Goal: Task Accomplishment & Management: Complete application form

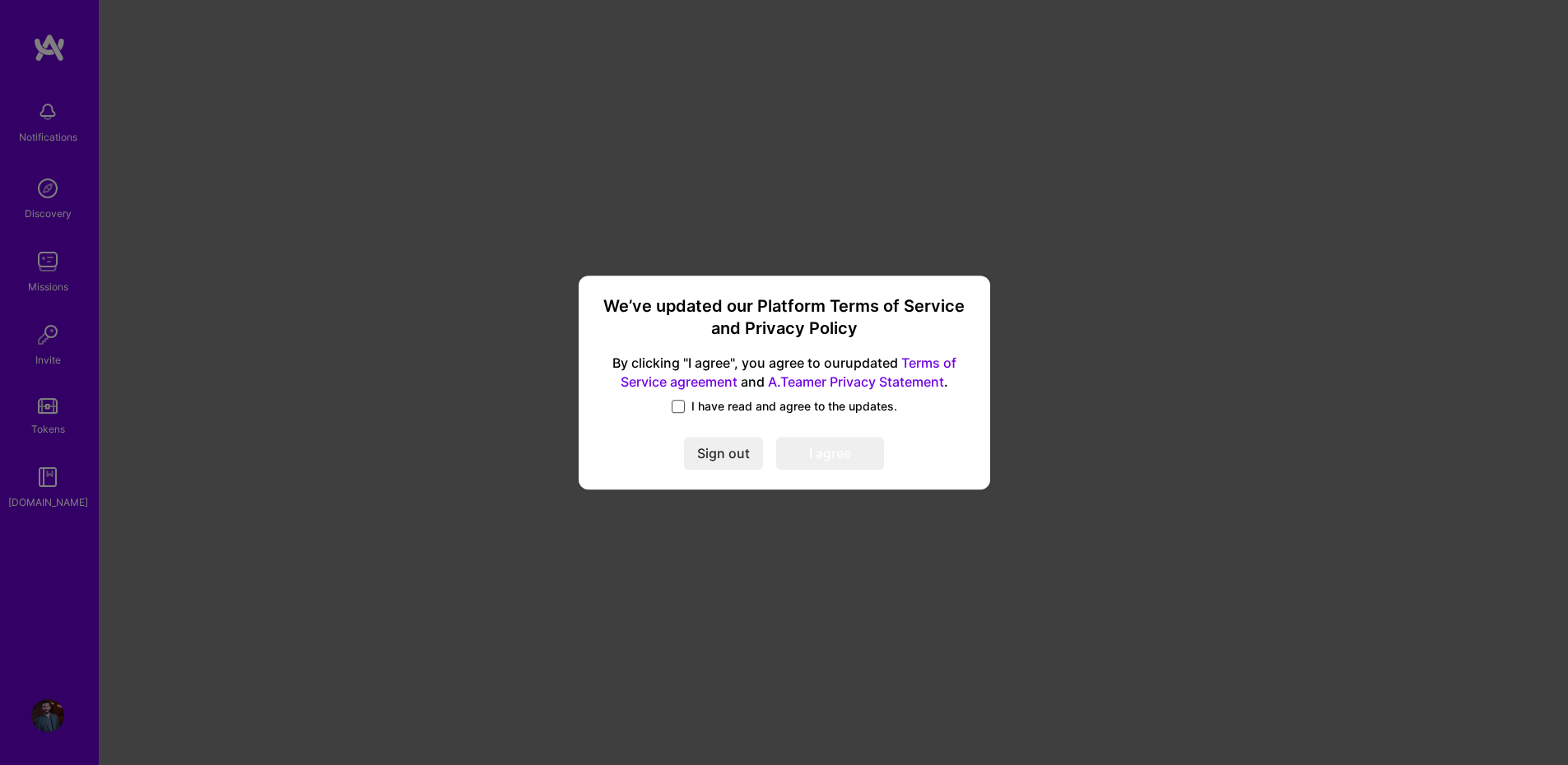
click at [678, 408] on span at bounding box center [678, 407] width 13 height 13
click at [0, 0] on input "I have read and agree to the updates." at bounding box center [0, 0] width 0 height 0
click at [844, 463] on button "I agree" at bounding box center [830, 453] width 108 height 33
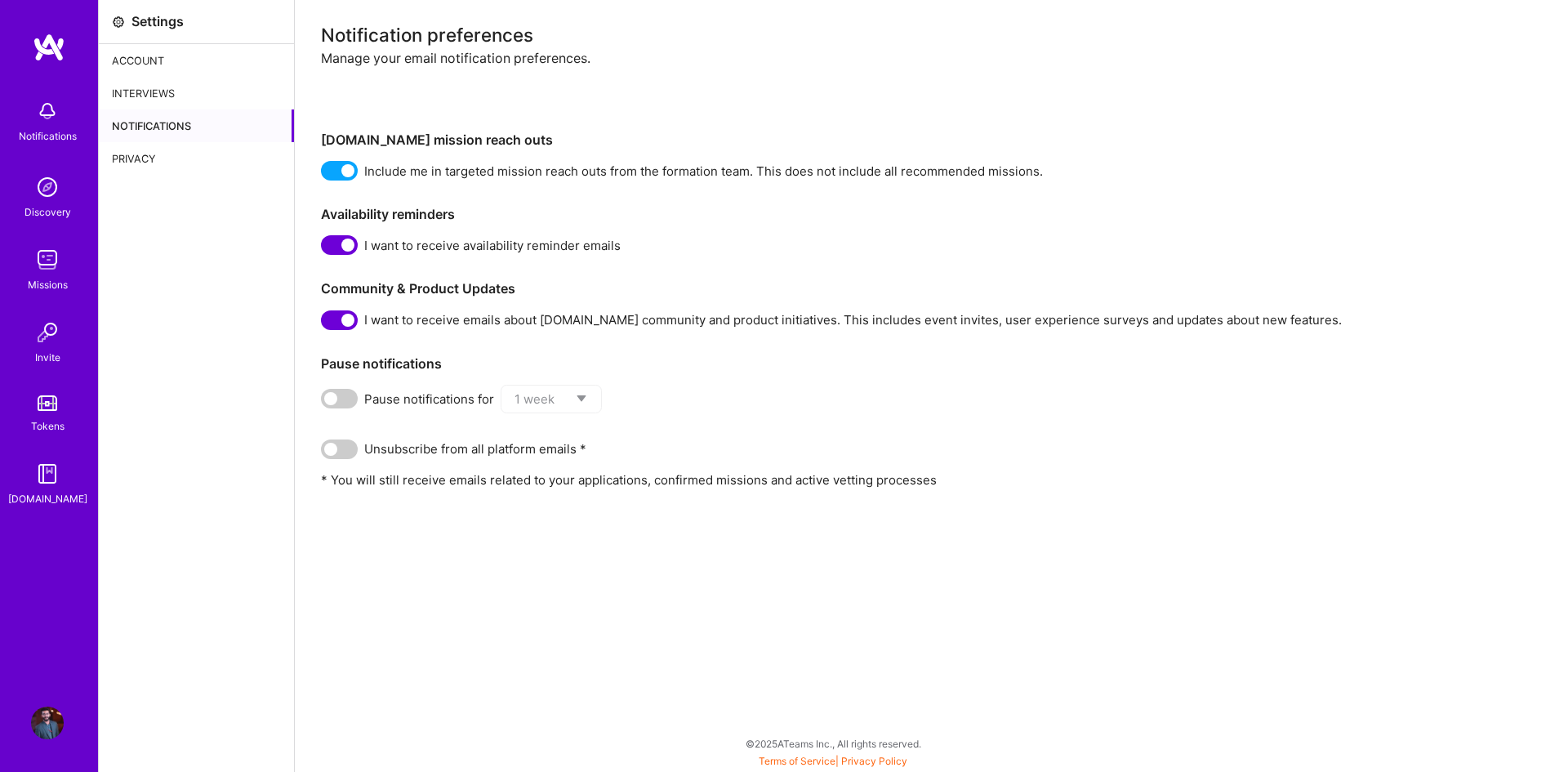
click at [58, 723] on img at bounding box center [46, 722] width 32 height 32
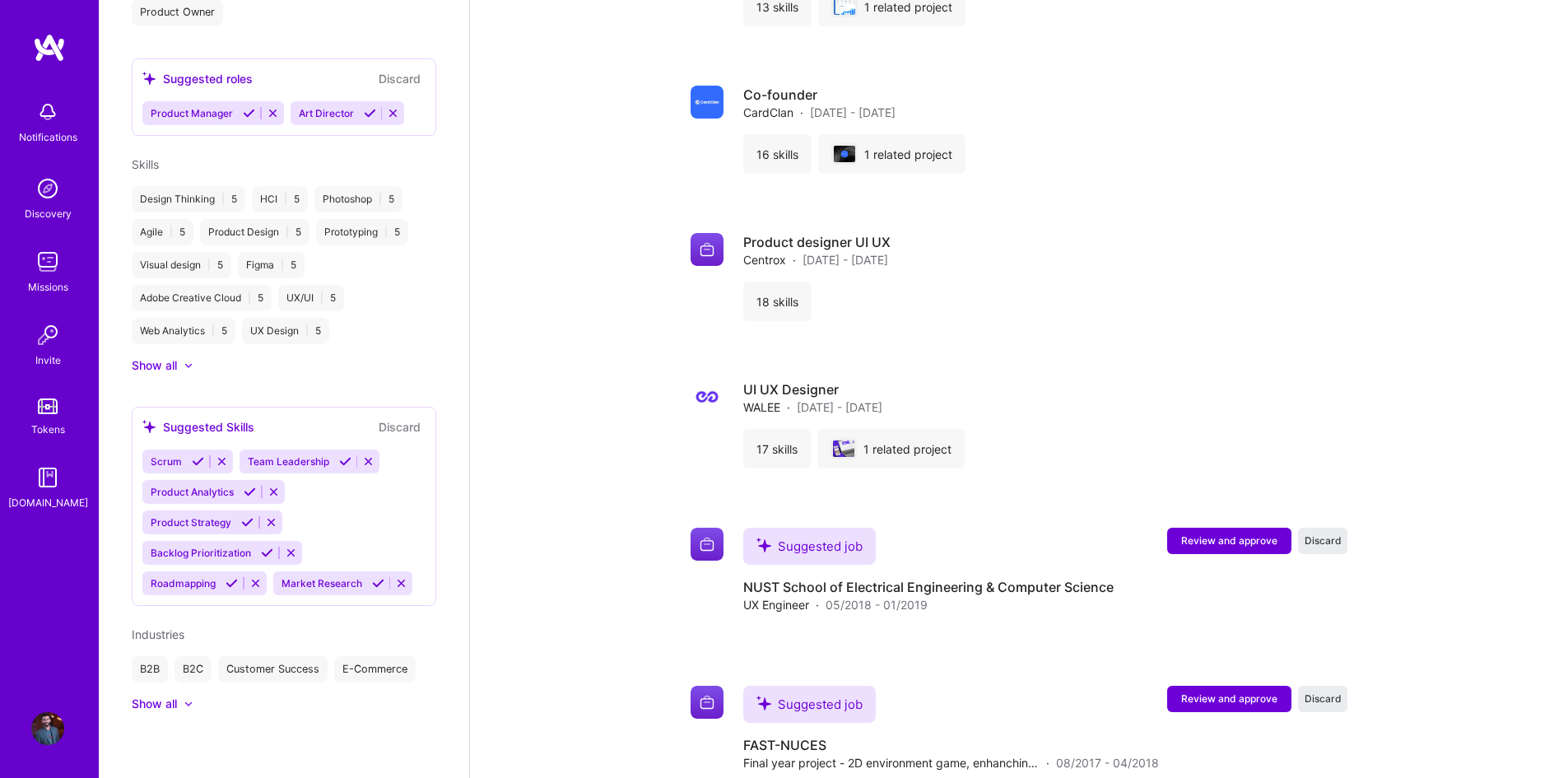
scroll to position [1922, 0]
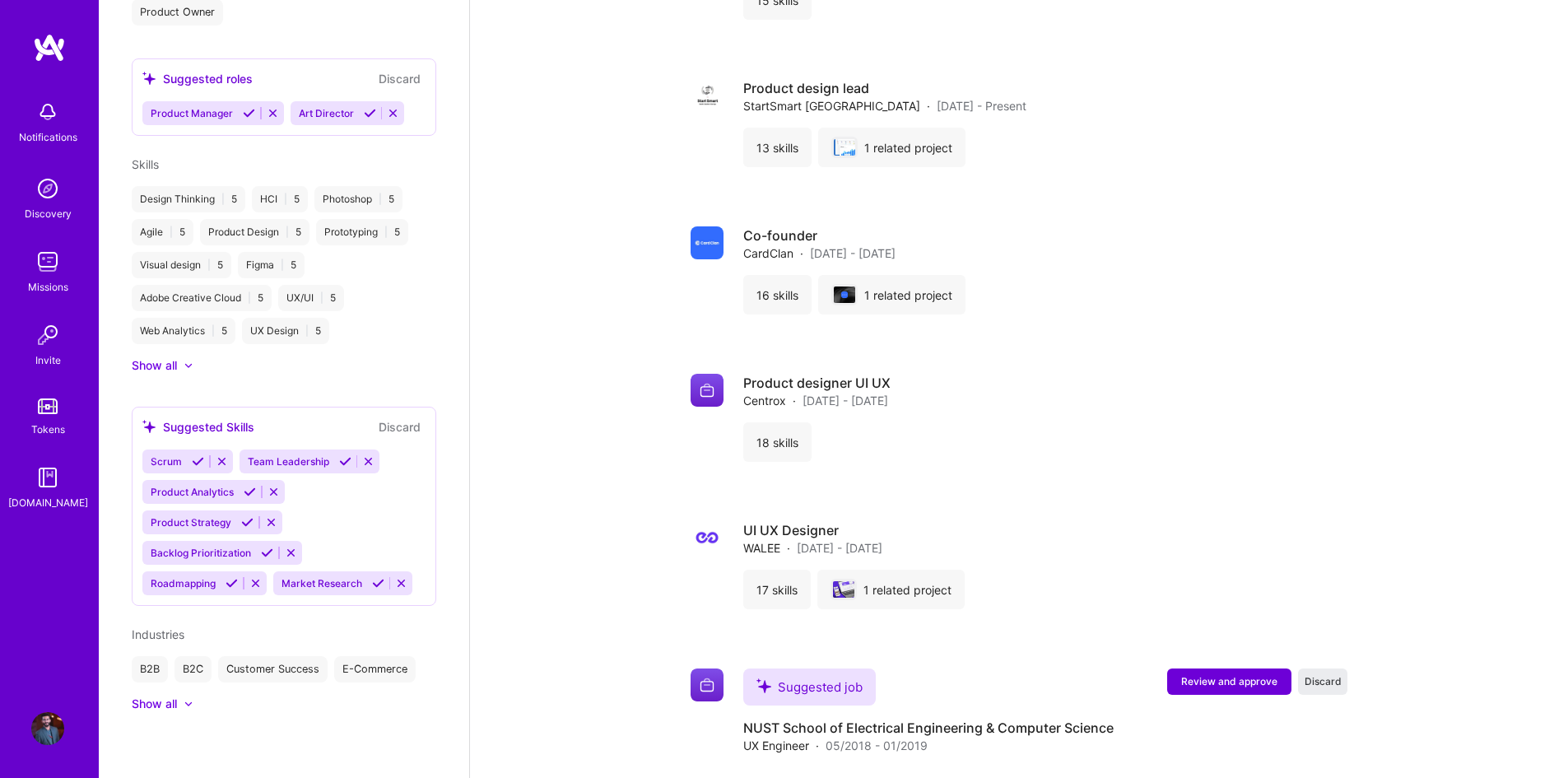
click at [51, 209] on div "Discovery" at bounding box center [48, 213] width 47 height 17
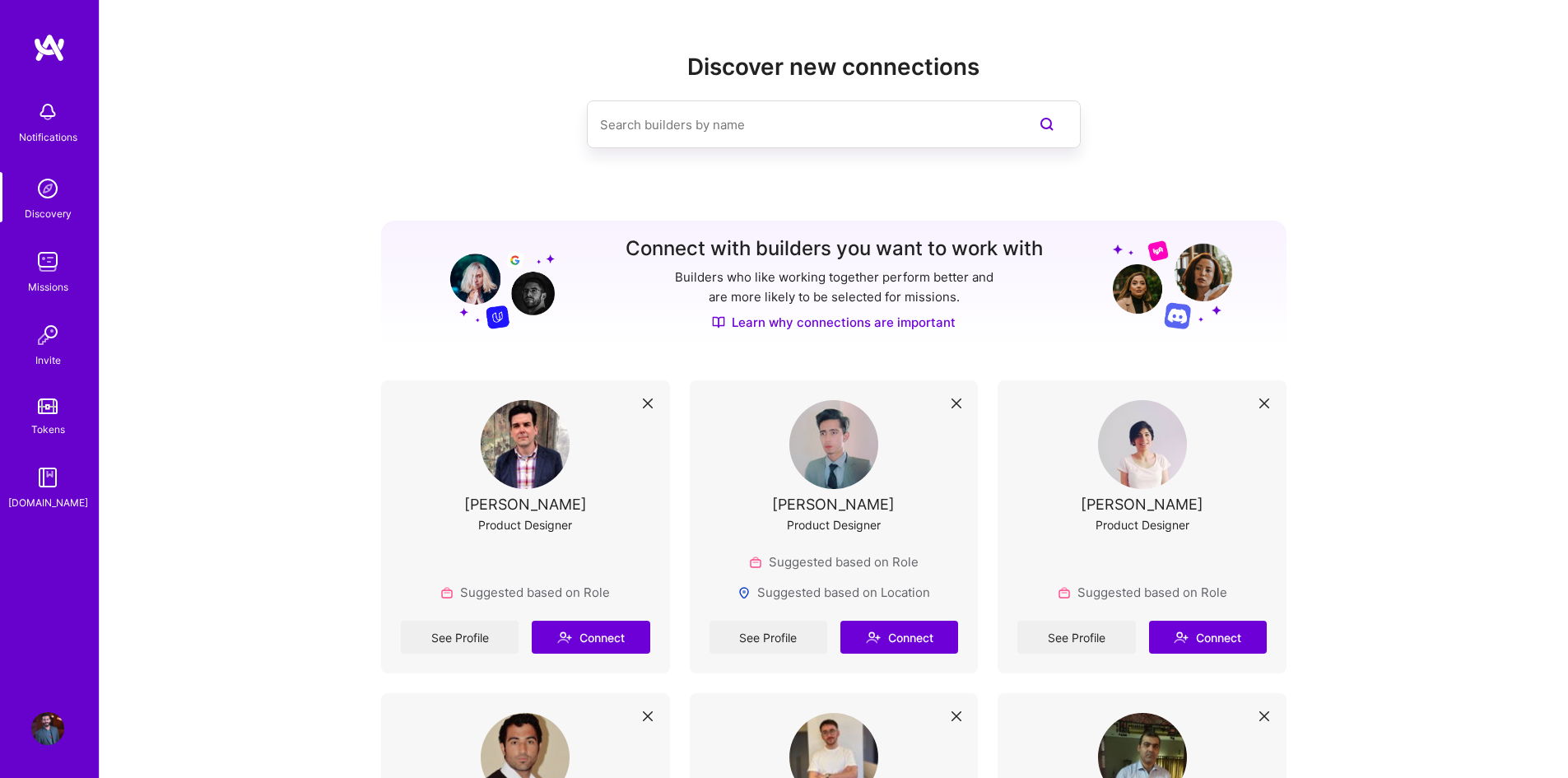
click at [711, 130] on input at bounding box center [801, 124] width 401 height 42
click at [58, 276] on img at bounding box center [47, 261] width 33 height 33
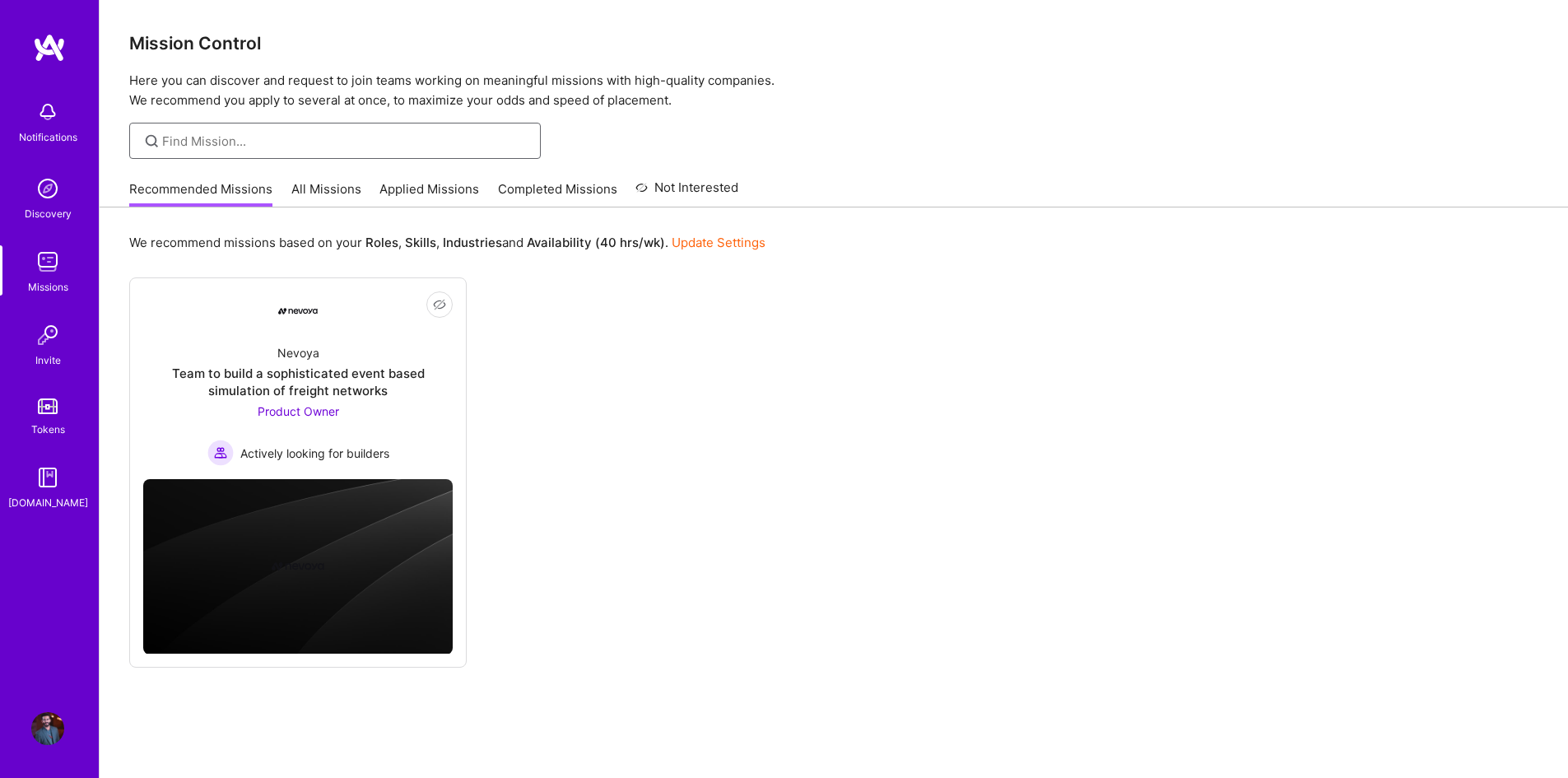
click at [276, 142] on input at bounding box center [345, 141] width 367 height 17
click at [312, 187] on link "All Missions" at bounding box center [327, 194] width 70 height 27
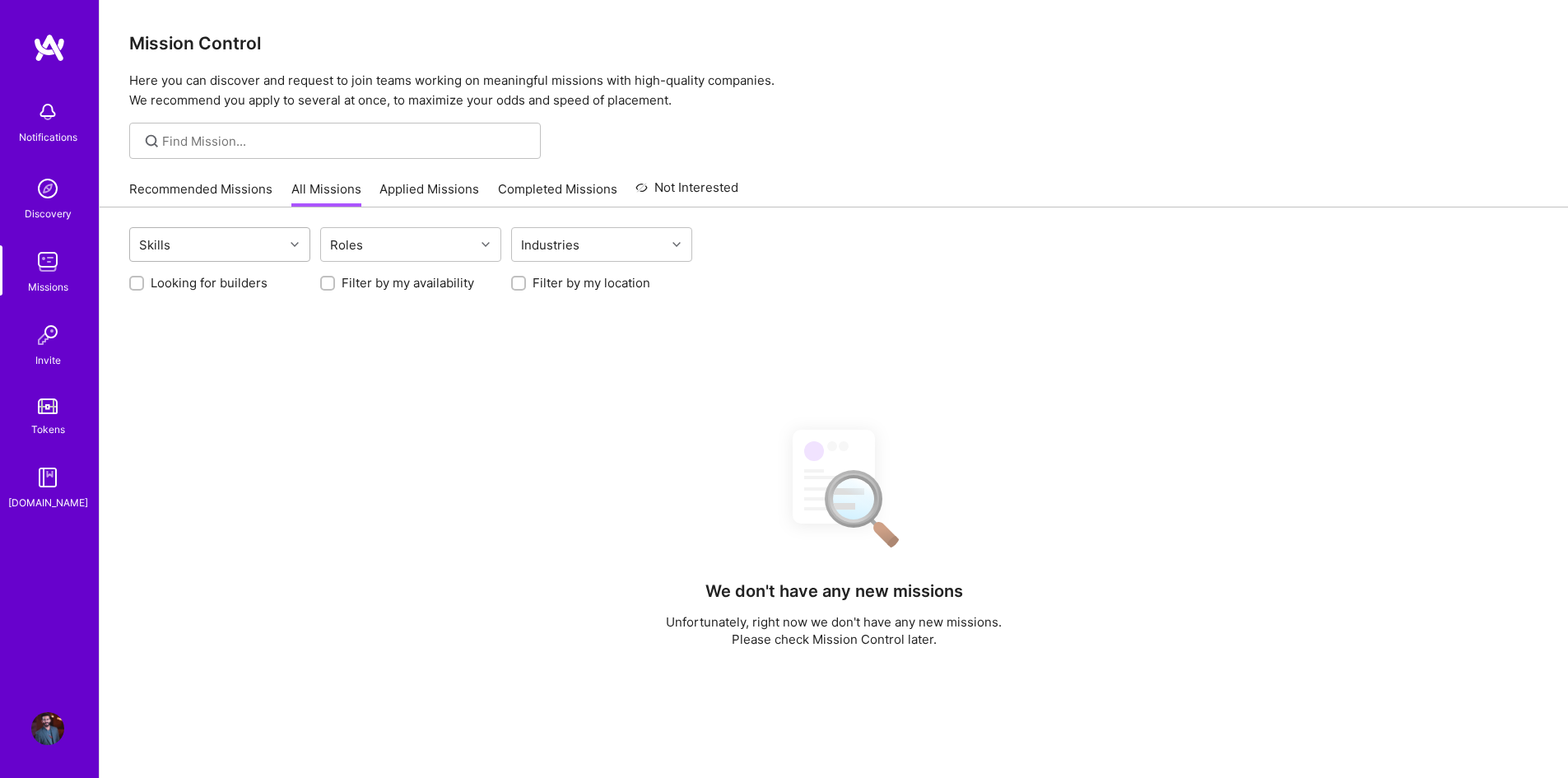
click at [253, 247] on div "Skills" at bounding box center [207, 244] width 154 height 33
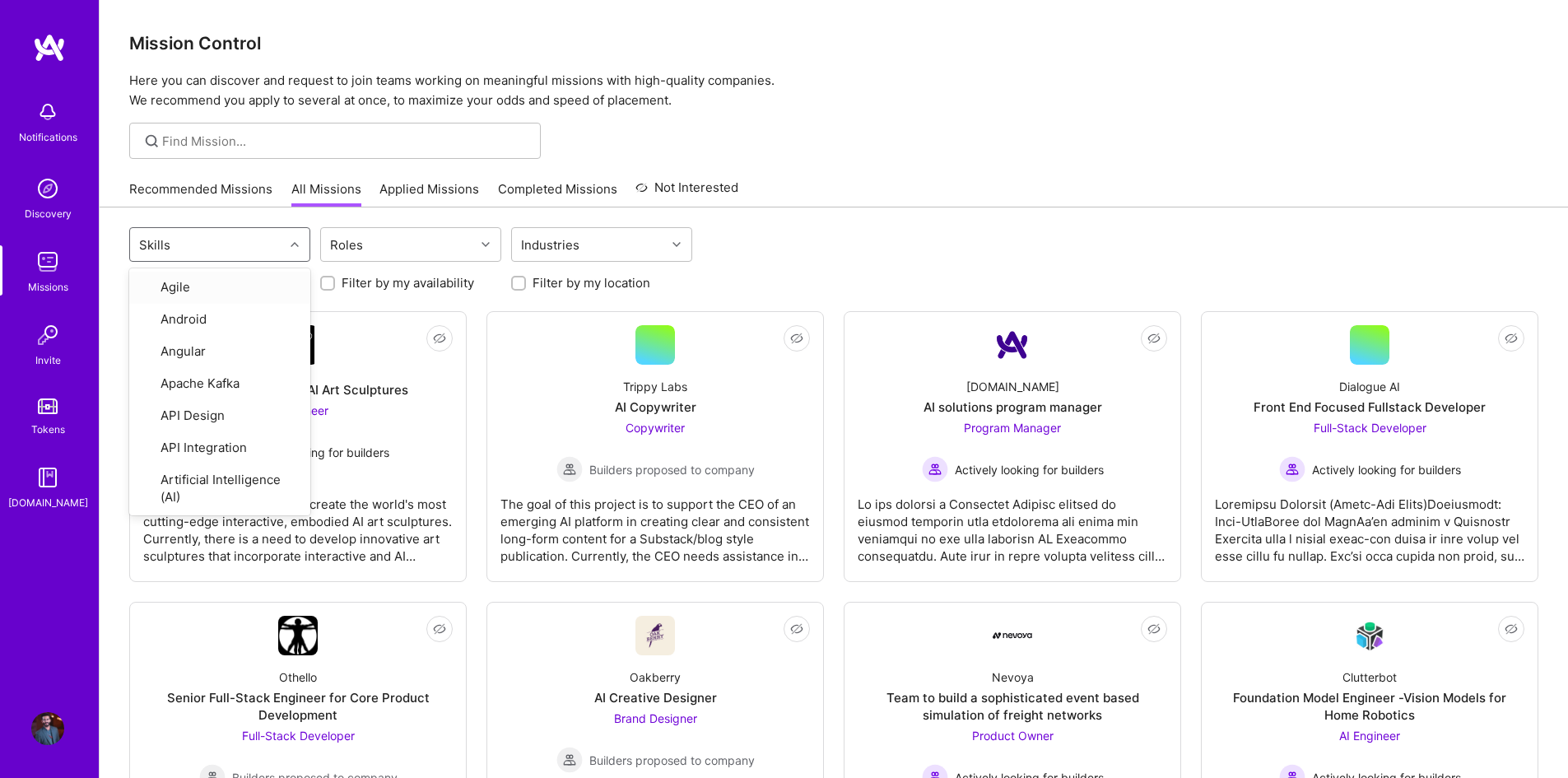
click at [951, 229] on div "option Agile focused, 1 of 75. 75 results available. Use Up and Down to choose …" at bounding box center [834, 246] width 1410 height 38
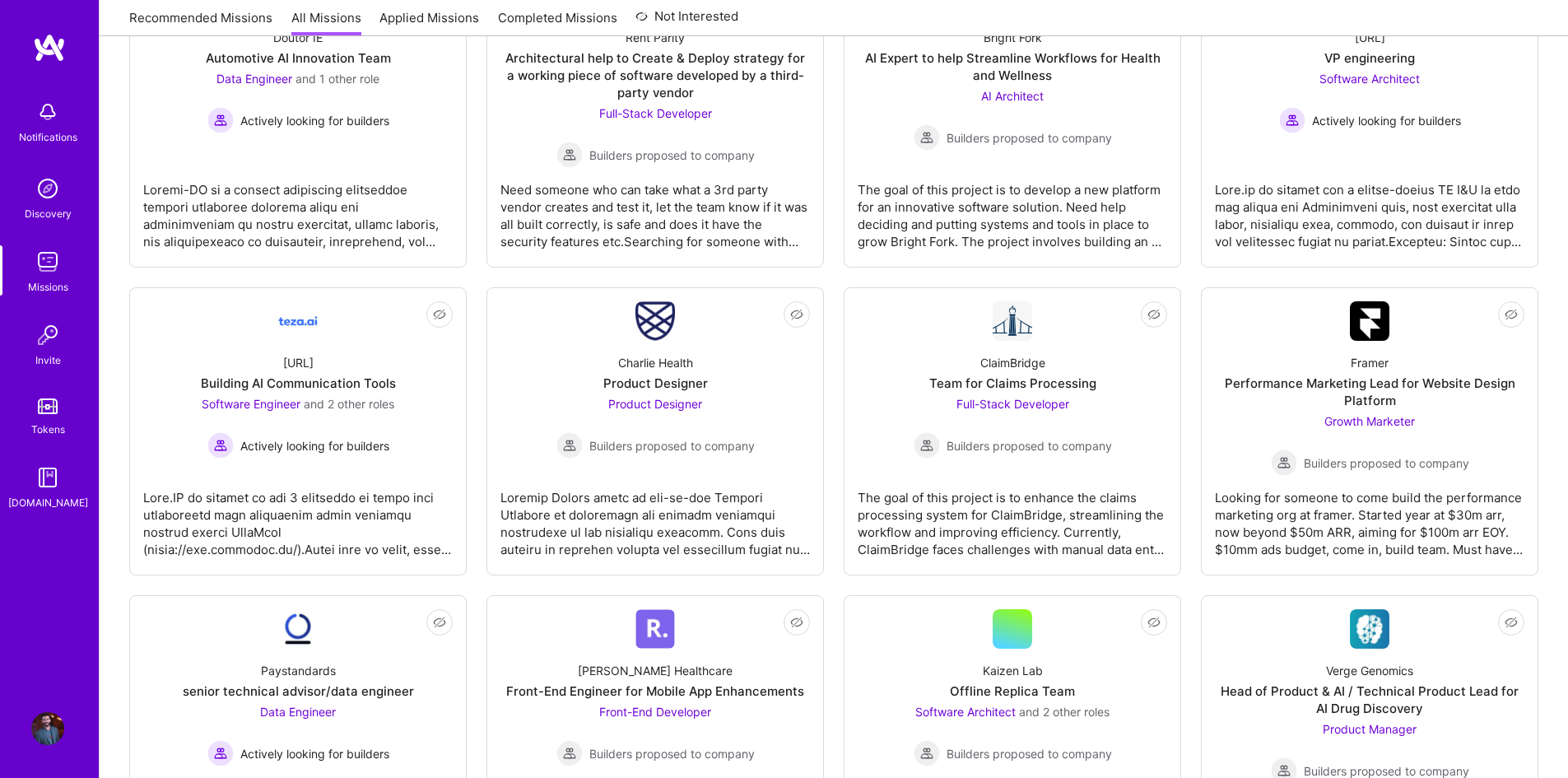
scroll to position [1563, 0]
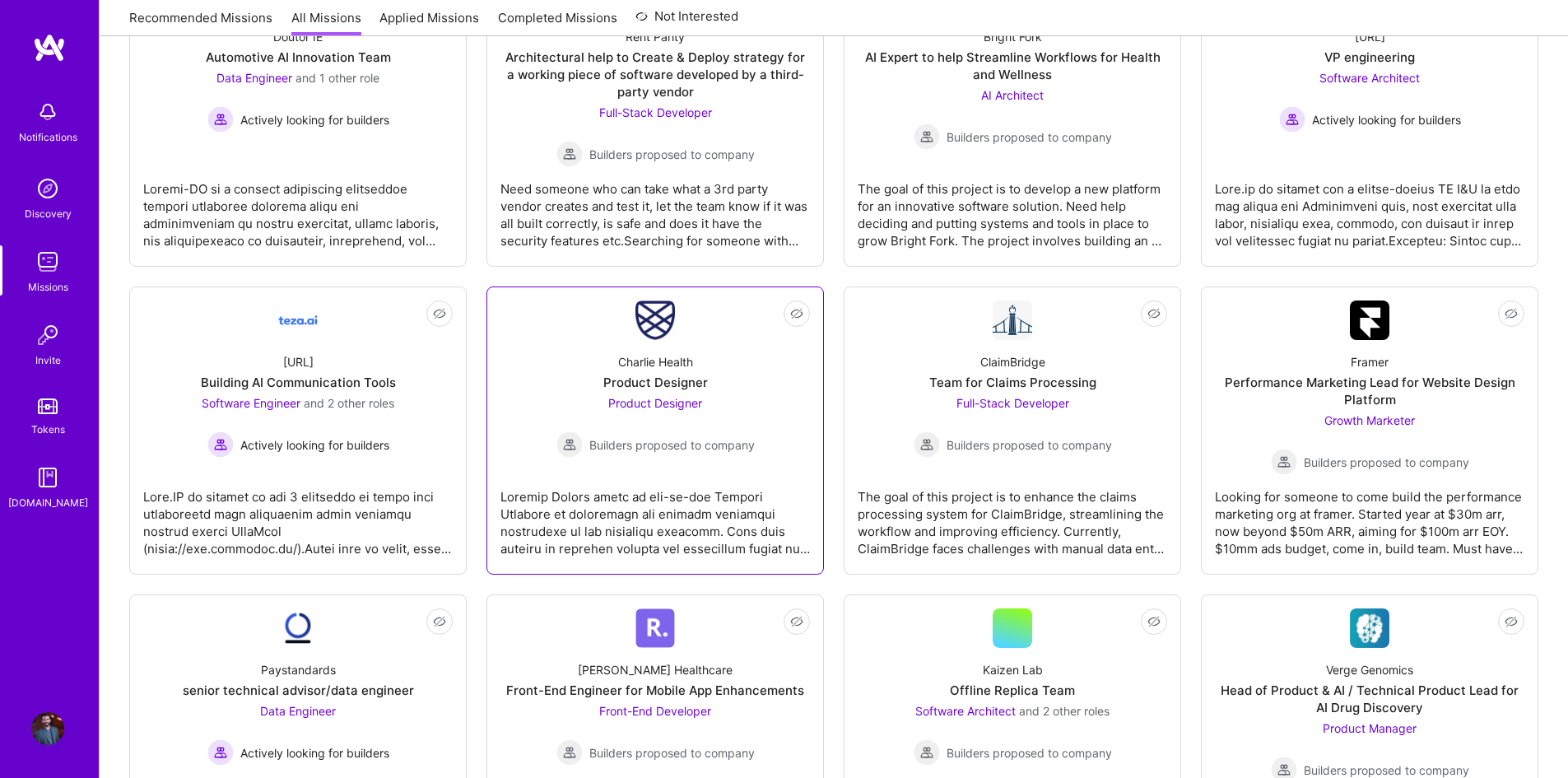
click at [669, 377] on div "Product Designer" at bounding box center [656, 382] width 105 height 17
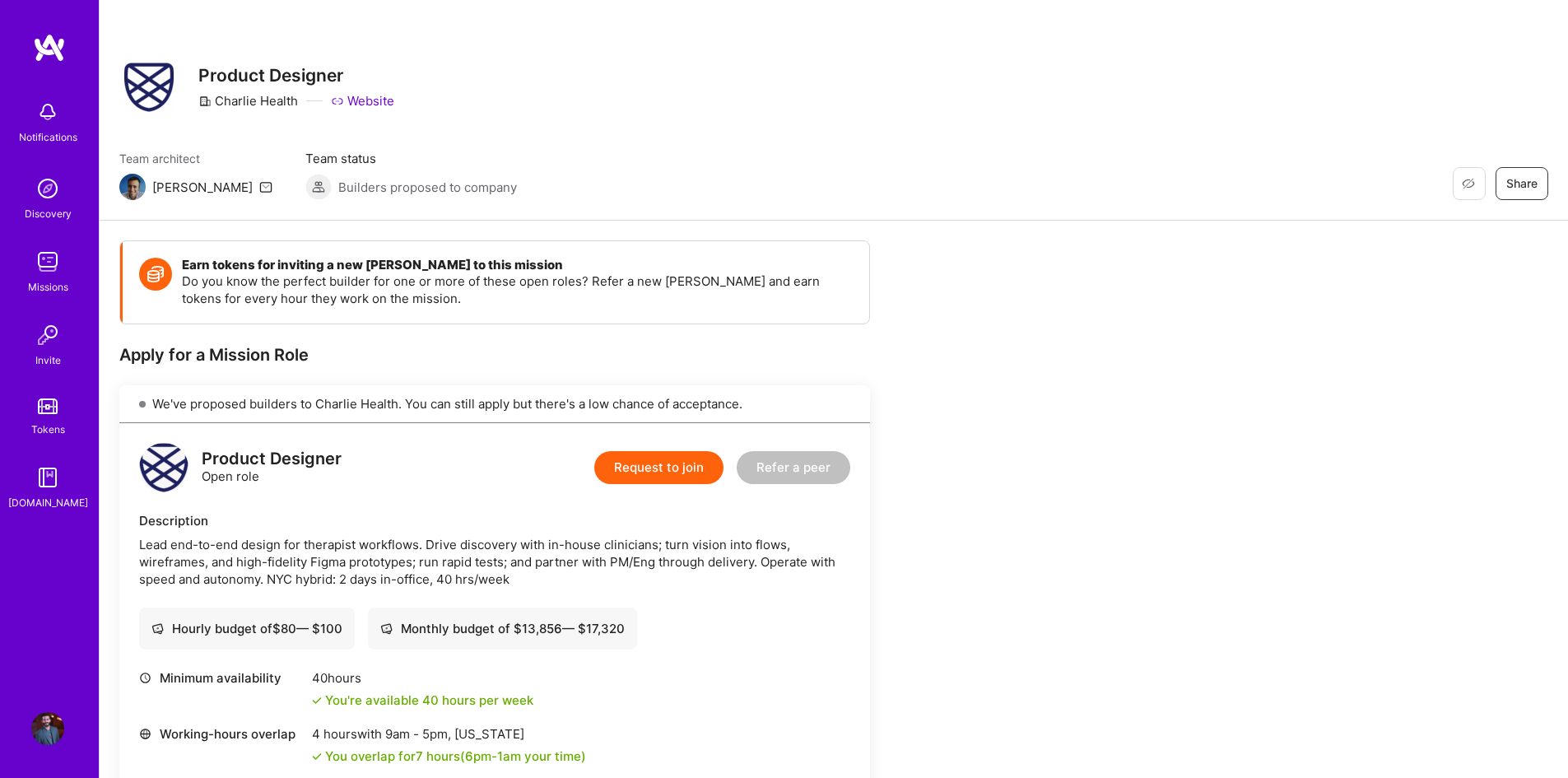
click at [259, 188] on icon at bounding box center [266, 187] width 13 height 13
click at [455, 190] on div "Team architect [PERSON_NAME] Team status Builders proposed to company Restore N…" at bounding box center [835, 175] width 1430 height 50
click at [154, 192] on div "[PERSON_NAME]" at bounding box center [202, 187] width 100 height 17
click at [364, 101] on link "Website" at bounding box center [363, 101] width 64 height 17
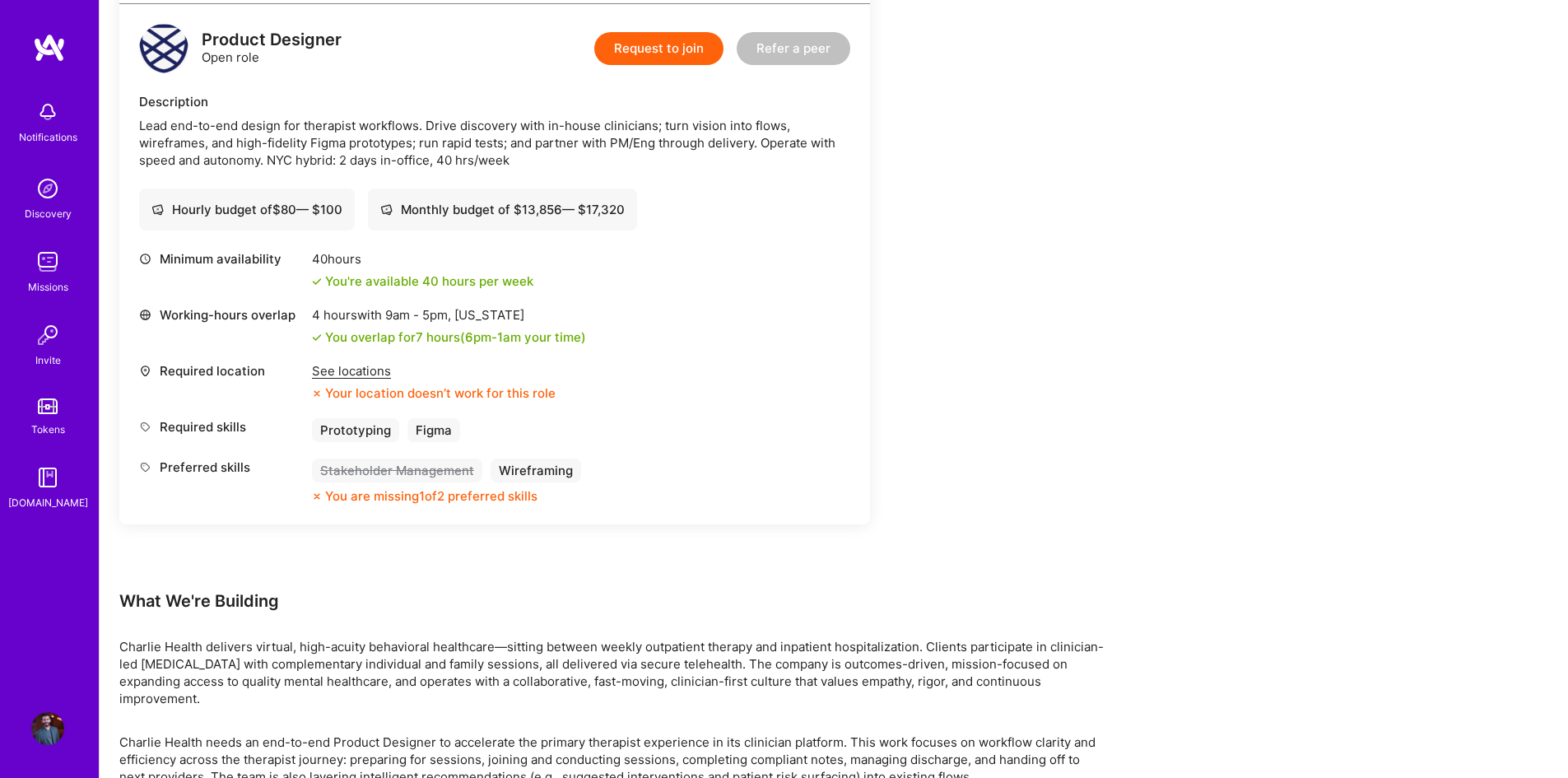
scroll to position [411, 0]
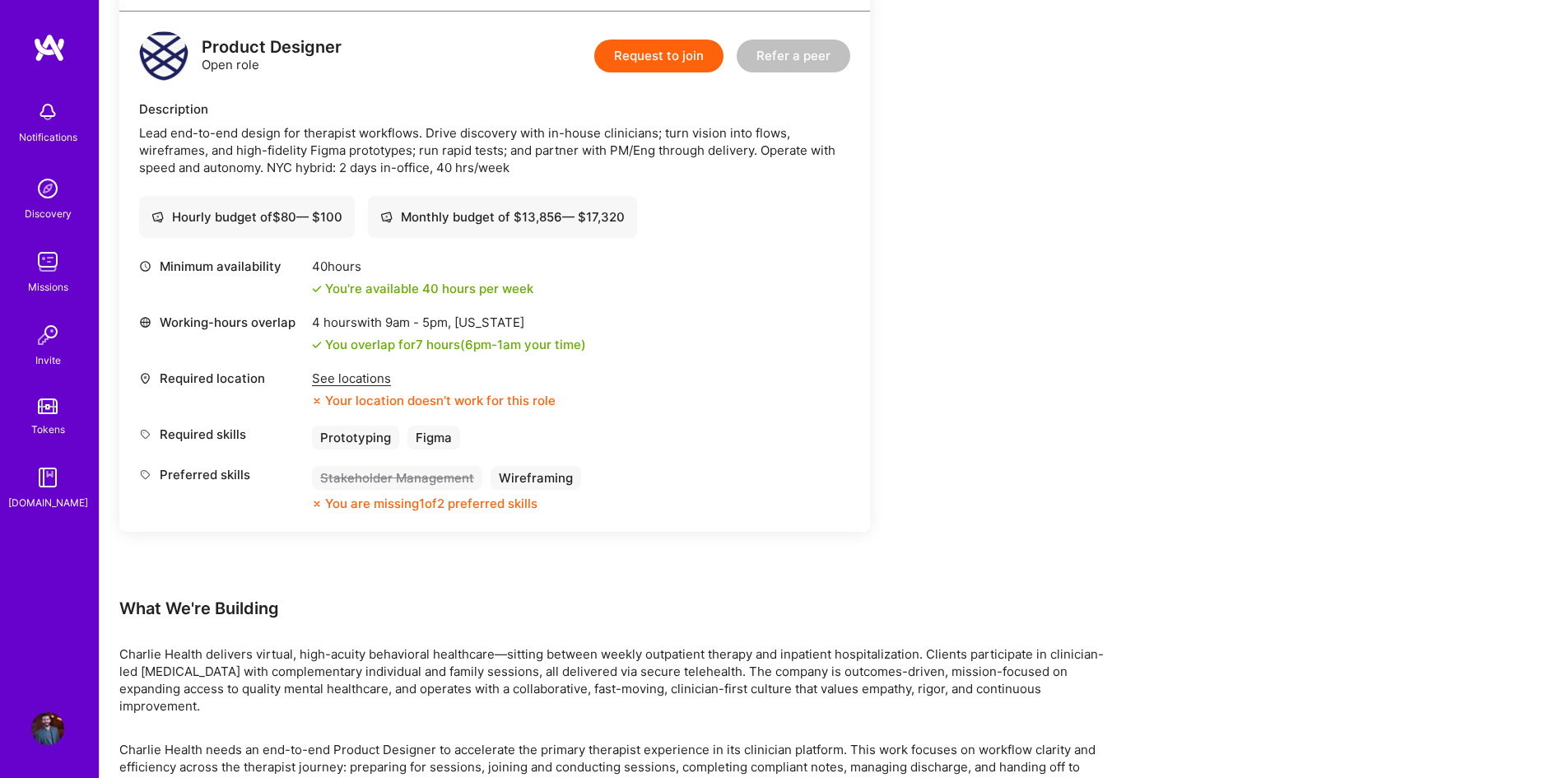
click at [360, 382] on div "See locations" at bounding box center [434, 378] width 243 height 17
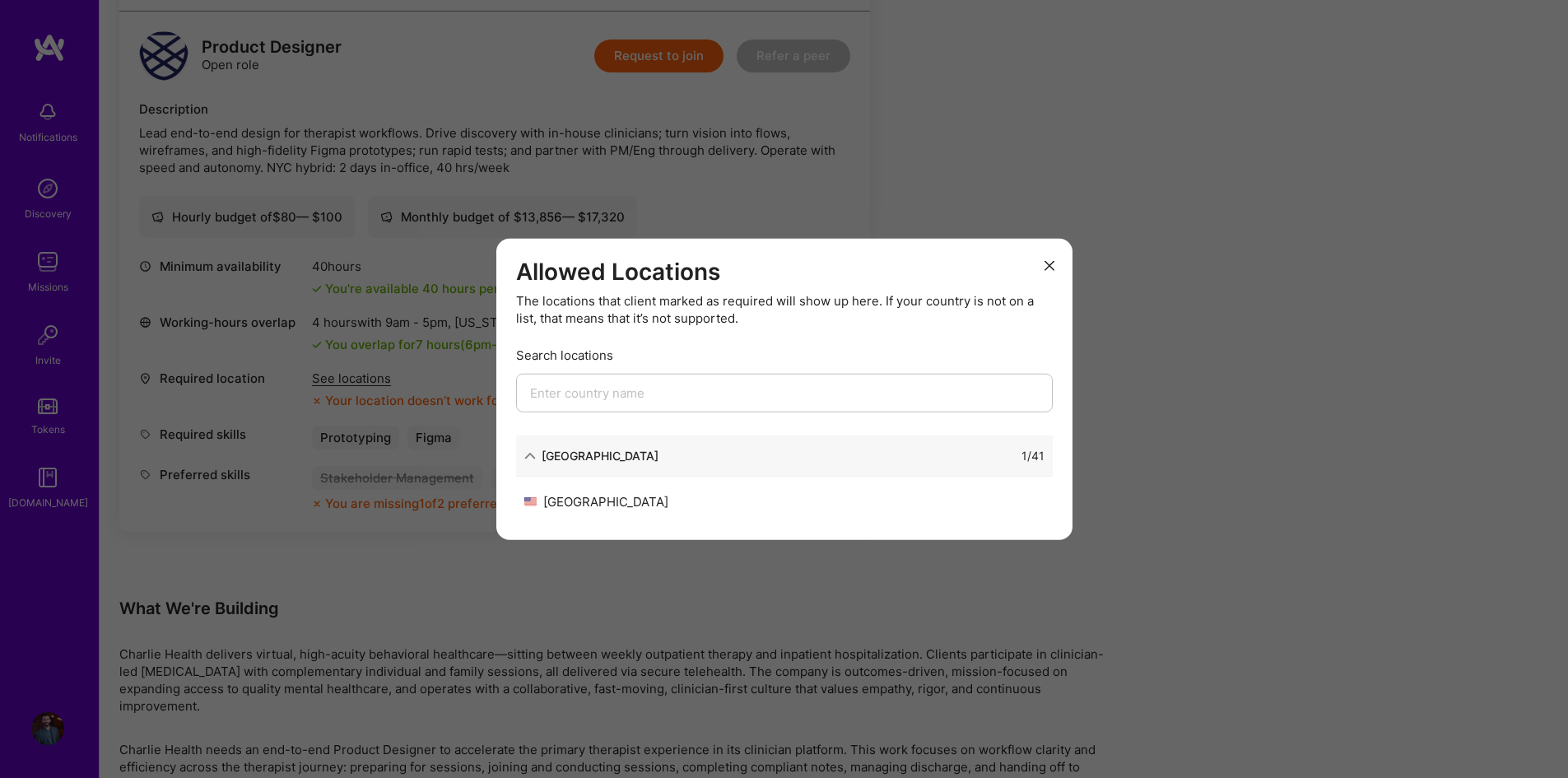
click at [731, 382] on input "modal" at bounding box center [785, 393] width 537 height 38
click at [659, 453] on div "1 / 41" at bounding box center [851, 455] width 386 height 17
click at [525, 451] on icon "modal" at bounding box center [530, 454] width 11 height 11
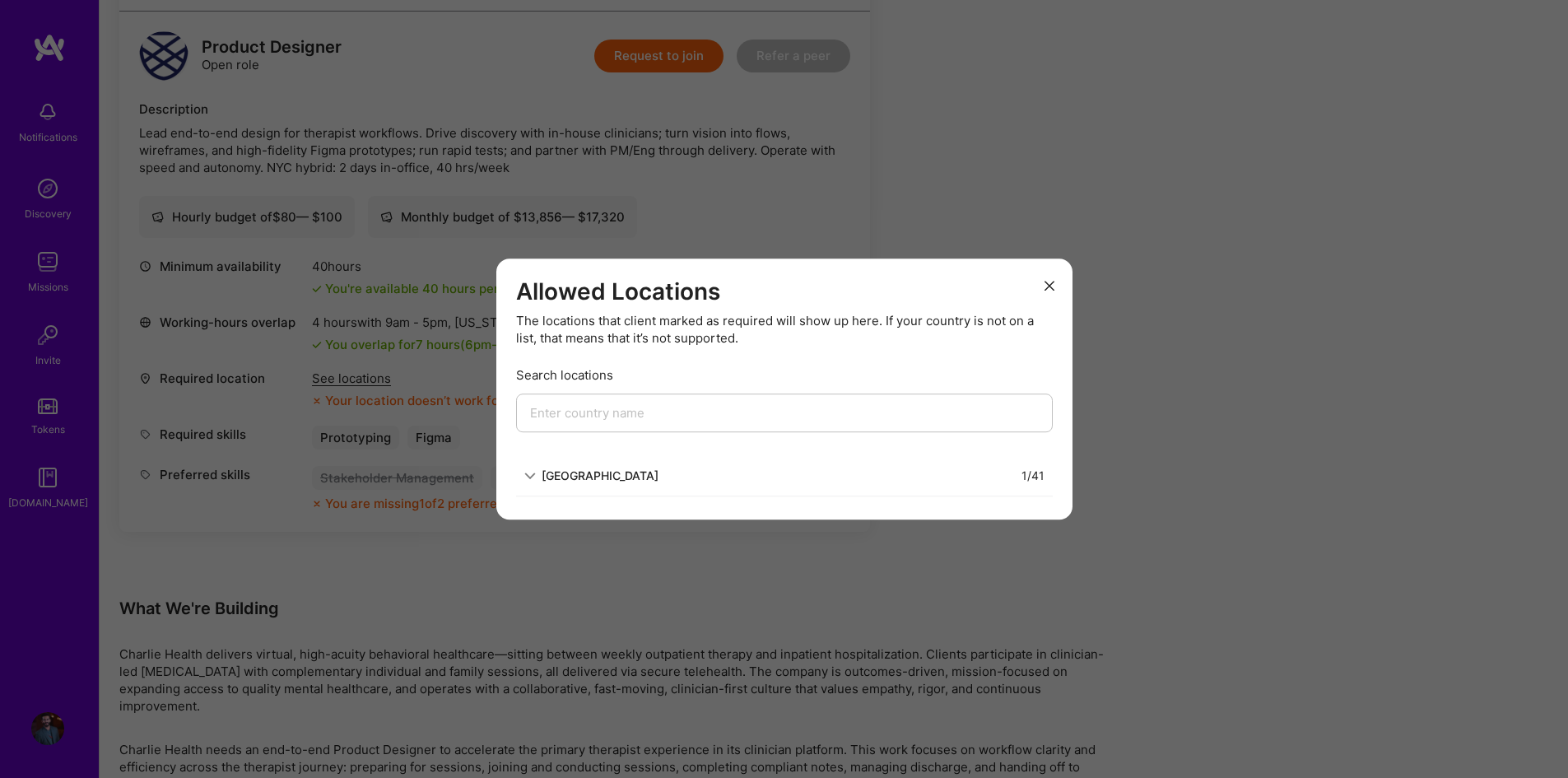
click at [532, 468] on div "[GEOGRAPHIC_DATA]" at bounding box center [591, 475] width 134 height 17
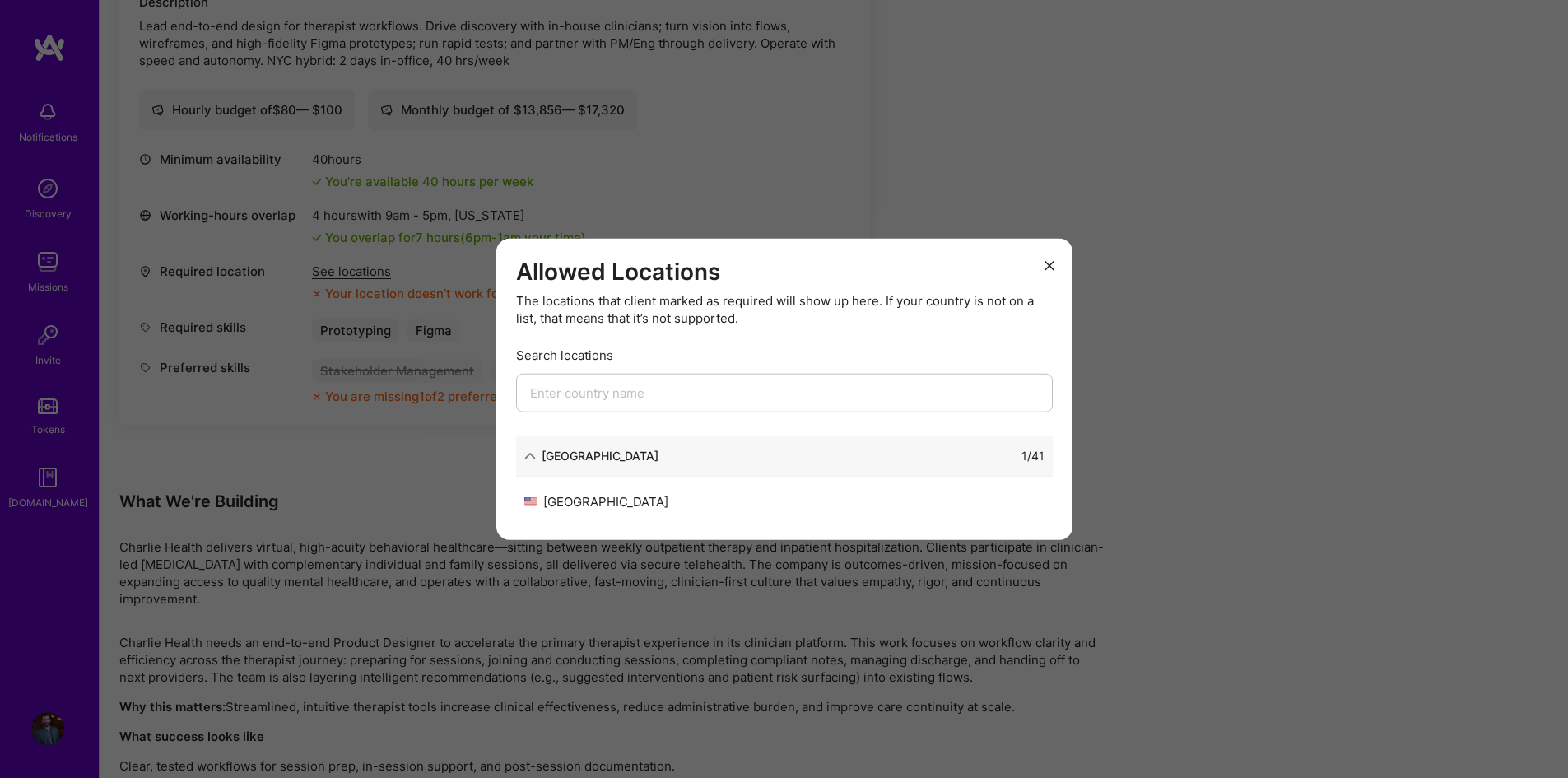
scroll to position [658, 0]
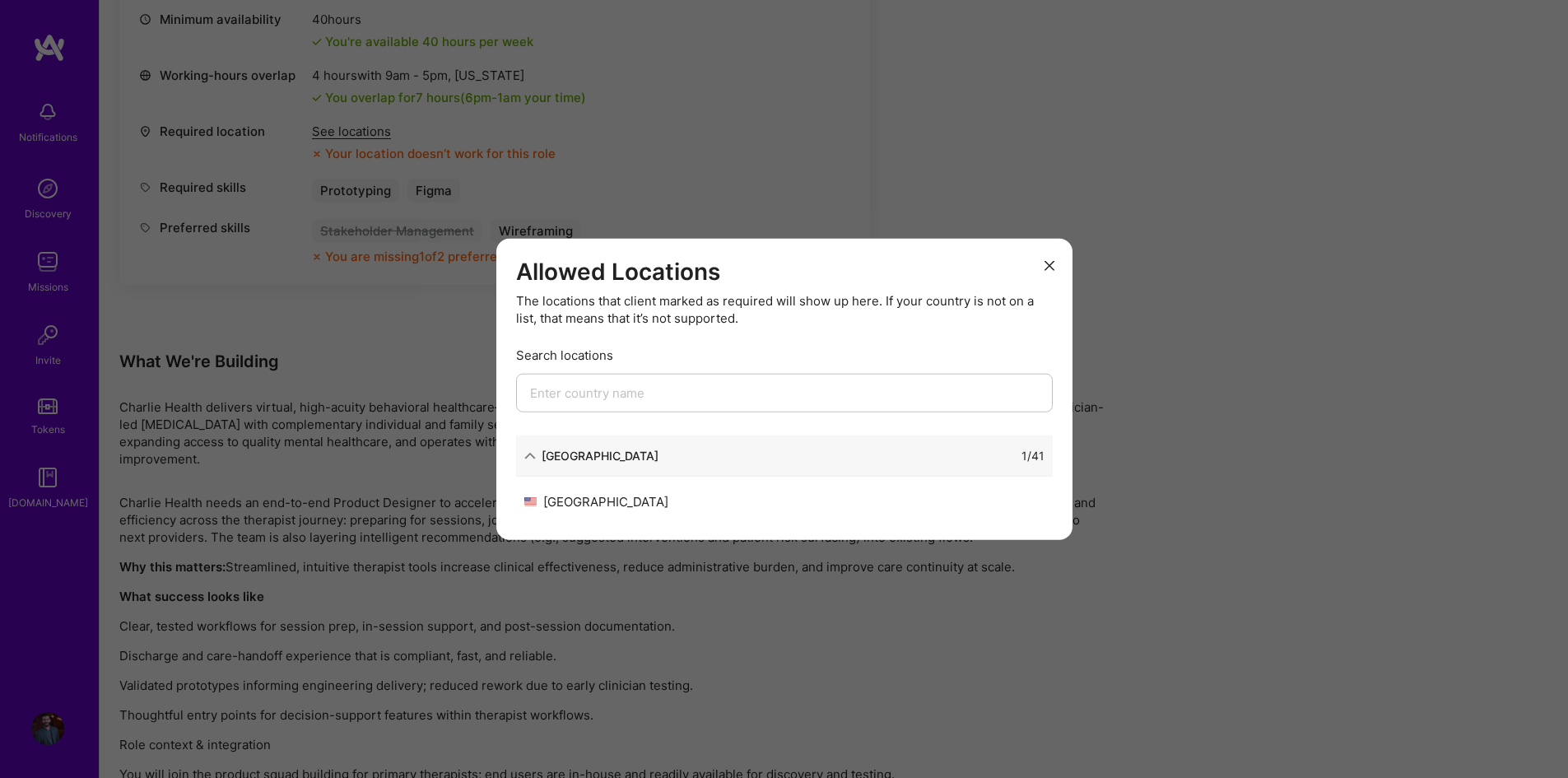
click at [1048, 263] on icon "modal" at bounding box center [1050, 266] width 10 height 10
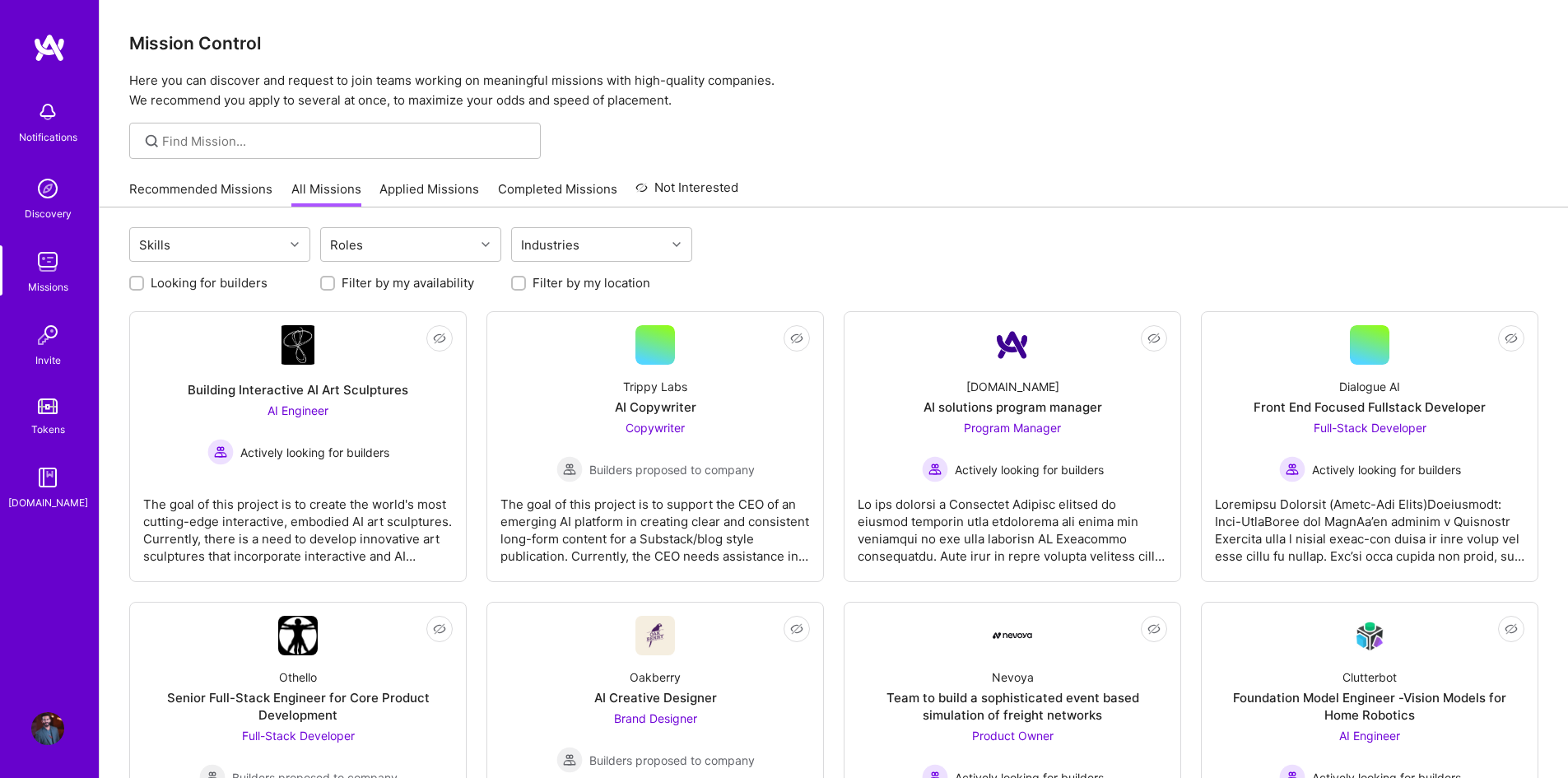
click at [253, 126] on div at bounding box center [335, 140] width 412 height 36
click at [259, 137] on input at bounding box center [345, 141] width 367 height 17
type input "ui ux"
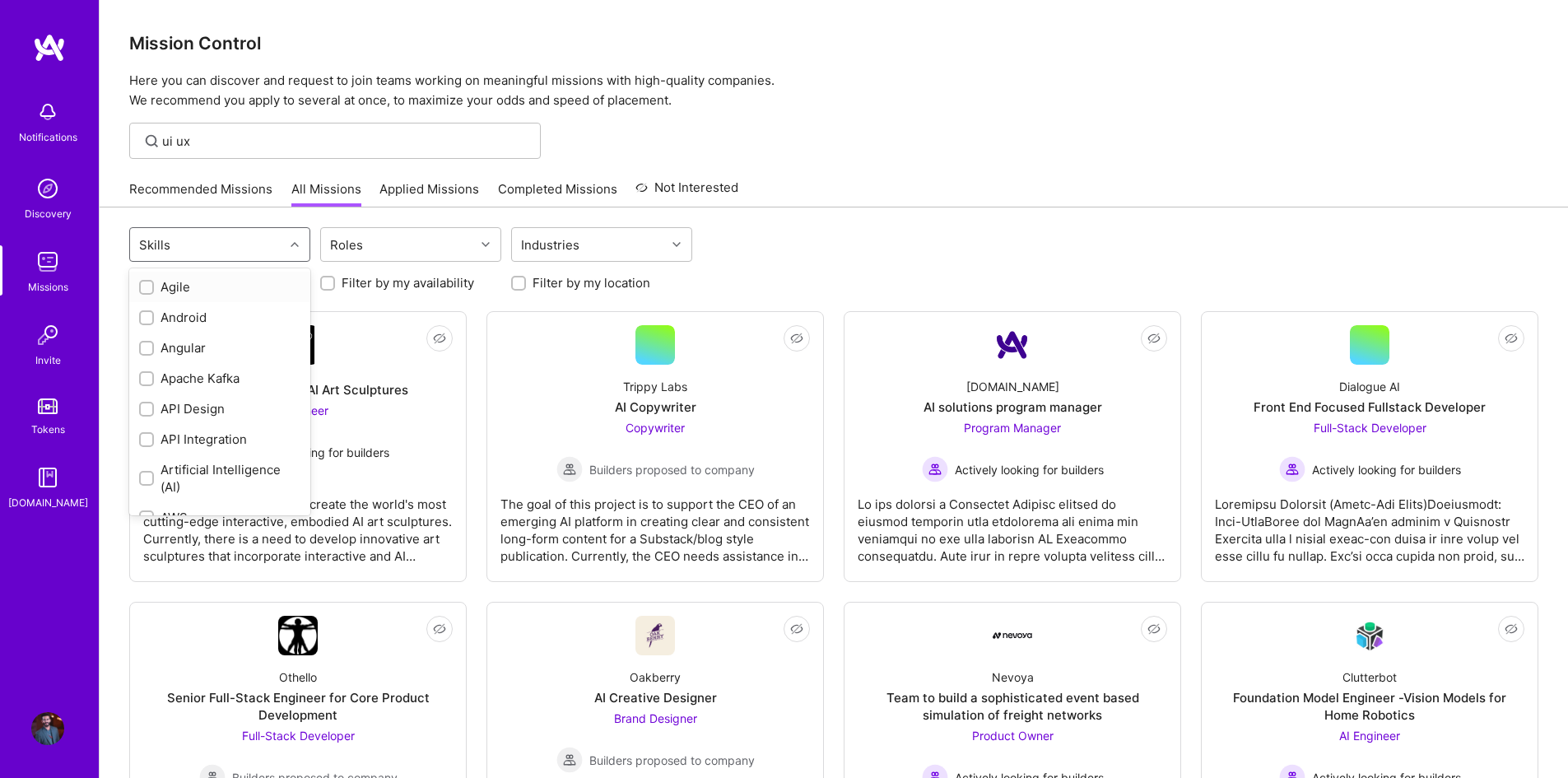
click at [265, 242] on div "Skills" at bounding box center [207, 244] width 154 height 33
click at [146, 429] on div at bounding box center [147, 436] width 15 height 15
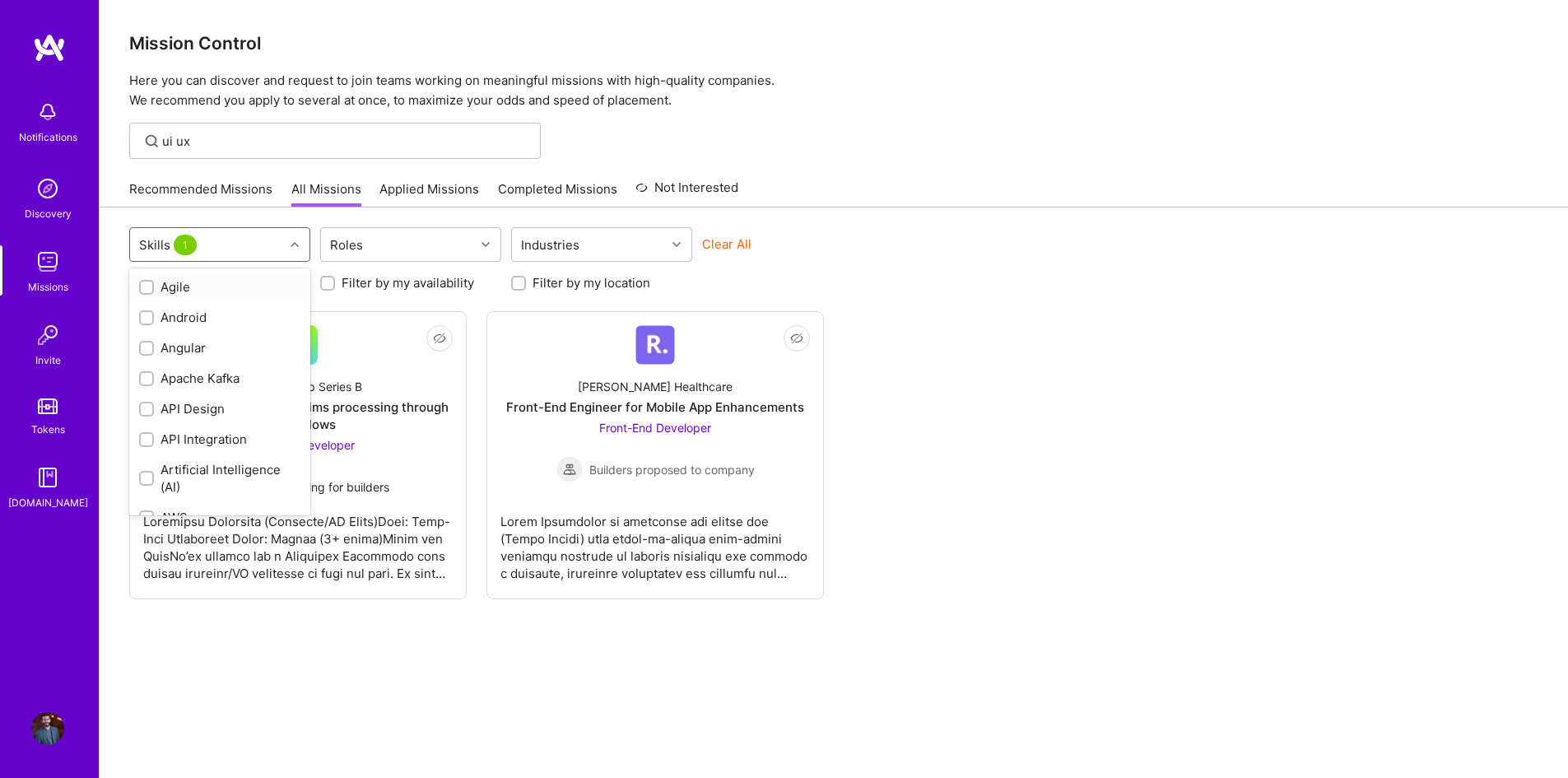
click at [305, 252] on div at bounding box center [297, 244] width 25 height 22
click at [147, 415] on label at bounding box center [147, 407] width 15 height 17
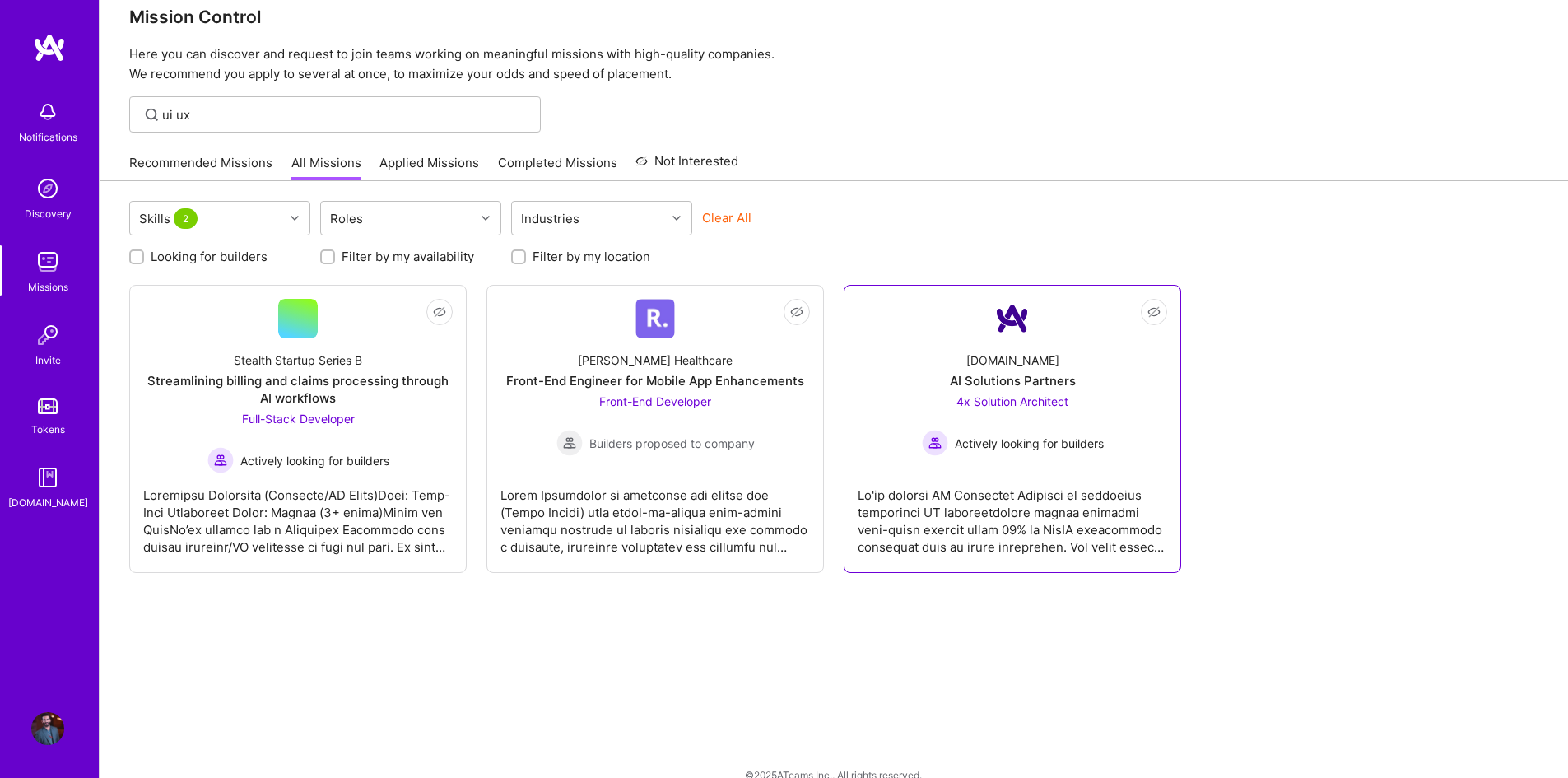
scroll to position [51, 0]
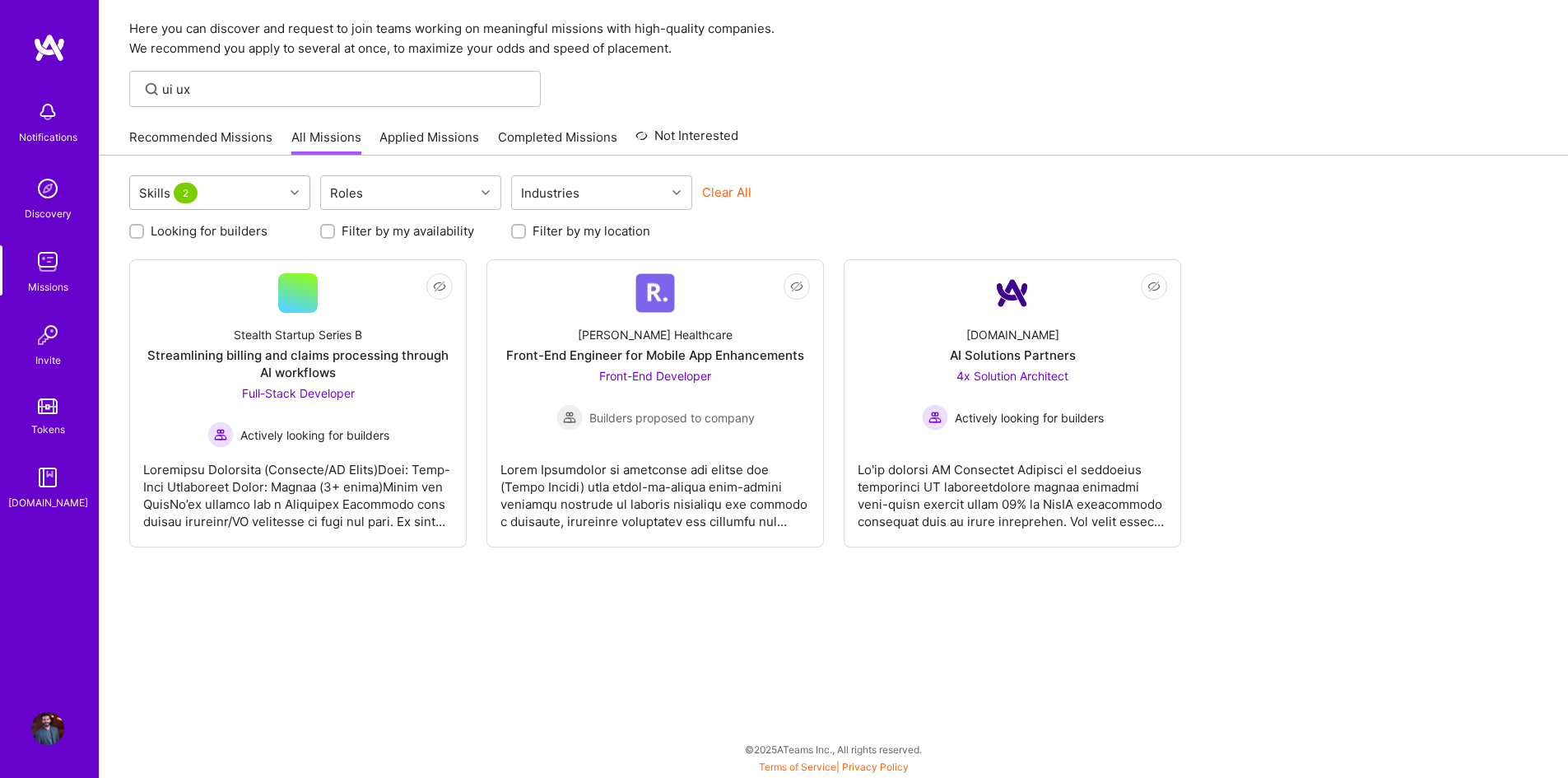
click at [249, 204] on div "Skills 2" at bounding box center [207, 192] width 154 height 33
click at [251, 204] on div "Skills 2" at bounding box center [207, 192] width 154 height 33
click at [568, 193] on div "Industries" at bounding box center [550, 194] width 66 height 24
click at [589, 193] on div "Industries" at bounding box center [588, 192] width 154 height 33
click at [1019, 362] on div "AI Solutions Partners" at bounding box center [1013, 354] width 126 height 17
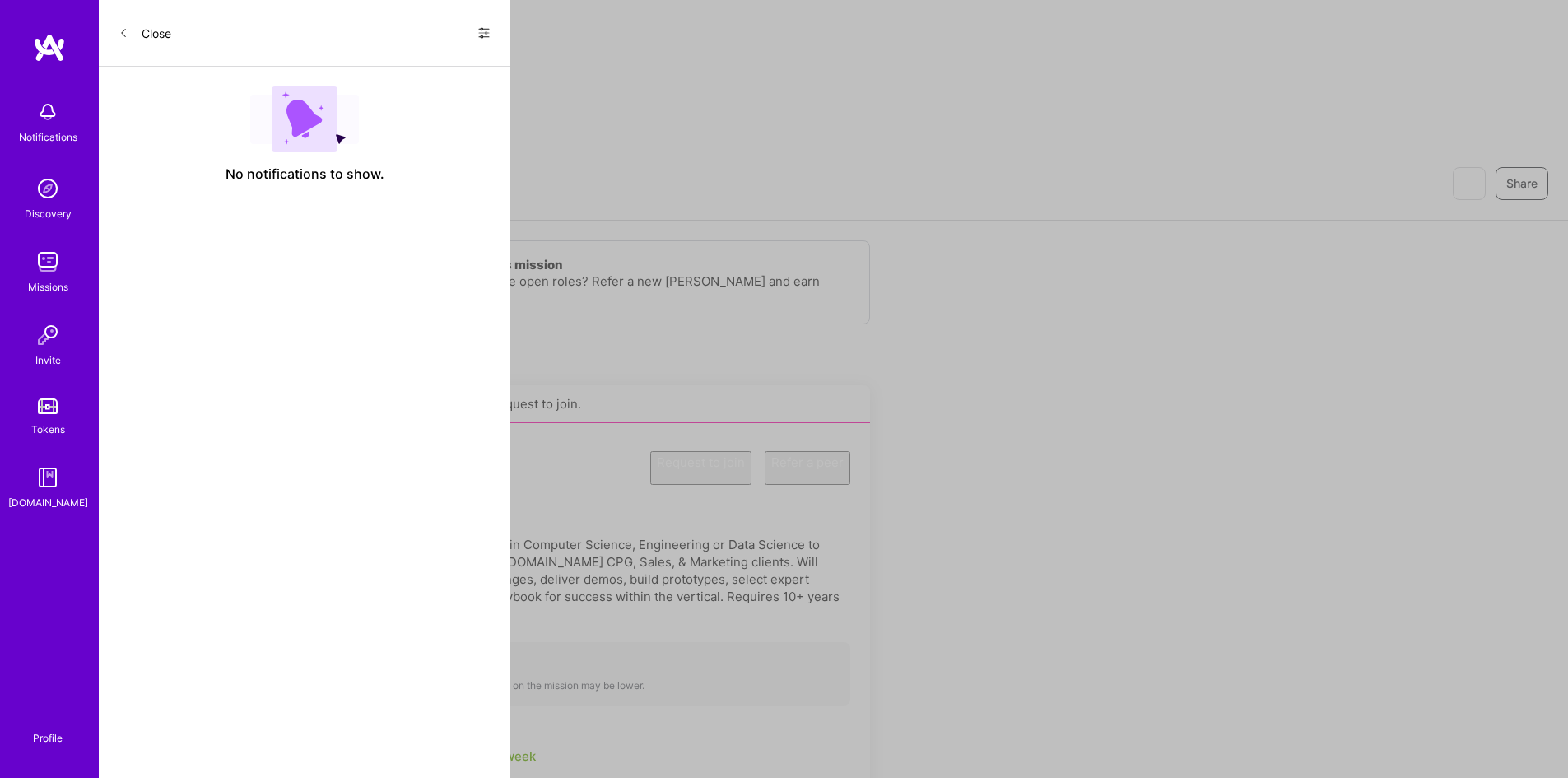
scroll to position [51, 0]
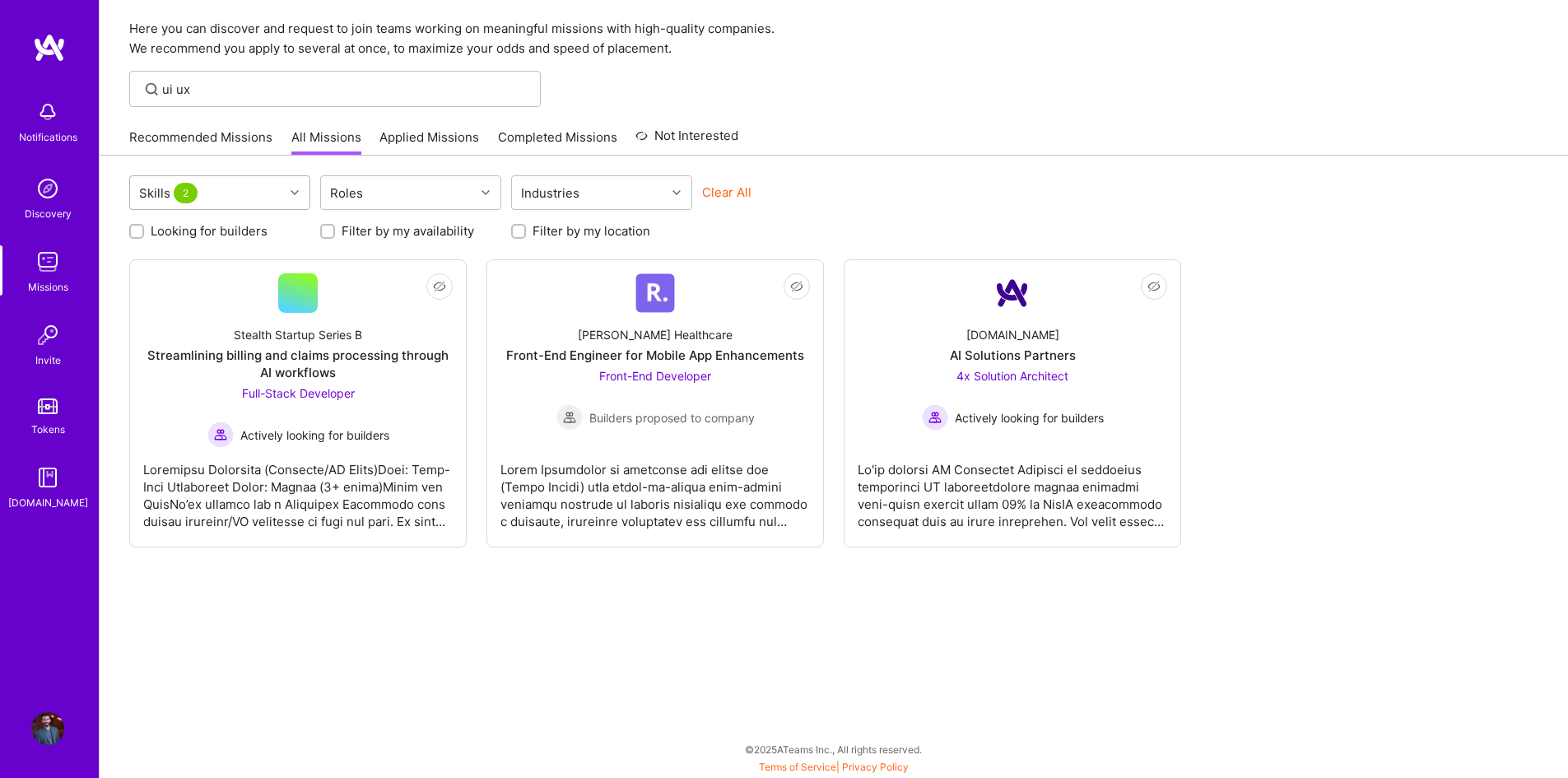
click at [281, 196] on div "Skills 2" at bounding box center [207, 192] width 154 height 33
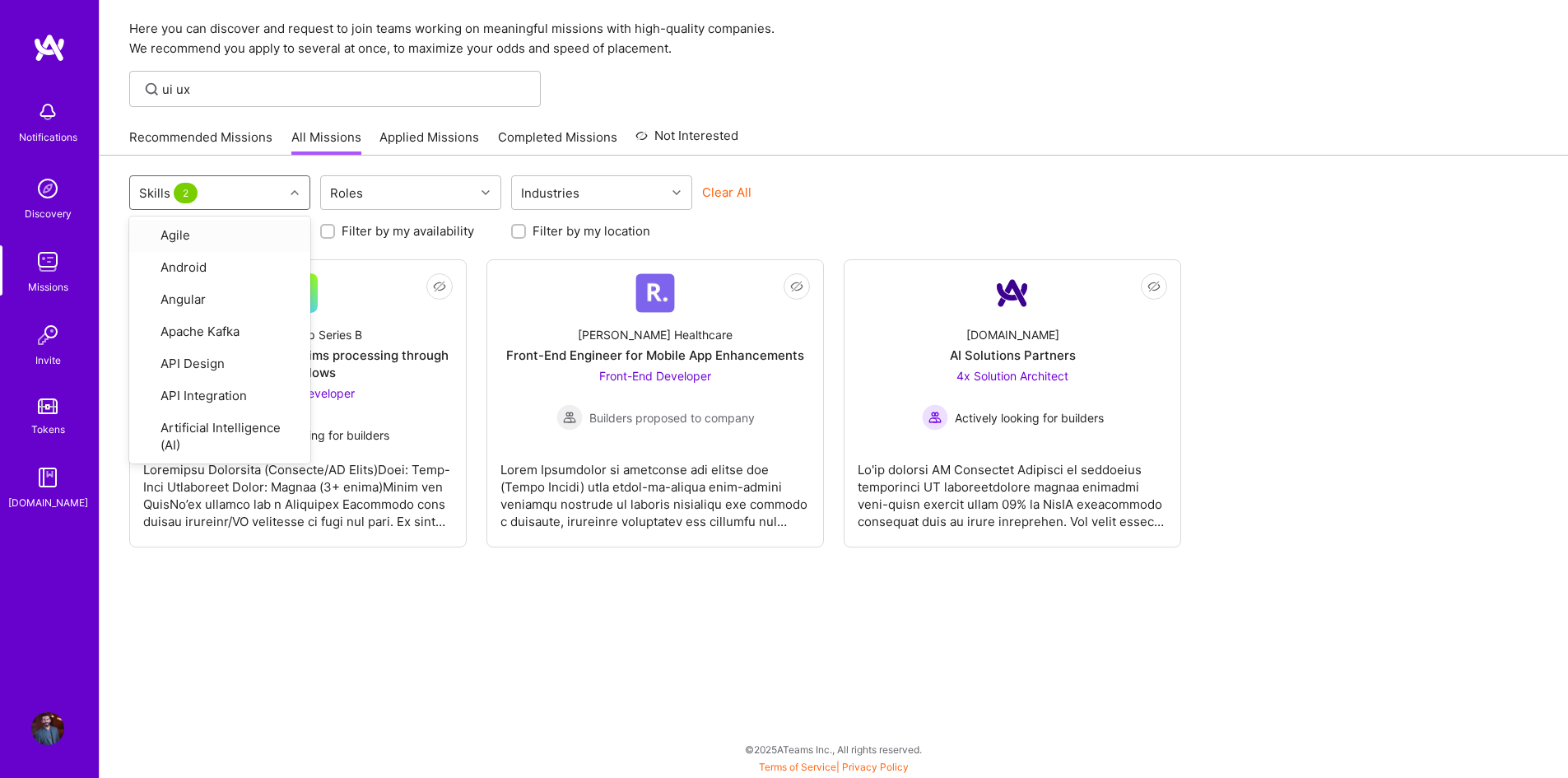
click at [279, 189] on div "Skills 2" at bounding box center [207, 192] width 154 height 33
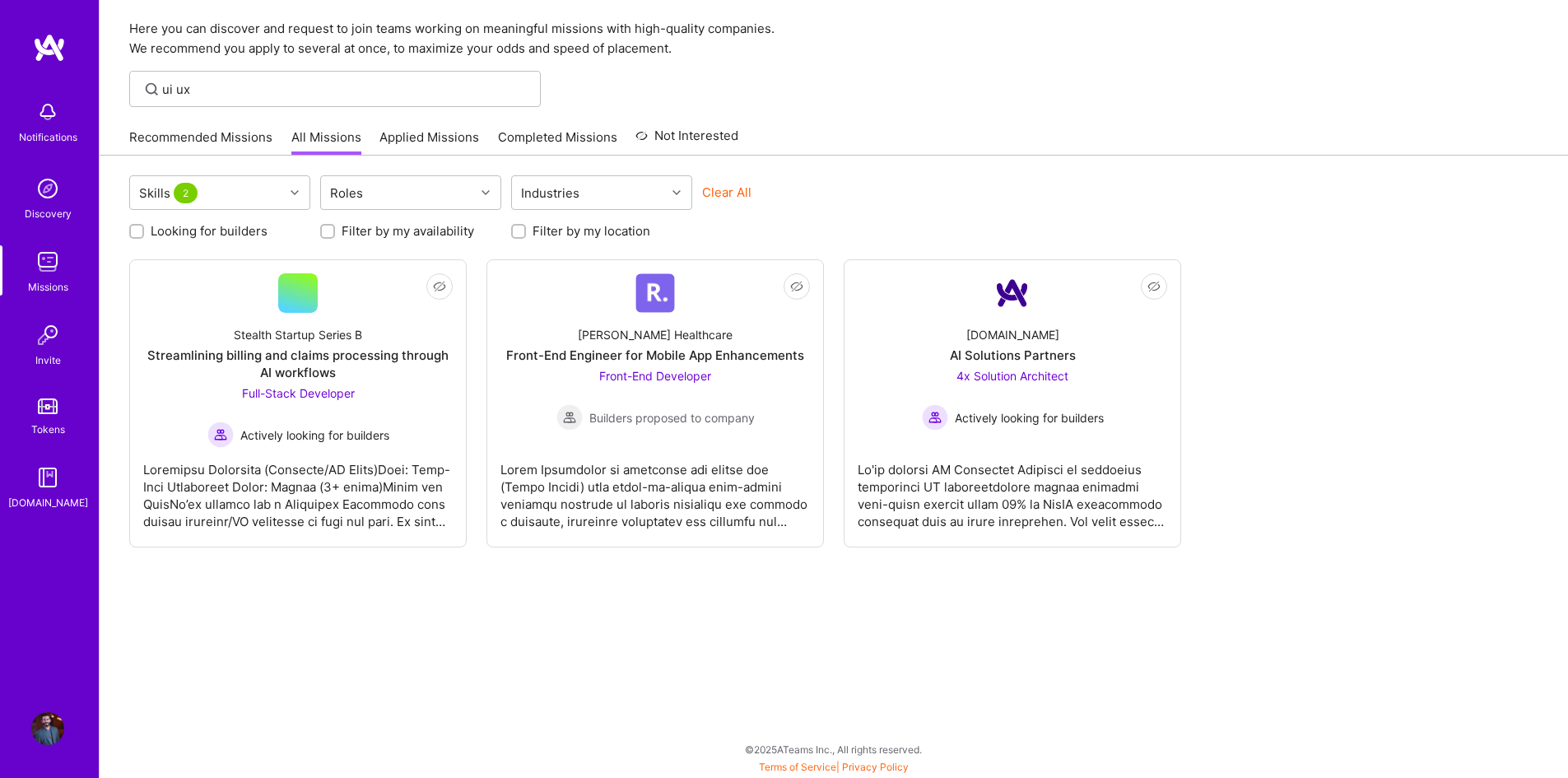
click at [203, 99] on div "ui ux" at bounding box center [335, 89] width 412 height 36
click at [205, 91] on input "ui ux" at bounding box center [345, 89] width 367 height 17
drag, startPoint x: 197, startPoint y: 91, endPoint x: 131, endPoint y: 88, distance: 66.1
click at [131, 88] on div "ui ux" at bounding box center [335, 89] width 412 height 36
type input "UI"
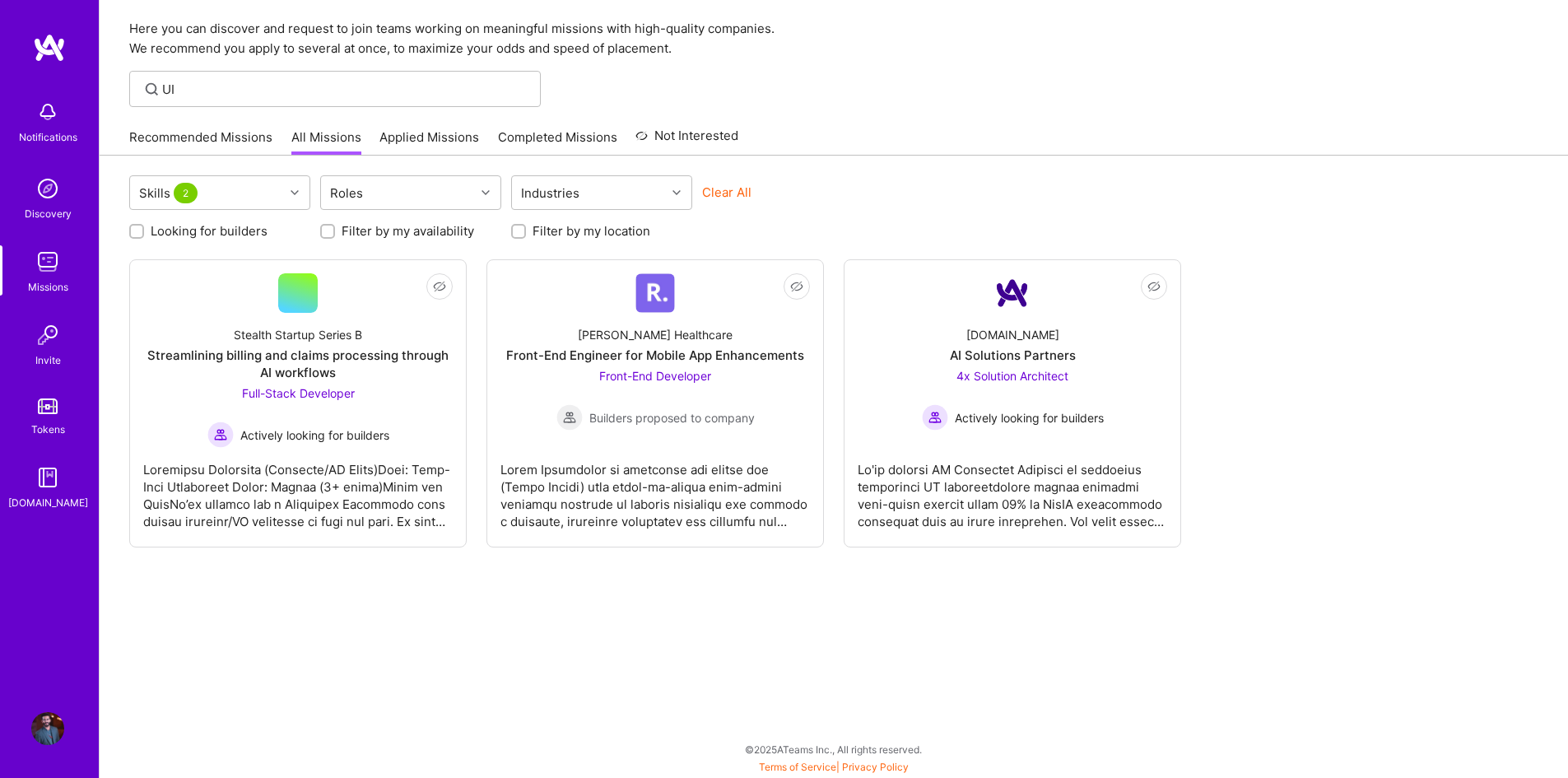
click at [152, 84] on icon at bounding box center [152, 89] width 19 height 19
click at [215, 84] on input "UI" at bounding box center [345, 89] width 367 height 17
click at [210, 125] on div "Recommended Missions All Missions Applied Missions Completed Missions Not Inter…" at bounding box center [433, 137] width 609 height 36
click at [208, 131] on link "Recommended Missions" at bounding box center [200, 141] width 143 height 27
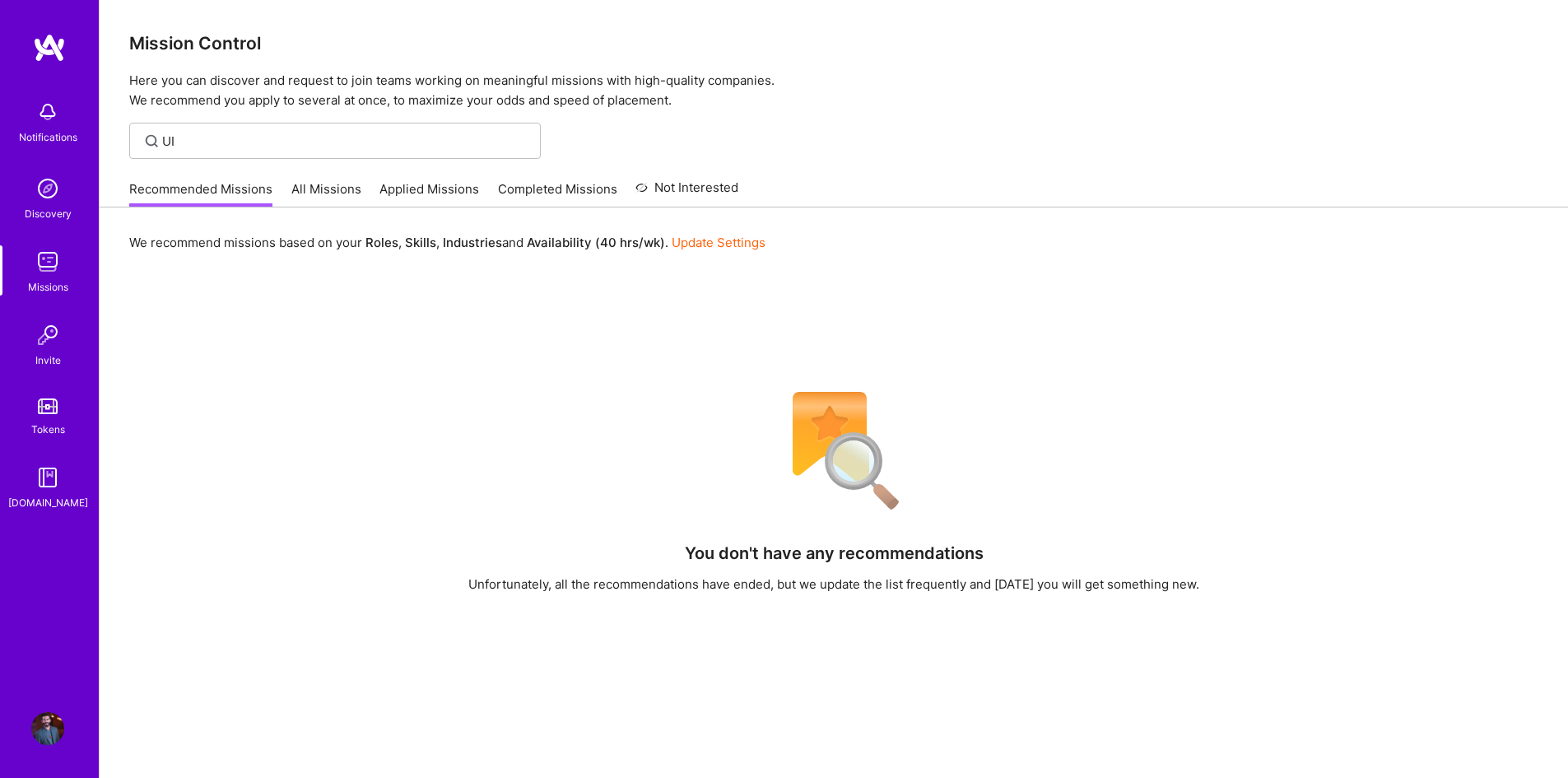
click at [337, 188] on link "All Missions" at bounding box center [327, 194] width 70 height 27
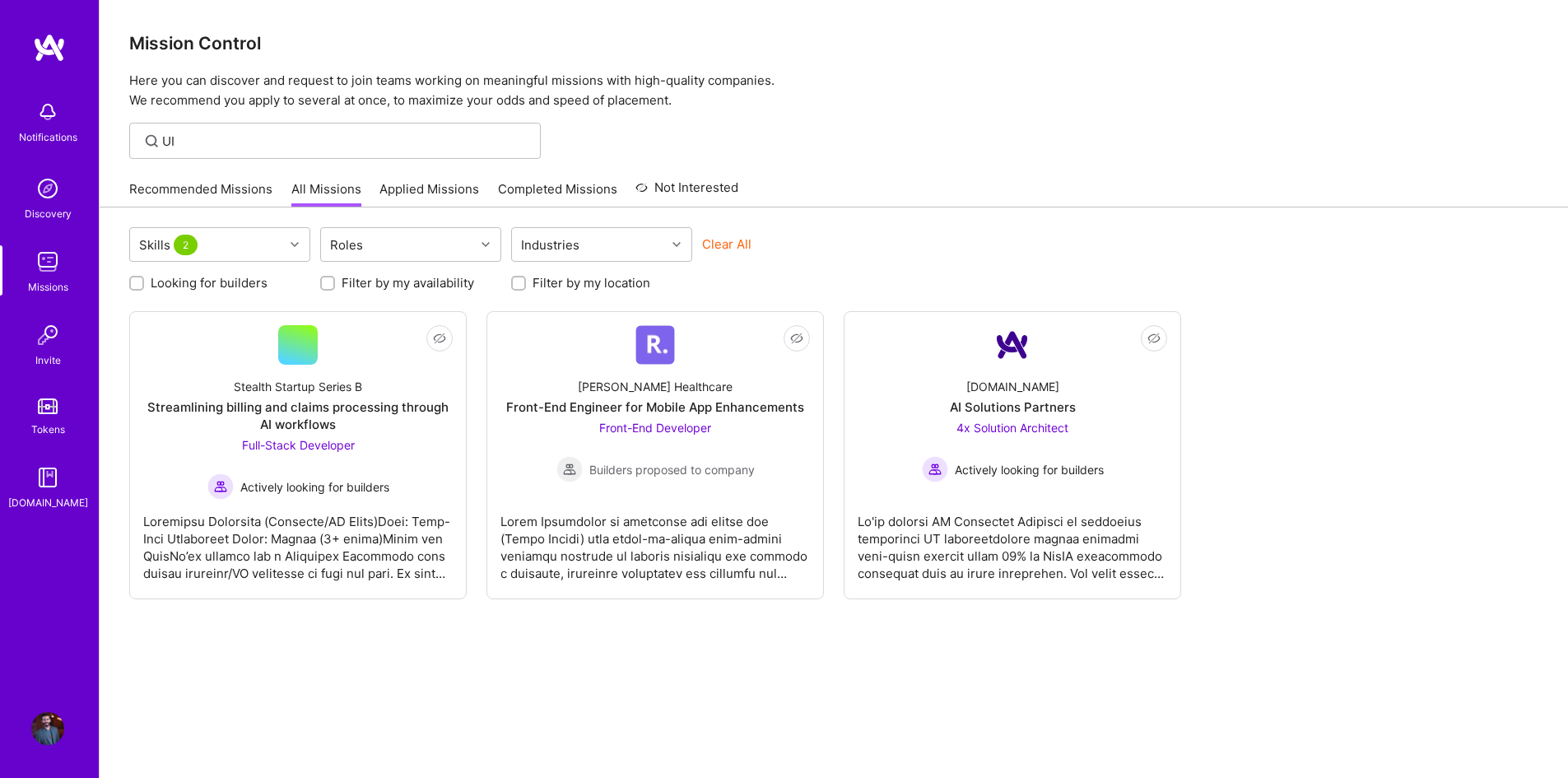
click at [402, 186] on link "Applied Missions" at bounding box center [429, 194] width 99 height 27
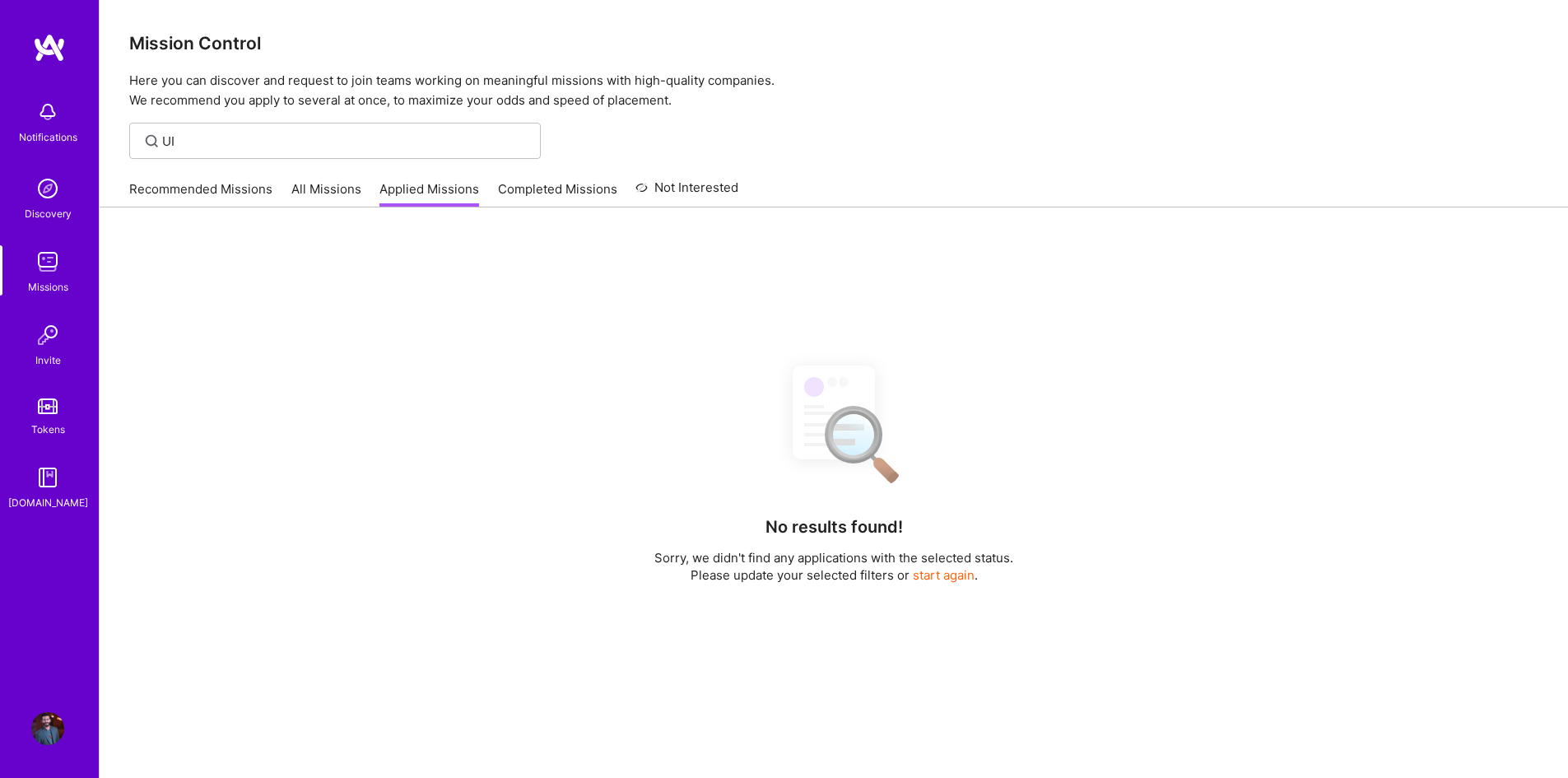
click at [354, 186] on link "All Missions" at bounding box center [327, 194] width 70 height 27
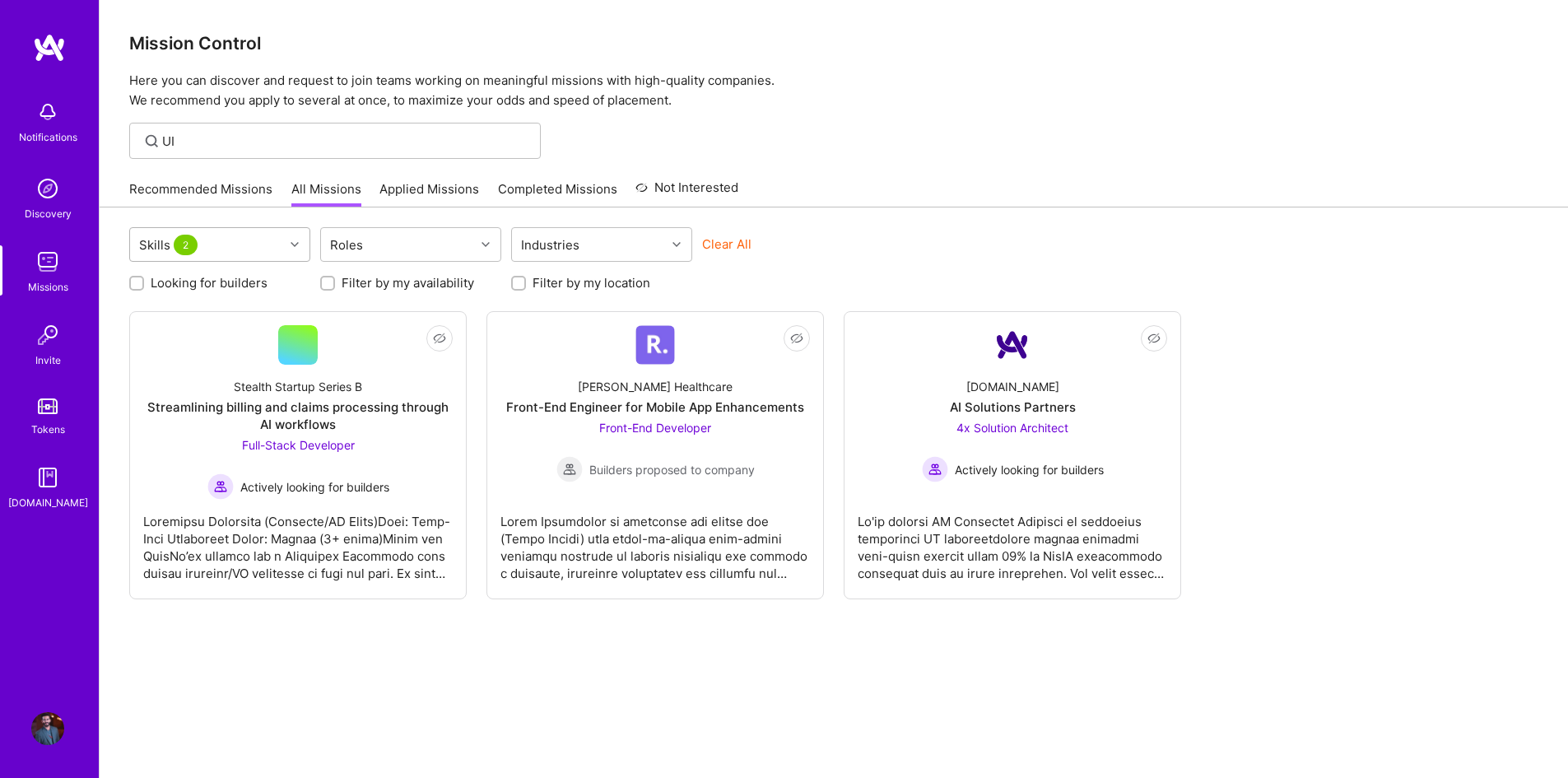
click at [288, 232] on div at bounding box center [297, 244] width 25 height 33
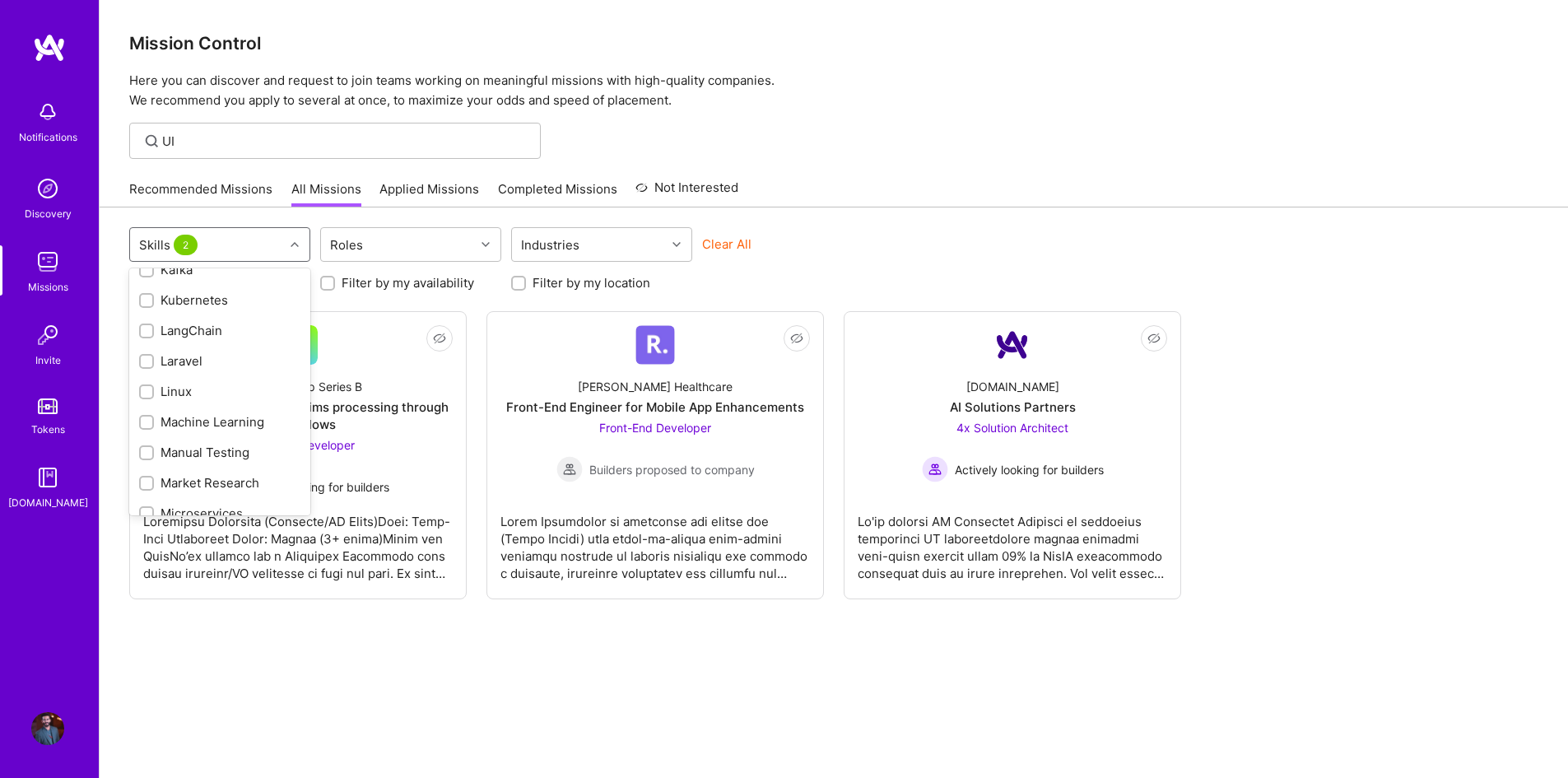
scroll to position [987, 0]
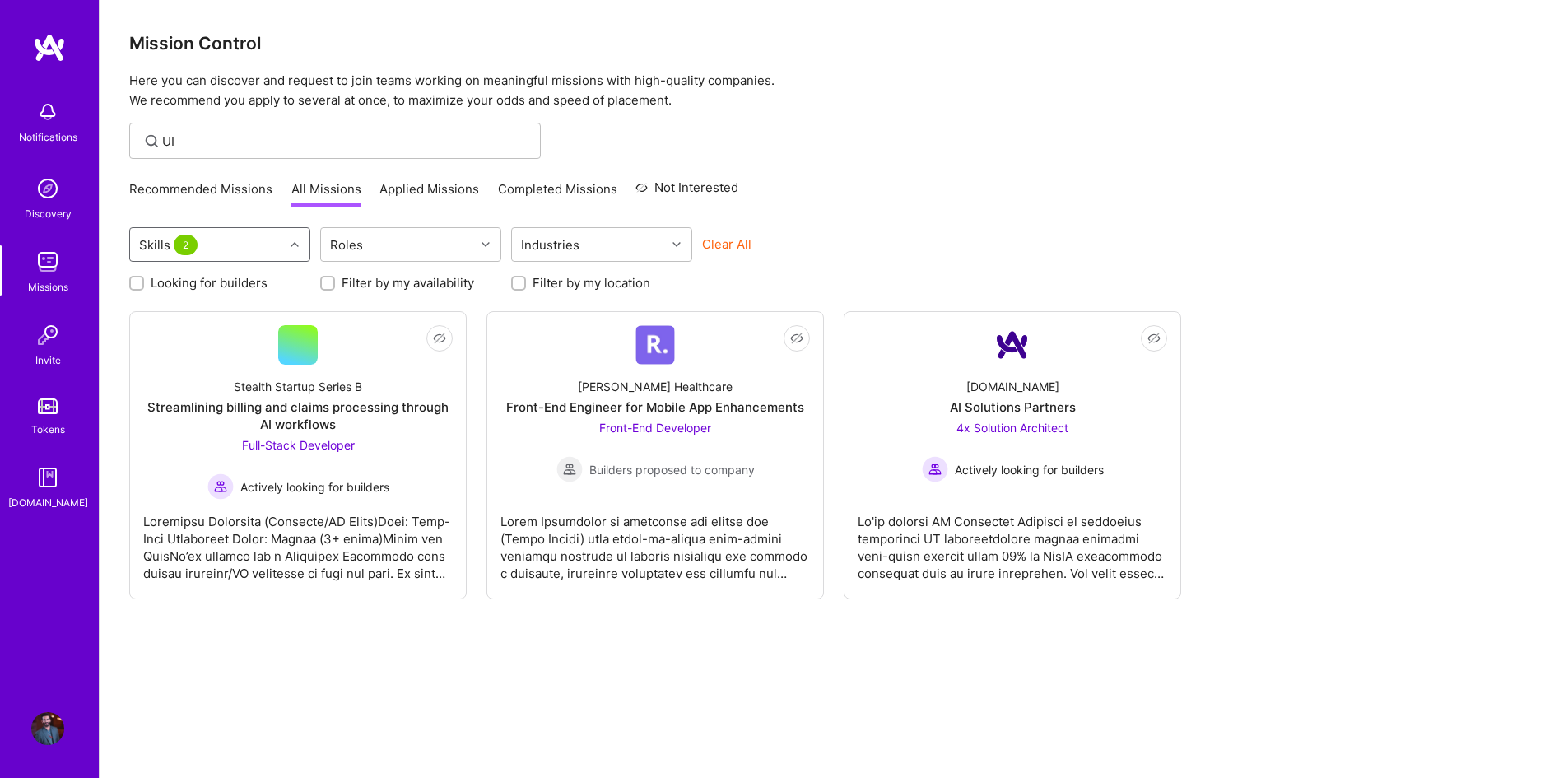
click at [179, 242] on span "2" at bounding box center [186, 245] width 24 height 21
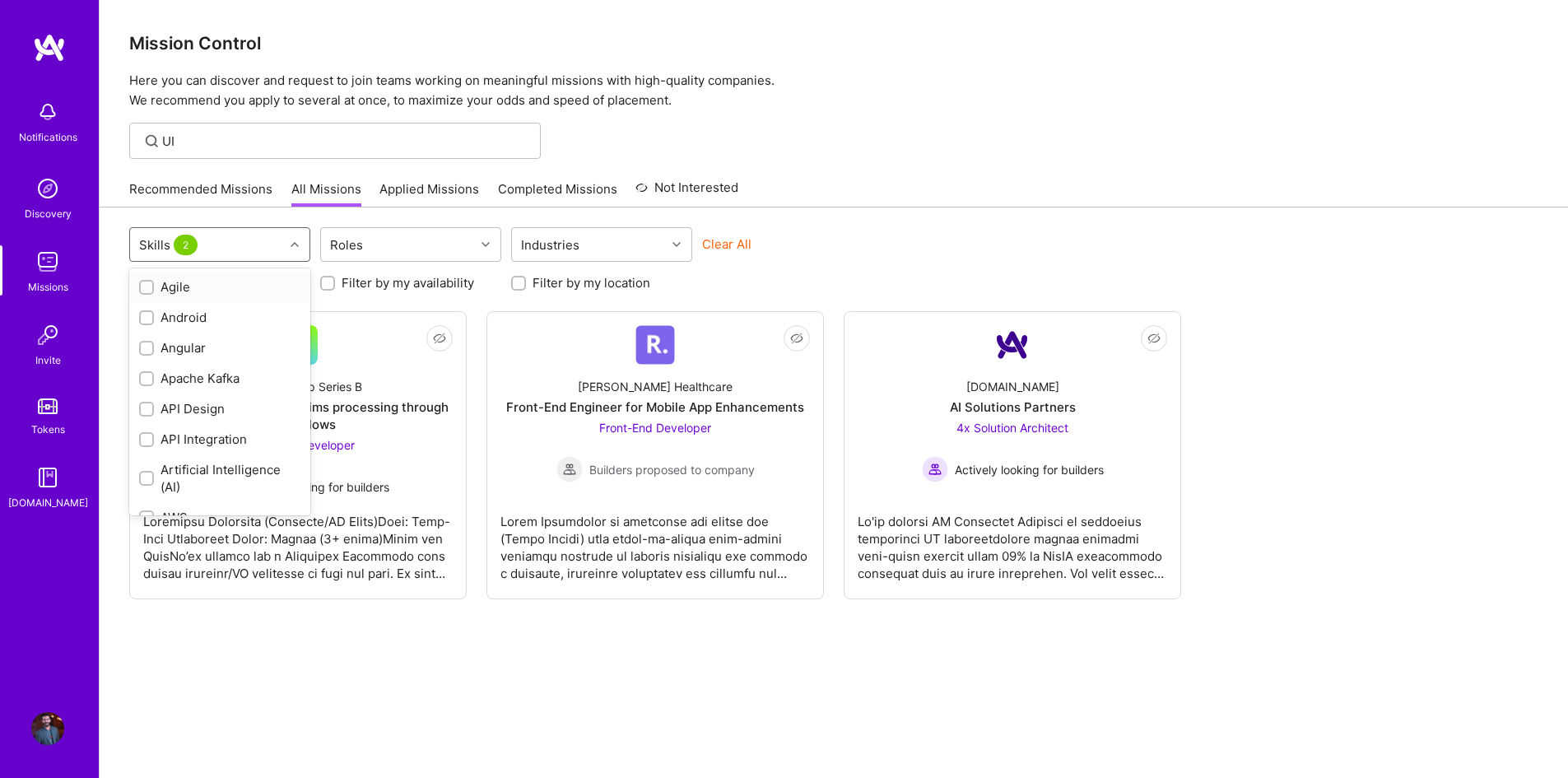
click at [179, 242] on span "2" at bounding box center [186, 245] width 24 height 21
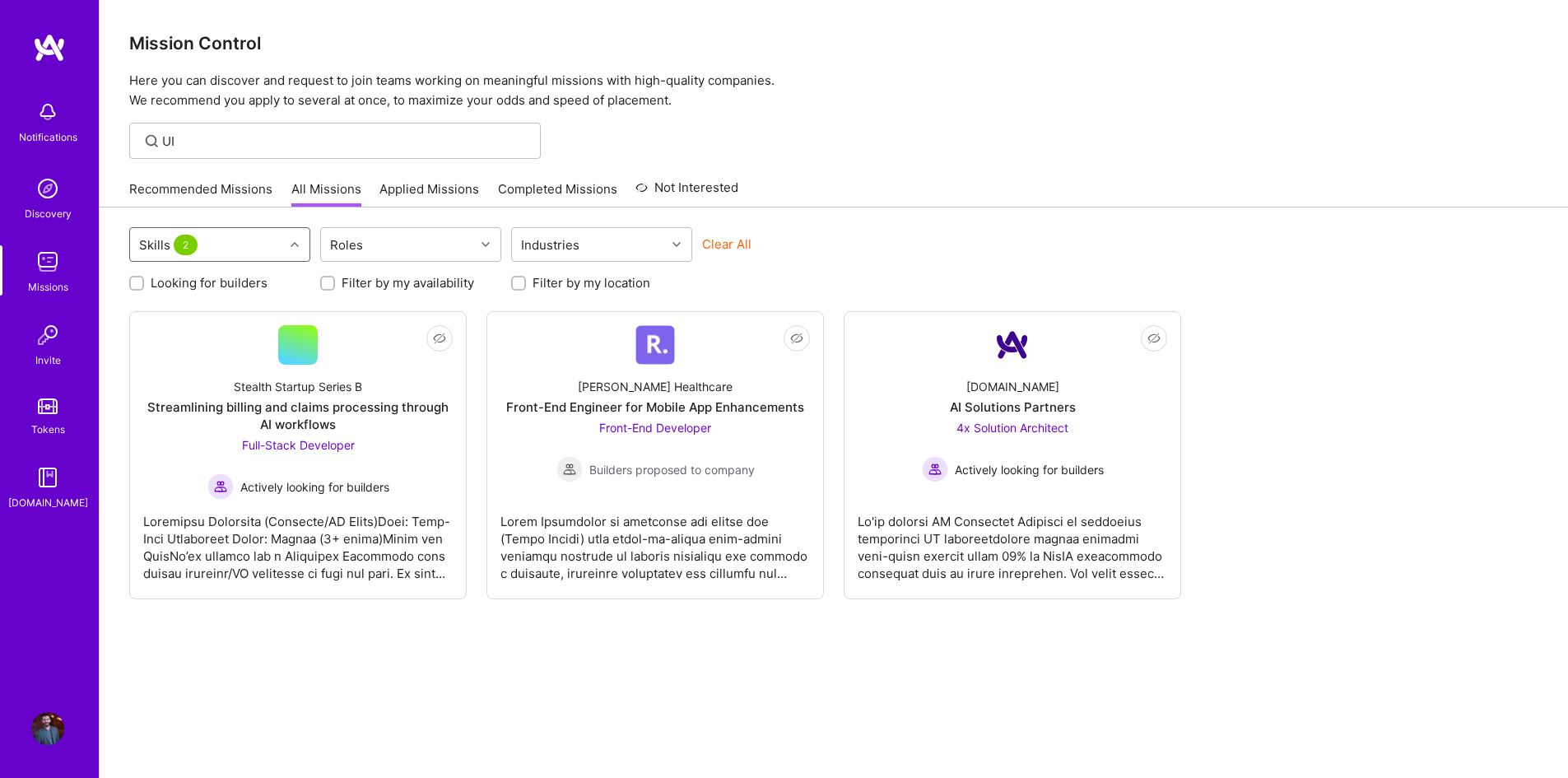
click at [179, 242] on span "2" at bounding box center [186, 245] width 24 height 21
click at [391, 242] on div "Roles" at bounding box center [398, 244] width 154 height 33
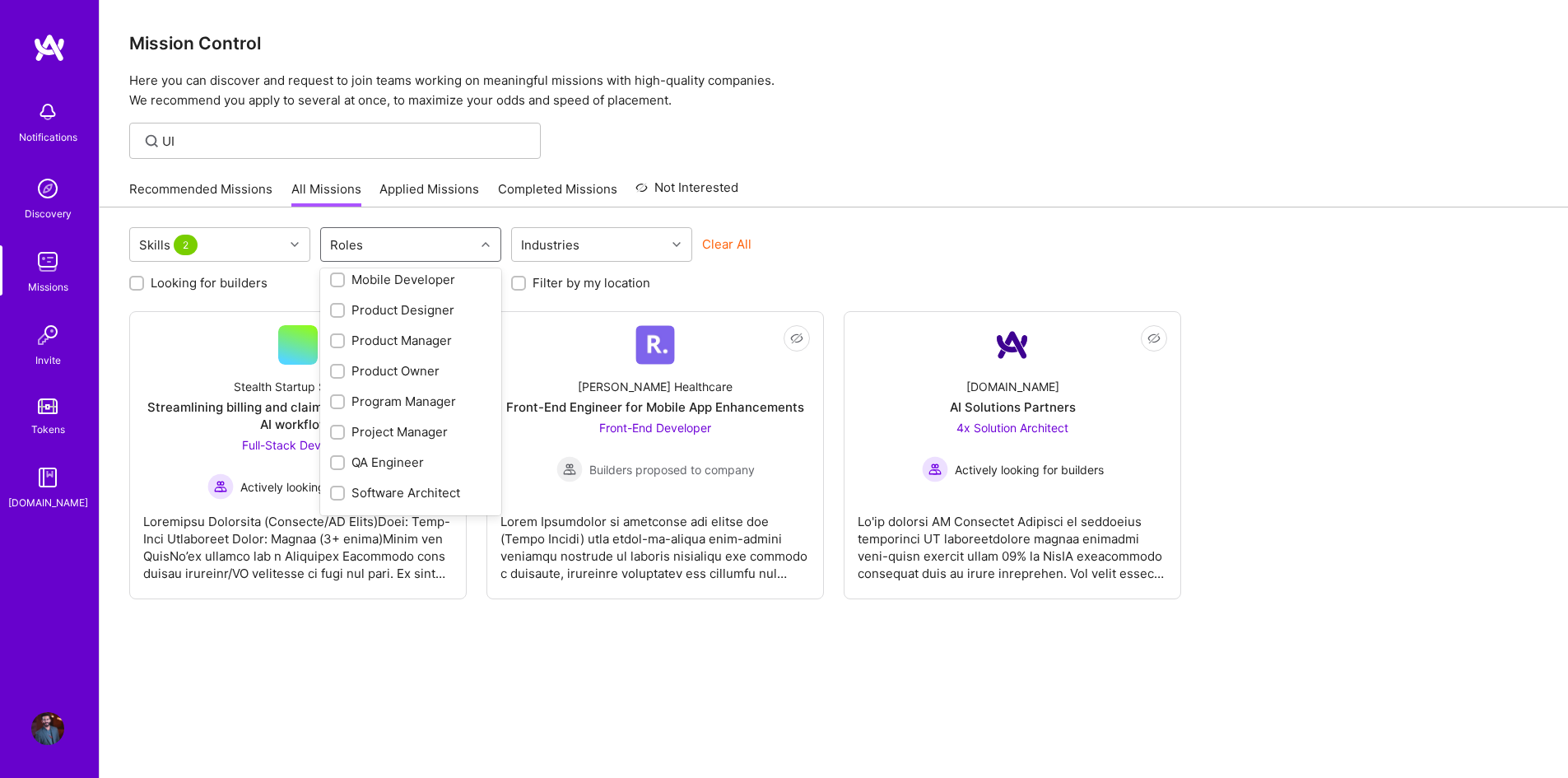
scroll to position [612, 0]
click at [342, 492] on input "checkbox" at bounding box center [339, 497] width 11 height 11
checkbox input "true"
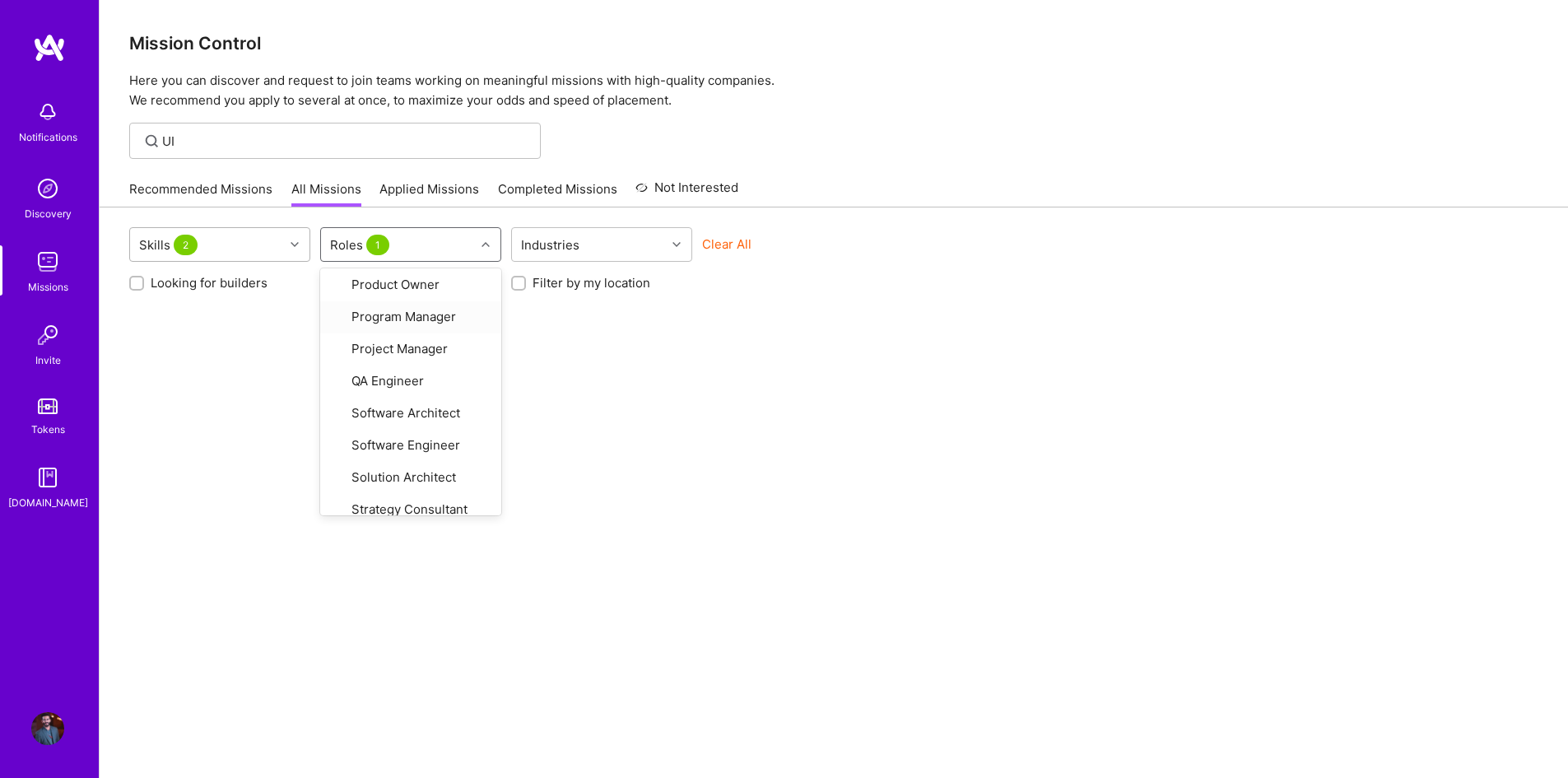
click at [279, 257] on div "Skills 2" at bounding box center [207, 244] width 154 height 33
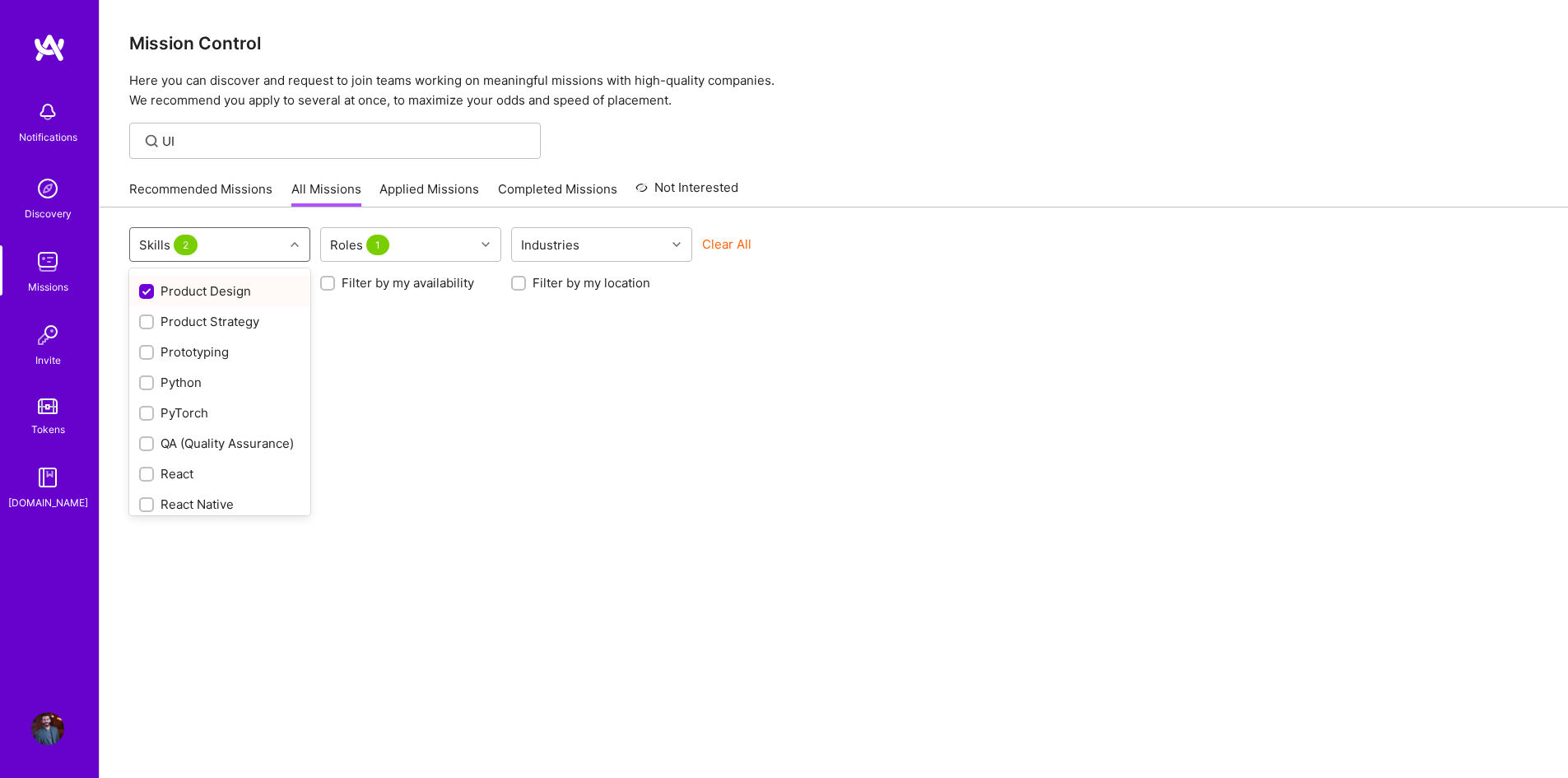
scroll to position [1317, 0]
click at [149, 387] on input "checkbox" at bounding box center [148, 389] width 15 height 15
checkbox input "false"
click at [149, 434] on input "checkbox" at bounding box center [148, 437] width 15 height 15
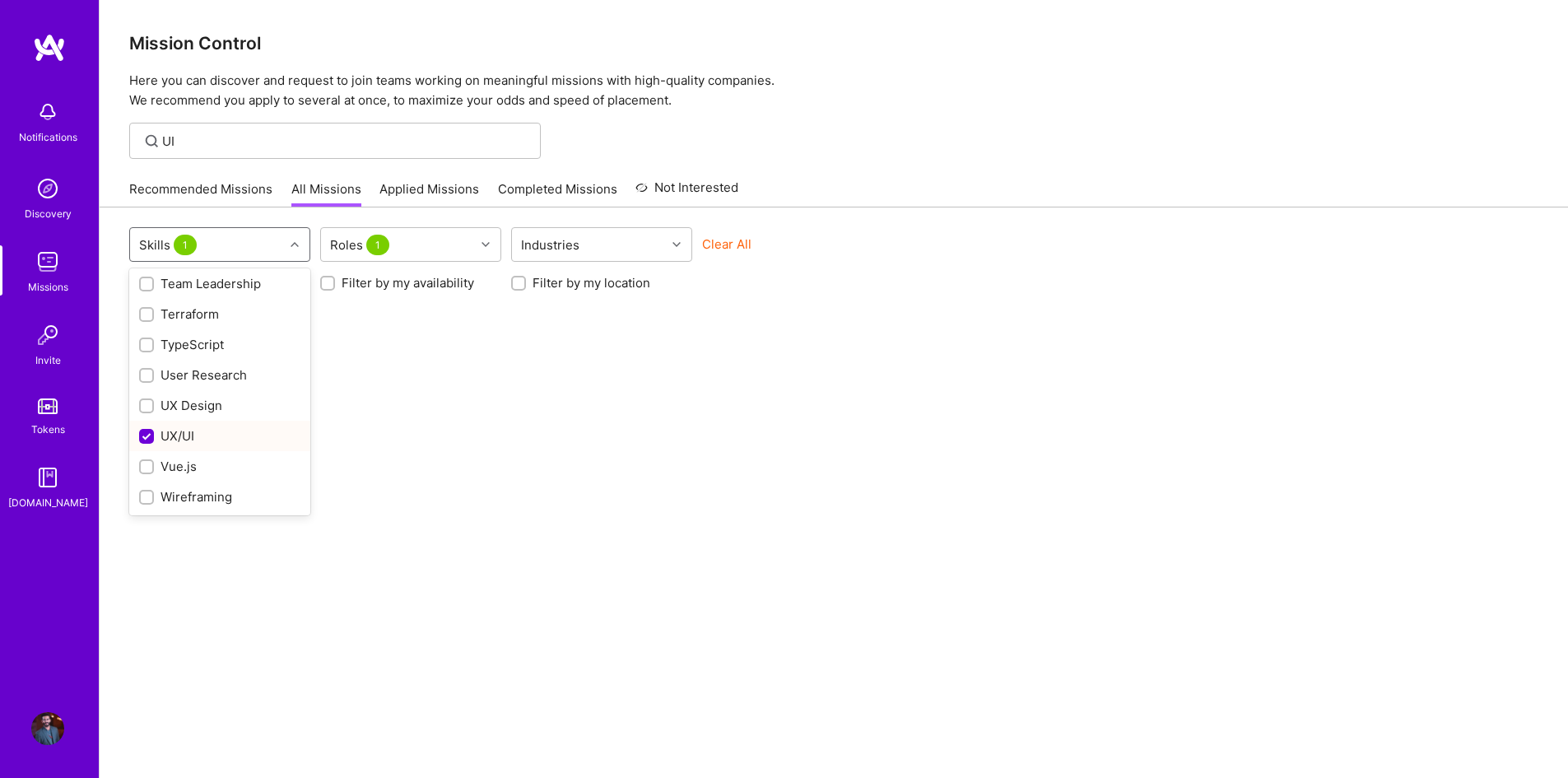
checkbox input "false"
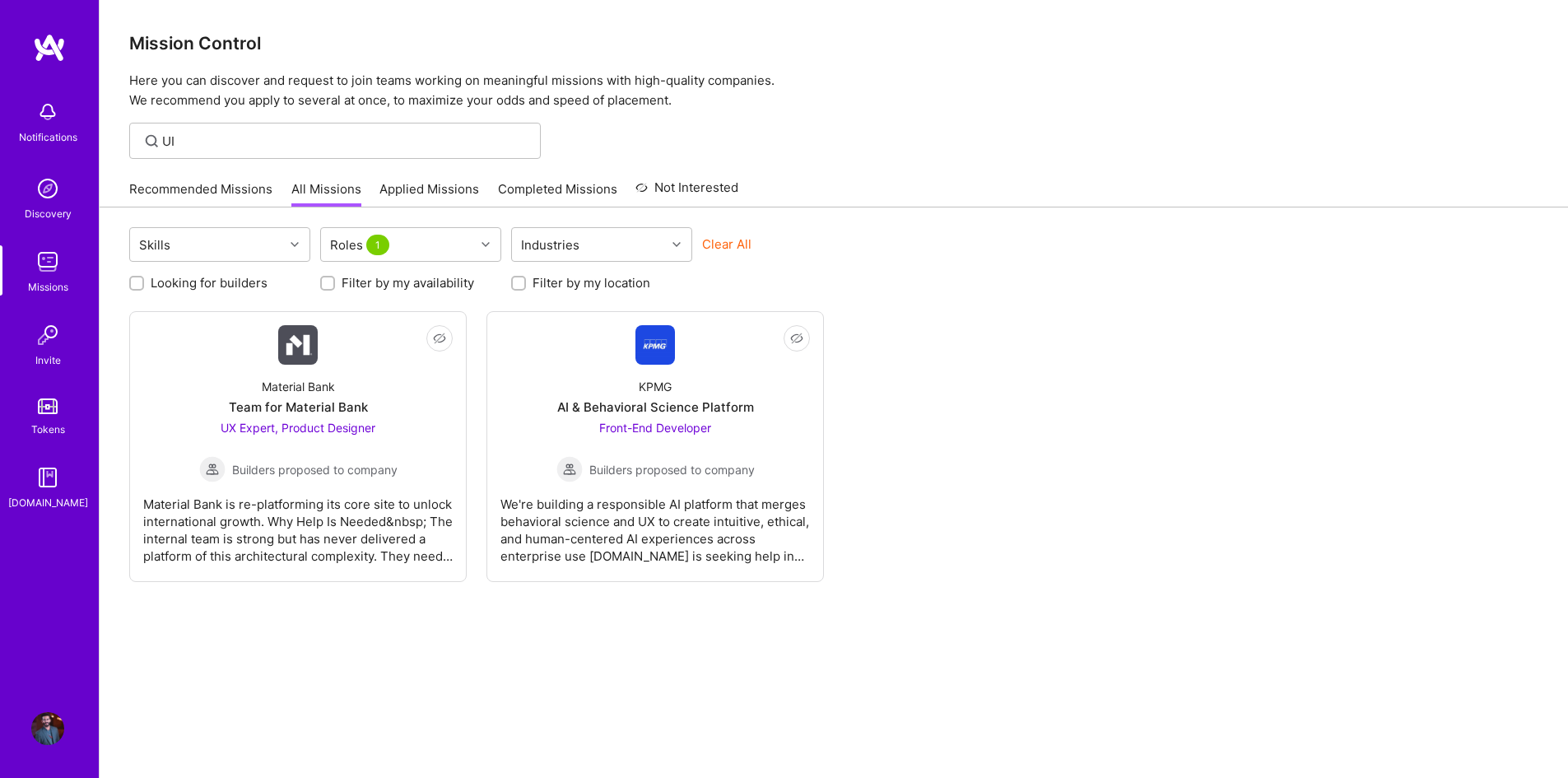
click at [884, 353] on div "Not Interested Material Bank Team for Material Bank UX Expert, Product Designer…" at bounding box center [834, 447] width 1410 height 271
click at [312, 403] on div "Team for Material Bank" at bounding box center [298, 407] width 139 height 17
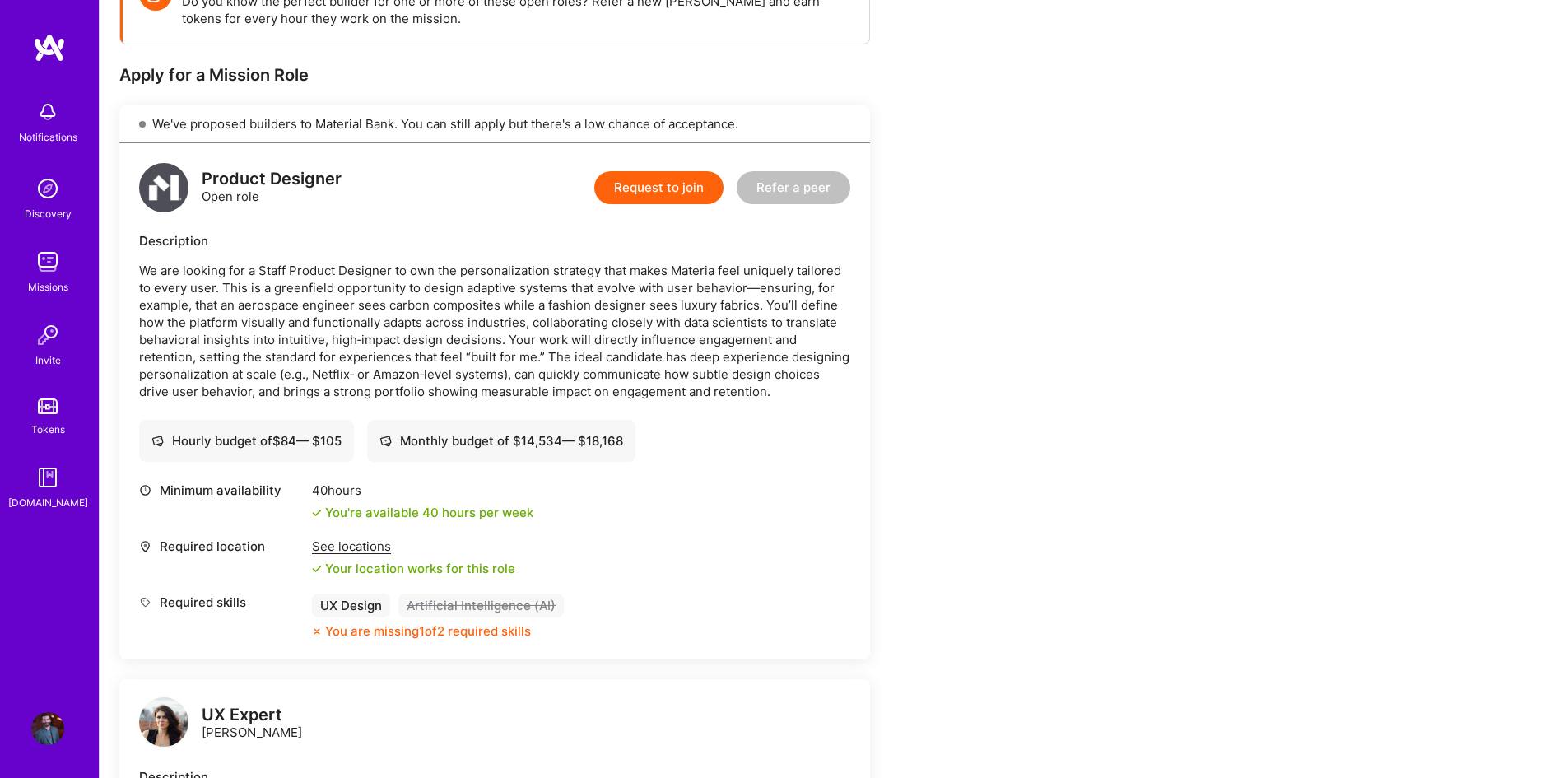
scroll to position [494, 0]
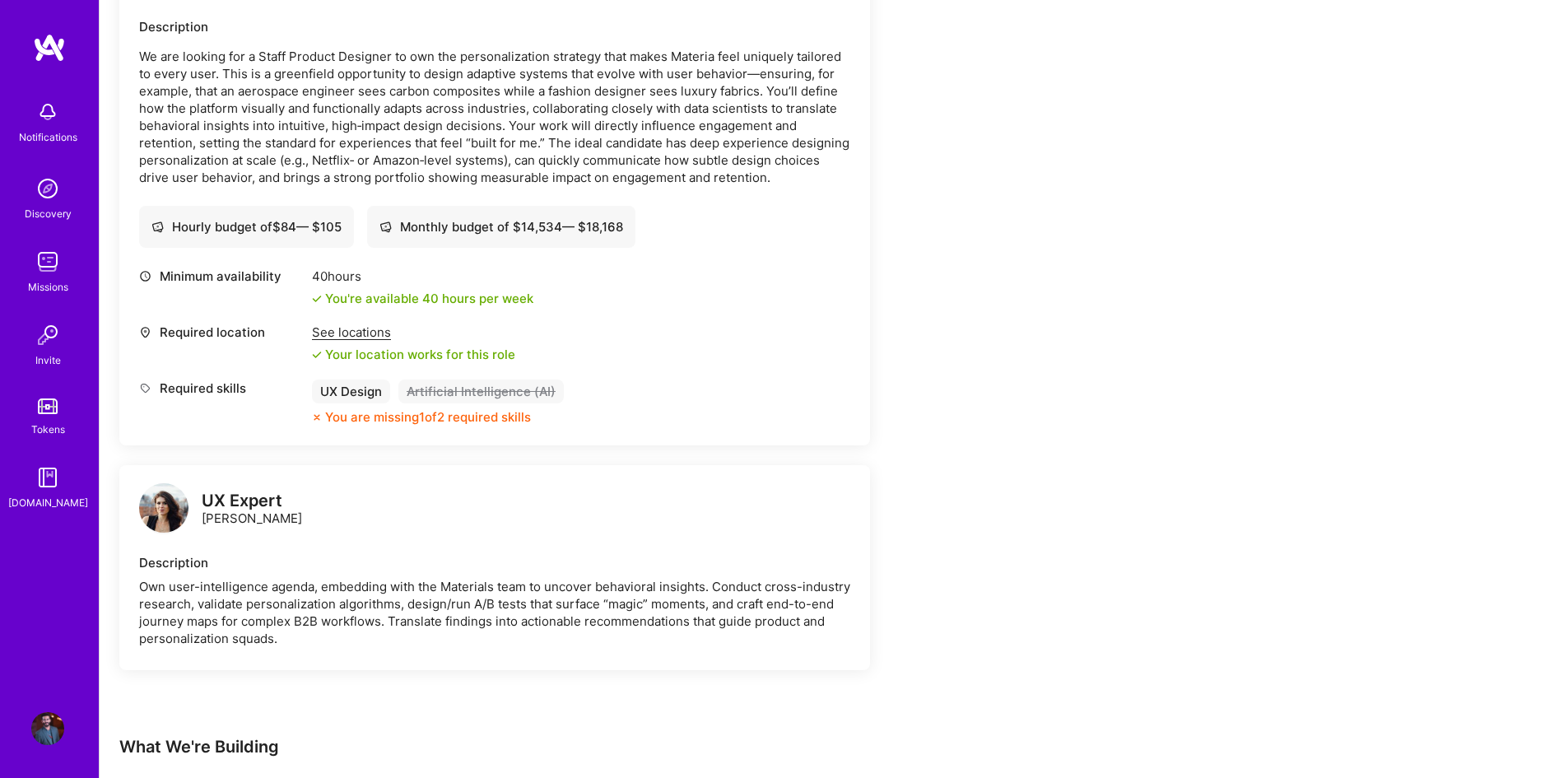
drag, startPoint x: 205, startPoint y: 523, endPoint x: 301, endPoint y: 527, distance: 96.1
click at [301, 527] on div "UX Expert [PERSON_NAME]" at bounding box center [221, 509] width 163 height 50
copy div "[PERSON_NAME]"
click at [378, 531] on div "UX Expert [PERSON_NAME]" at bounding box center [495, 509] width 711 height 50
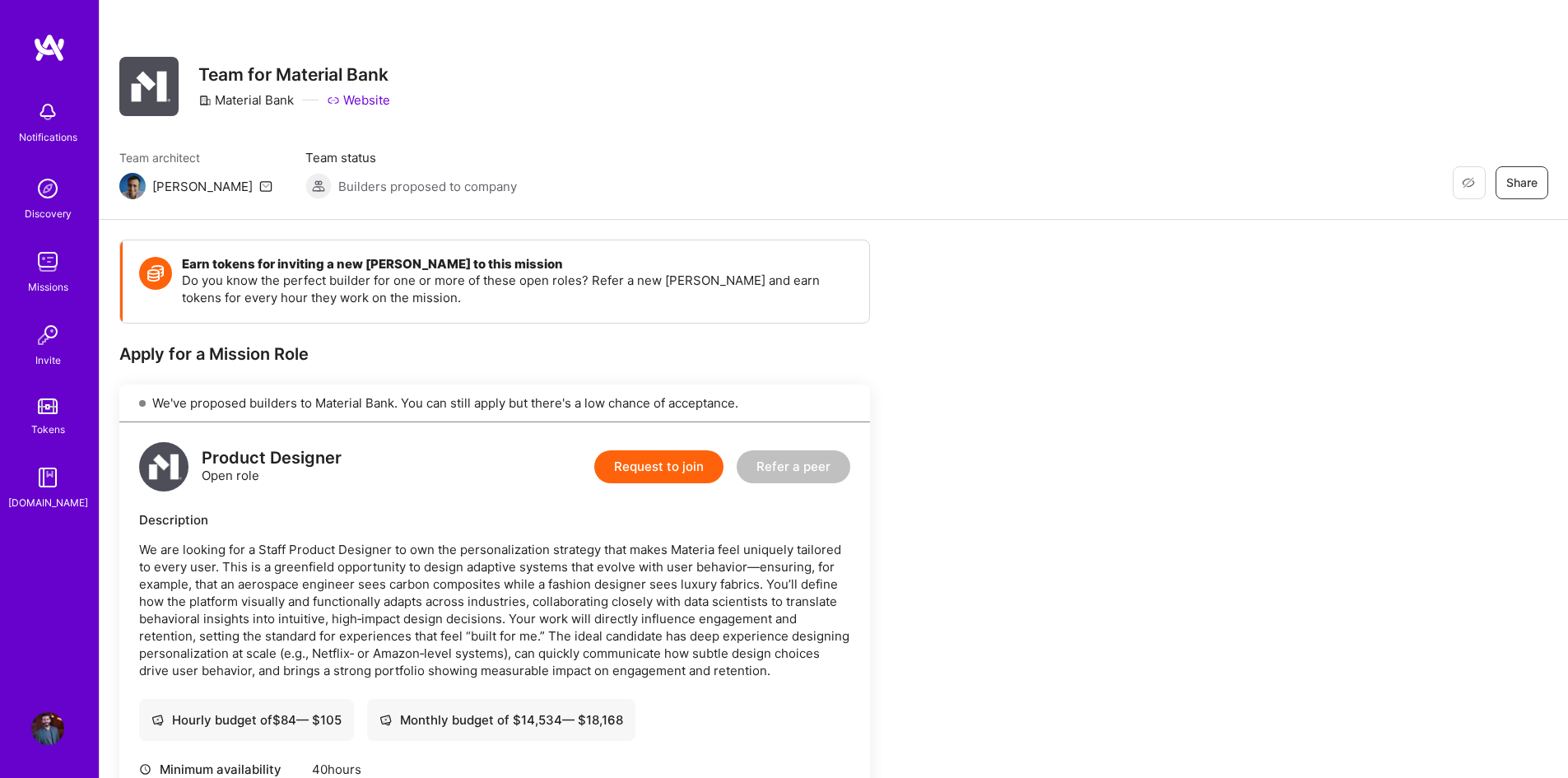
scroll to position [0, 0]
drag, startPoint x: 216, startPoint y: 105, endPoint x: 292, endPoint y: 106, distance: 76.0
click at [292, 106] on div "Material Bank" at bounding box center [246, 101] width 95 height 17
copy div "Material Bank"
click at [183, 205] on div "Restore Not Interested Share Team for Material Bank Material Bank Website Team …" at bounding box center [834, 110] width 1469 height 221
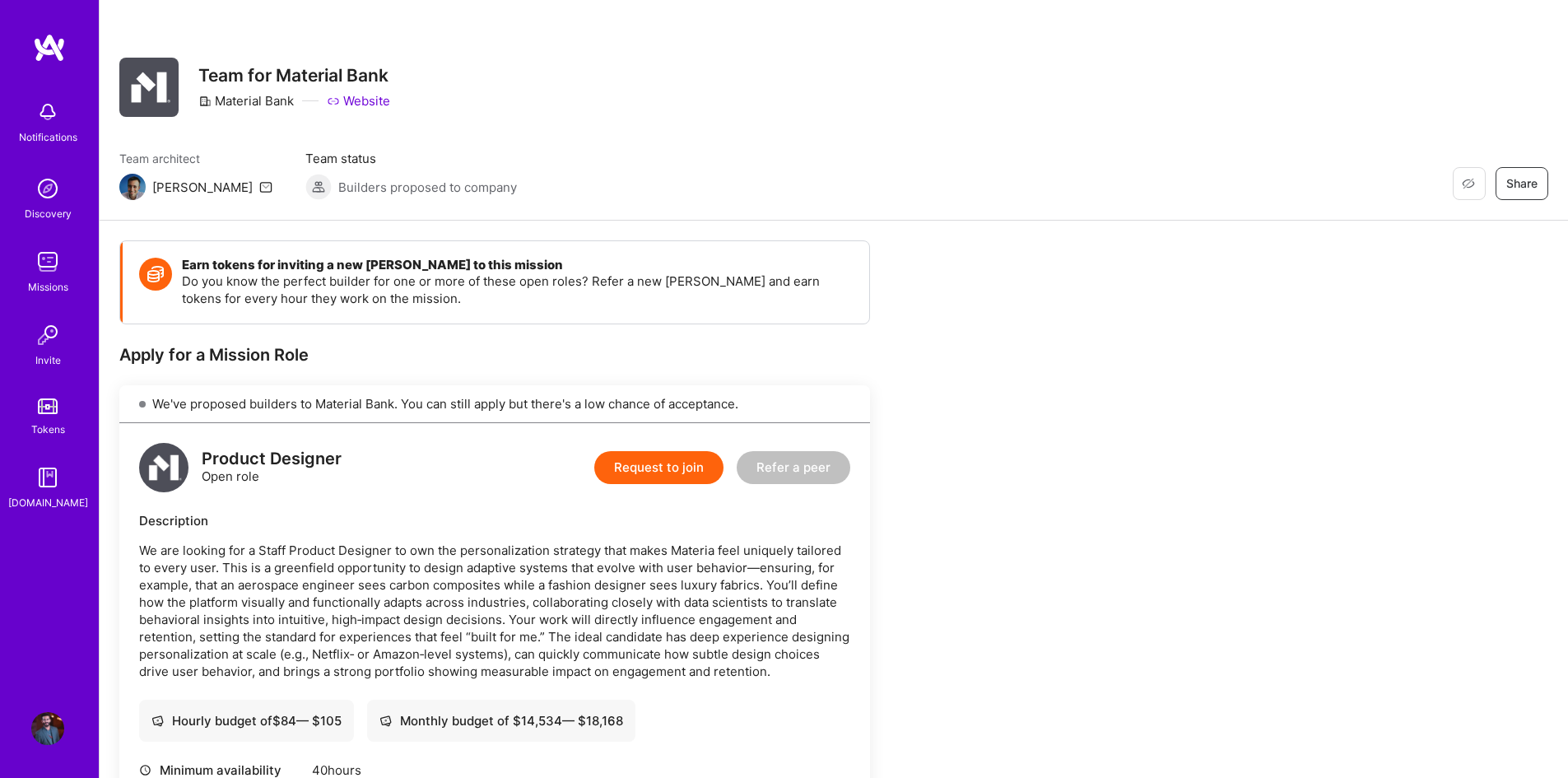
click at [259, 187] on icon at bounding box center [266, 187] width 13 height 13
click at [259, 181] on icon at bounding box center [266, 187] width 13 height 13
click at [675, 478] on button "Request to join" at bounding box center [659, 467] width 129 height 33
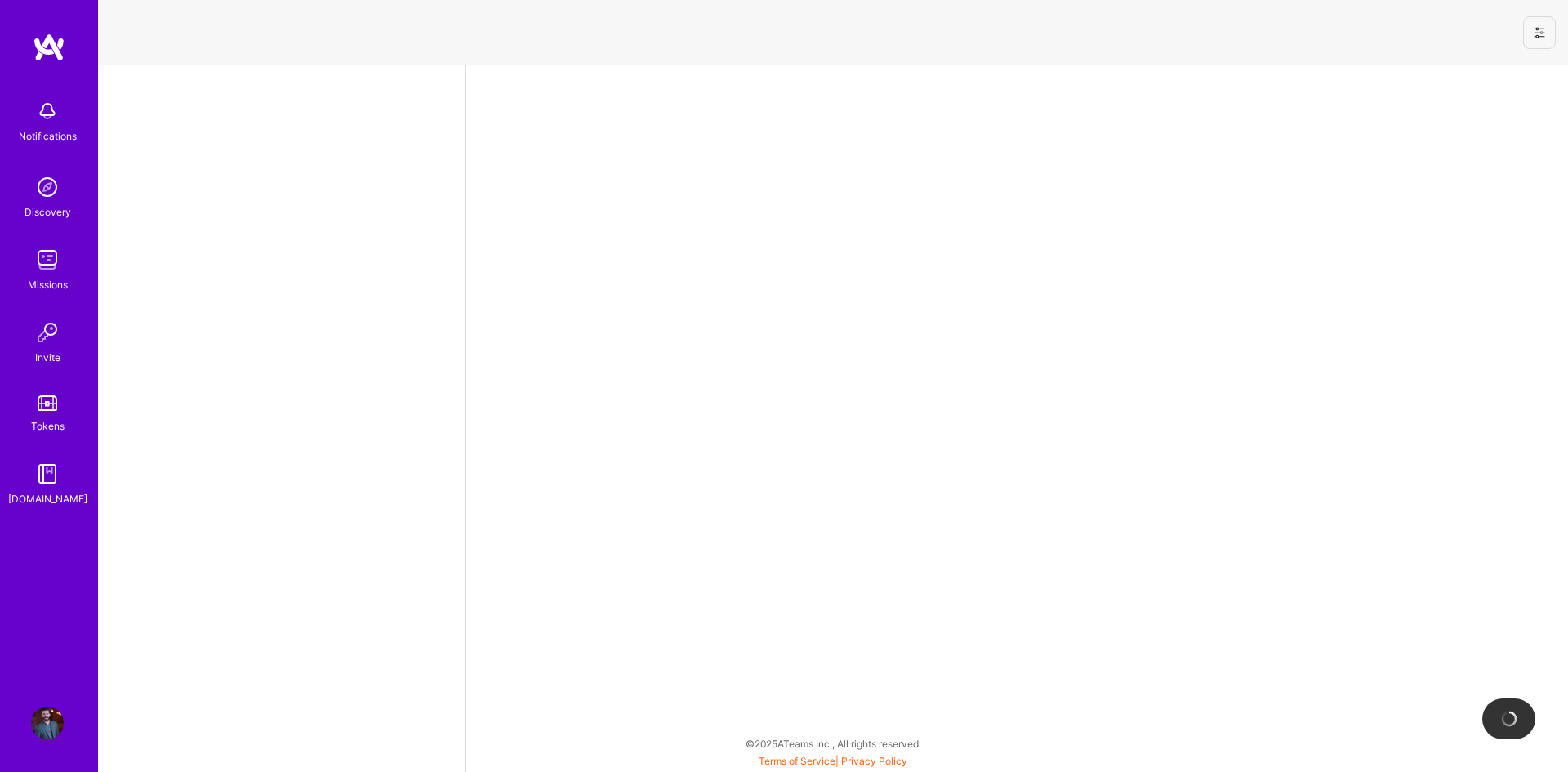
select select "PK"
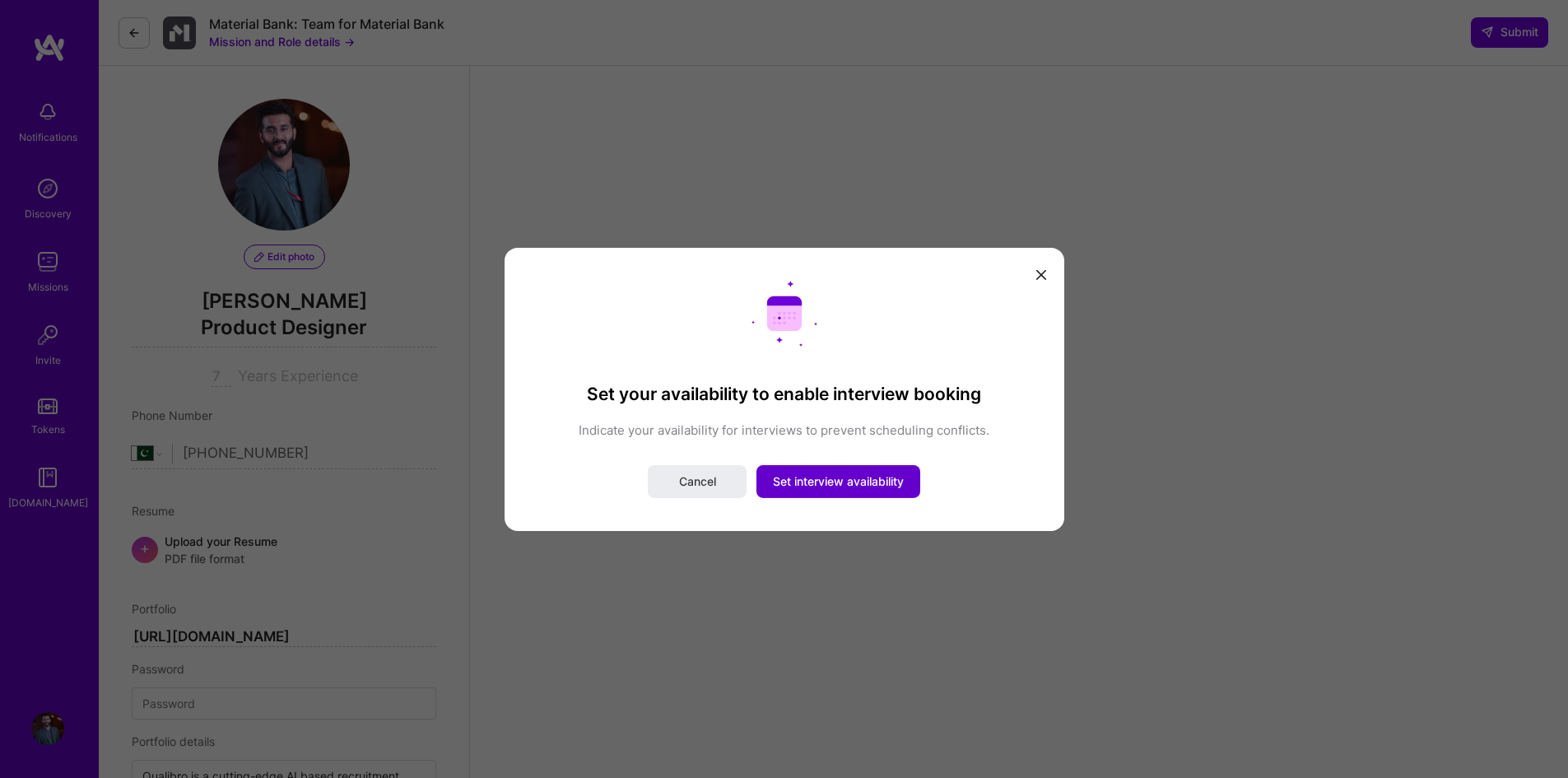
click at [797, 480] on span "Set interview availability" at bounding box center [838, 482] width 131 height 17
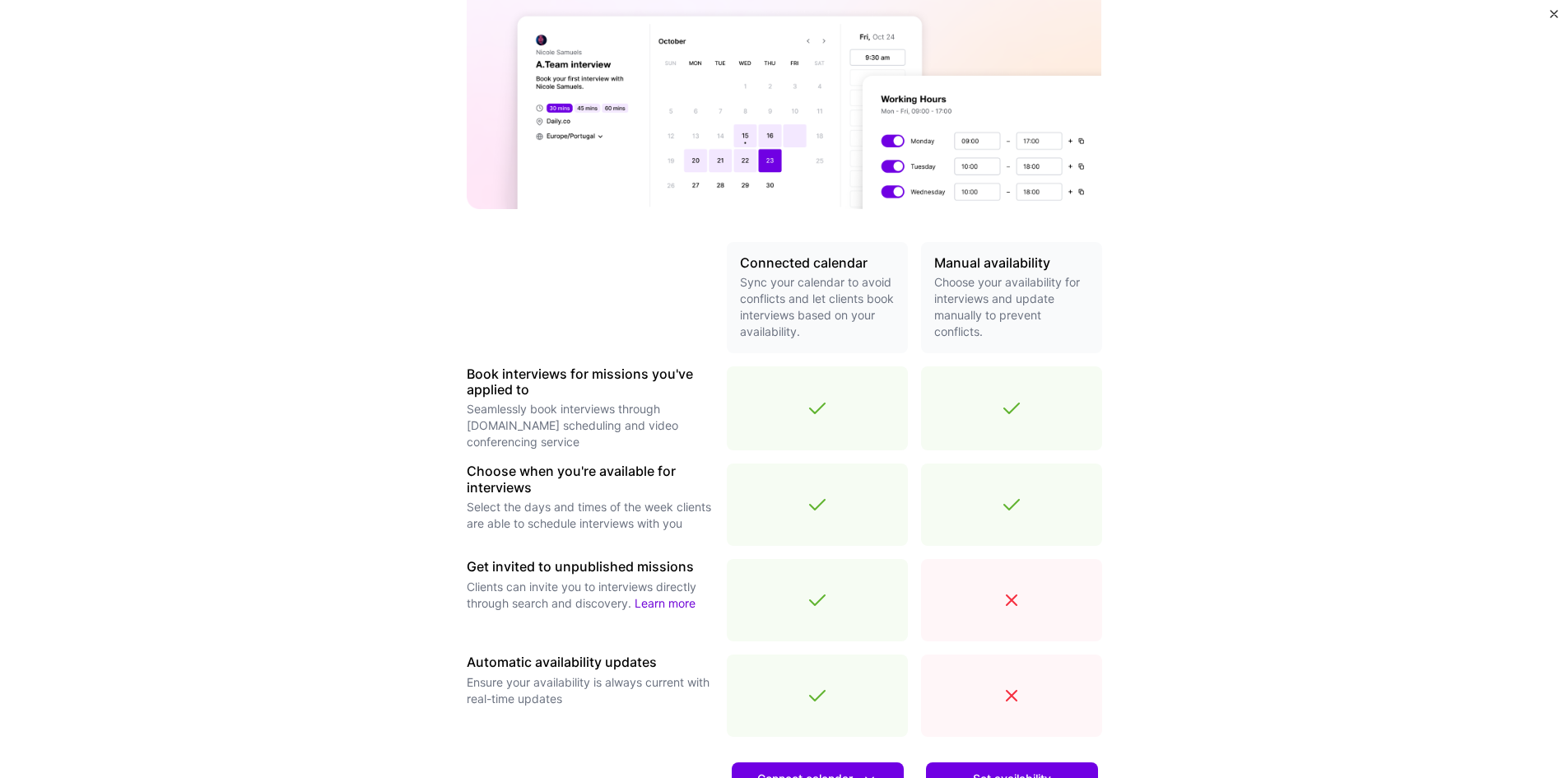
scroll to position [329, 0]
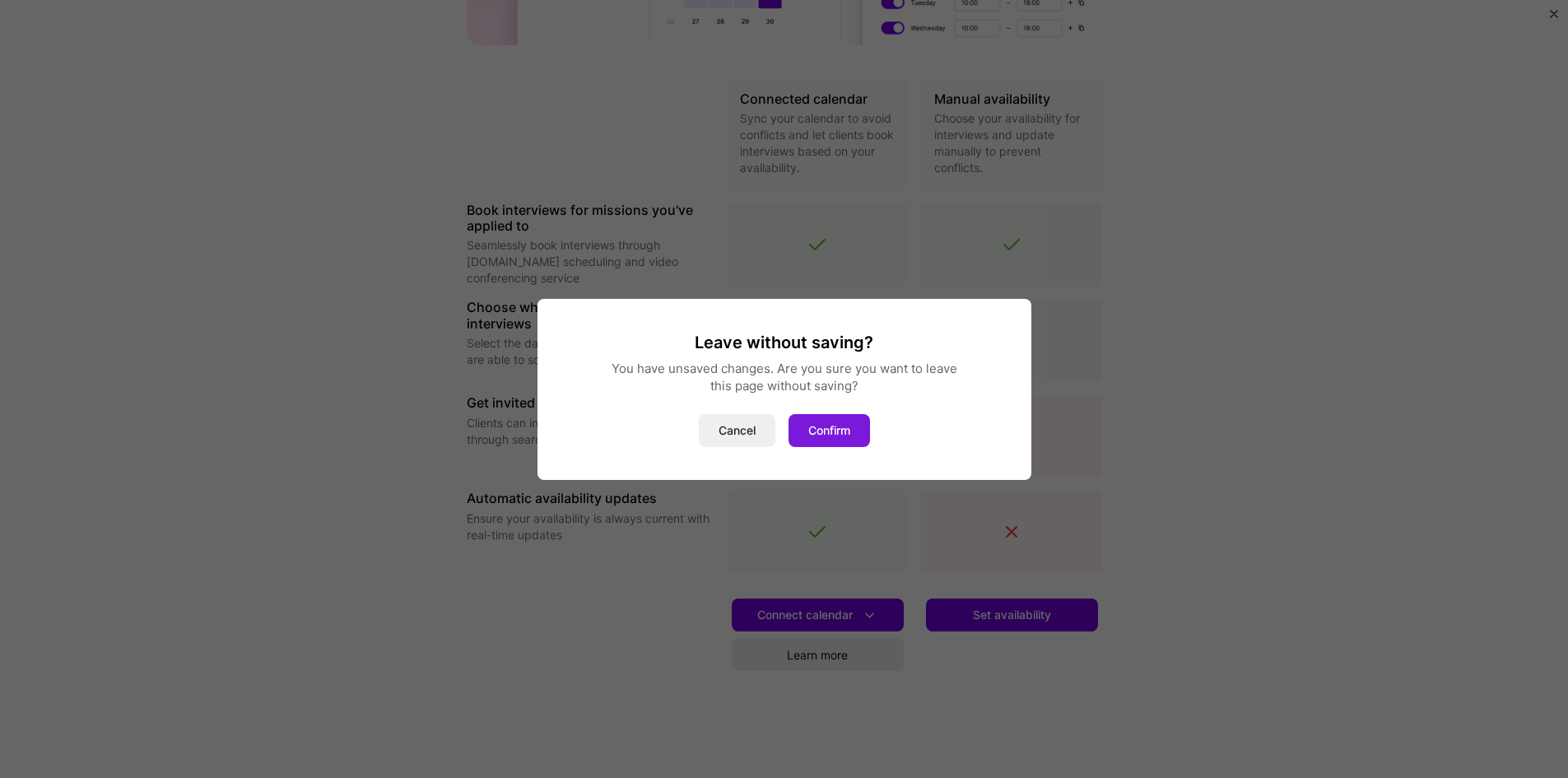
click at [809, 436] on button "Confirm" at bounding box center [829, 430] width 81 height 33
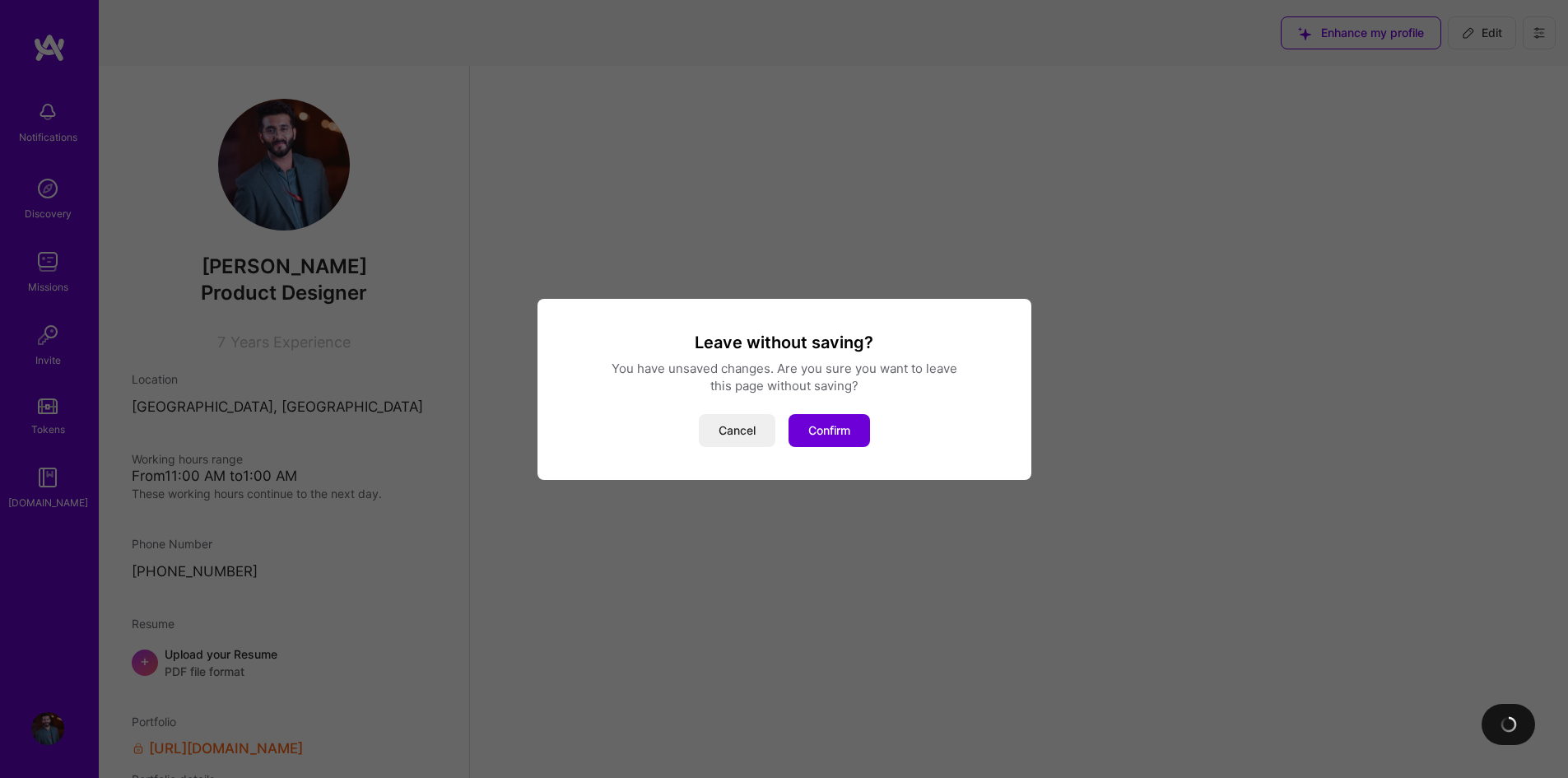
click at [65, 281] on div "Leave without saving? You have unsaved changes. Are you sure you want to leave …" at bounding box center [784, 389] width 1568 height 778
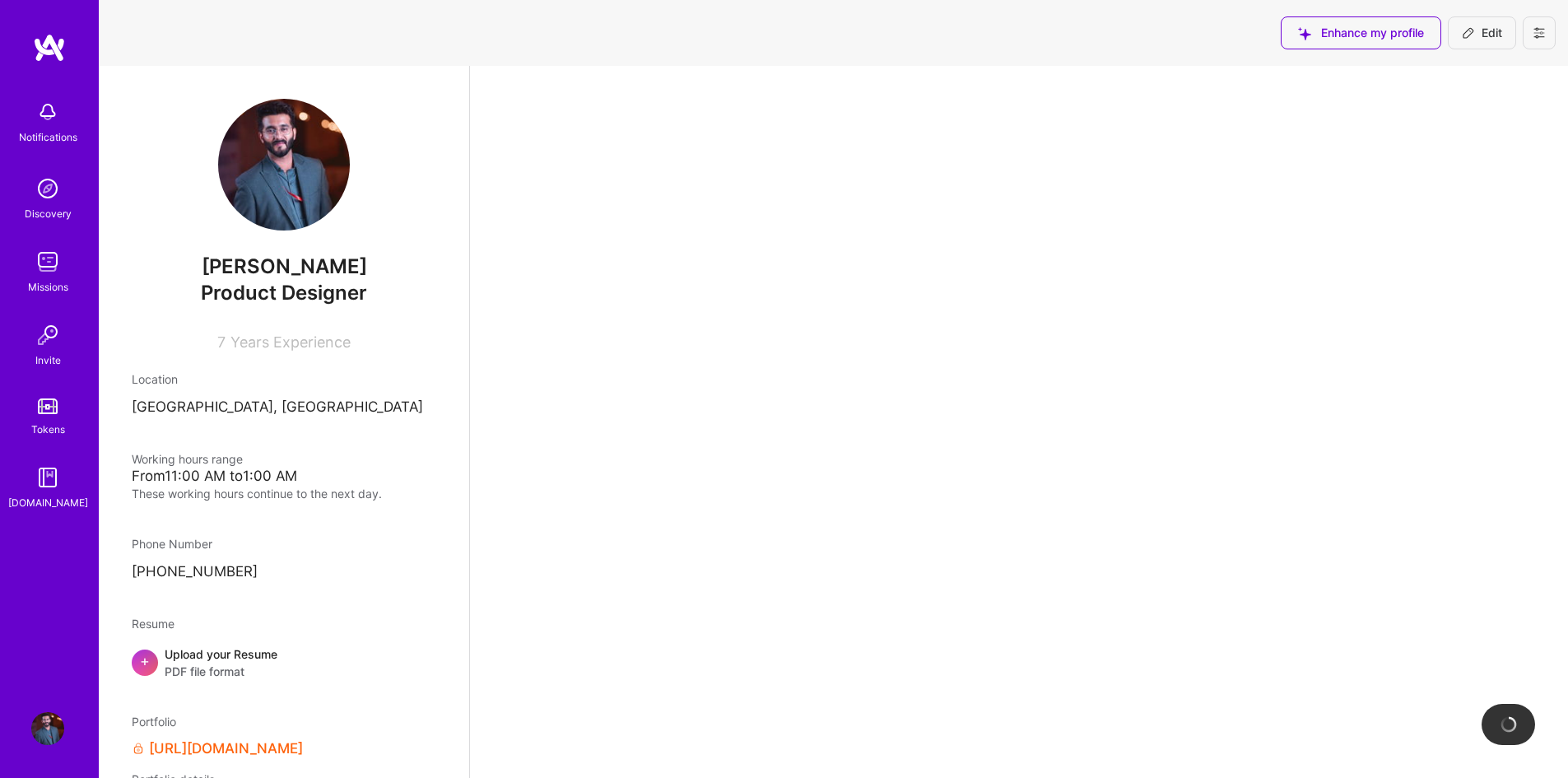
click at [53, 266] on img at bounding box center [47, 261] width 33 height 33
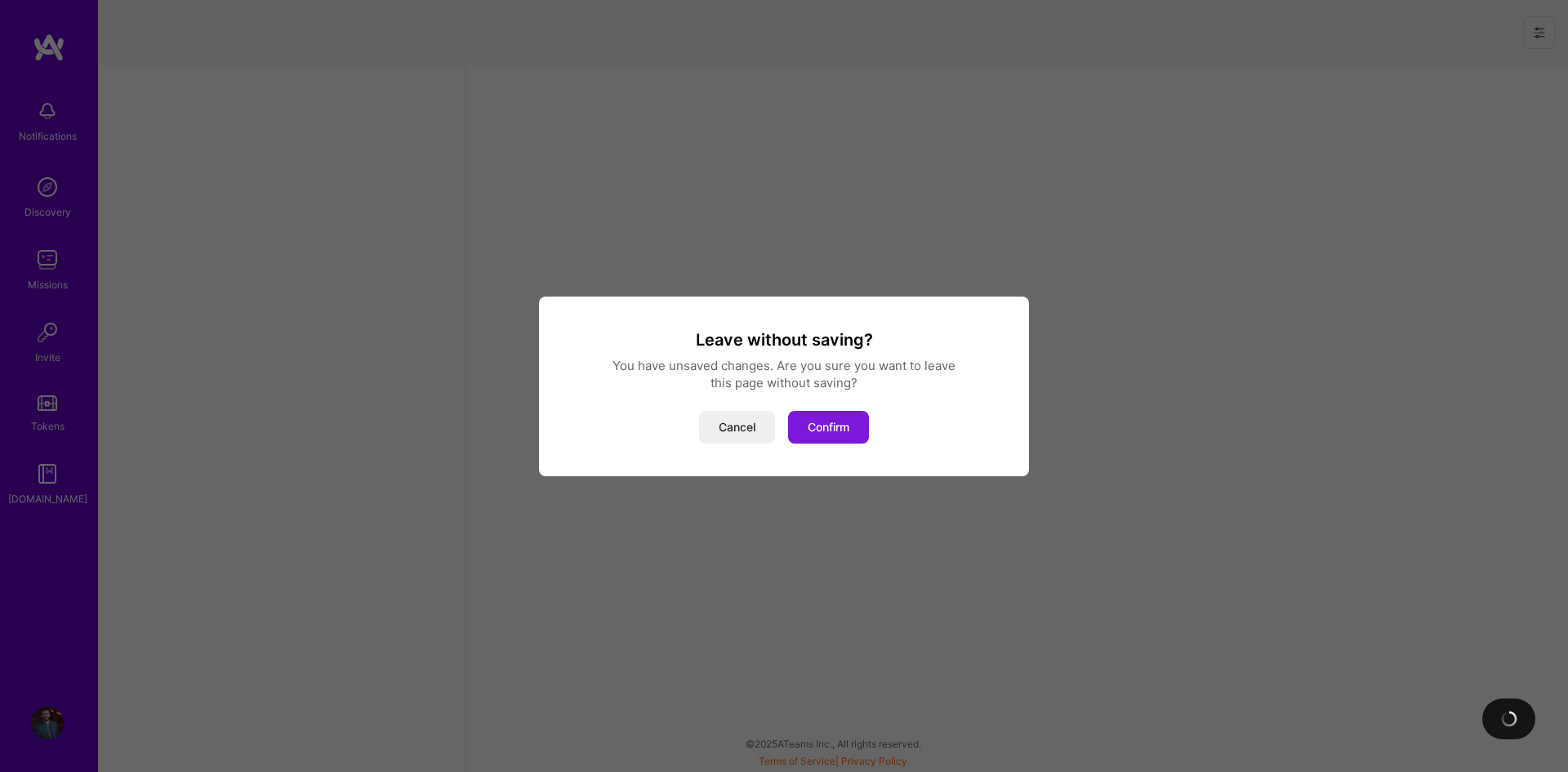
click at [802, 423] on button "Confirm" at bounding box center [828, 427] width 81 height 32
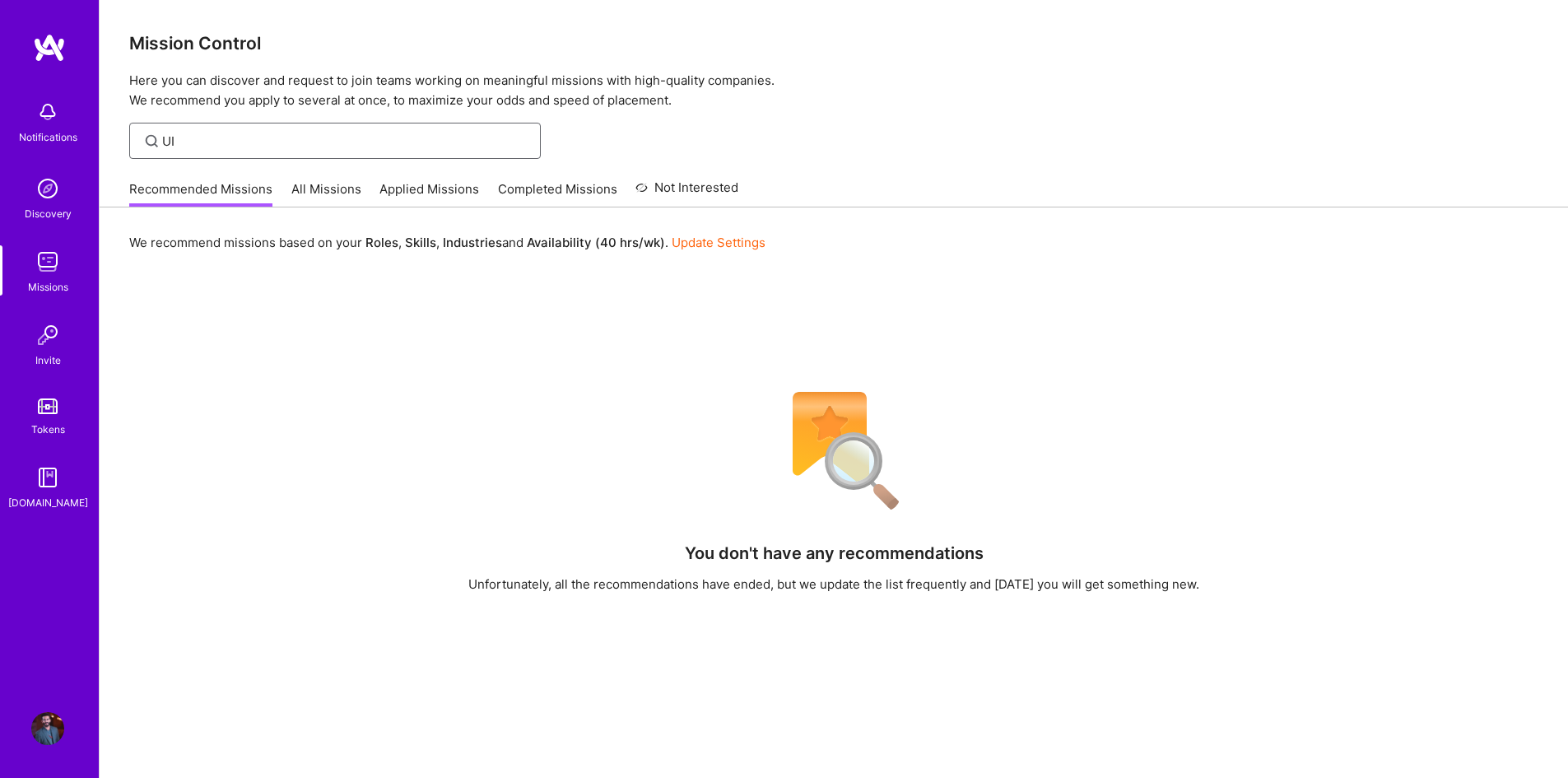
click at [284, 138] on input "UI" at bounding box center [345, 141] width 367 height 17
drag, startPoint x: 206, startPoint y: 137, endPoint x: 97, endPoint y: 137, distance: 109.0
click at [97, 137] on div "Notifications Discovery Missions Invite Tokens [DOMAIN_NAME] Profile Close Show…" at bounding box center [784, 507] width 1568 height 1015
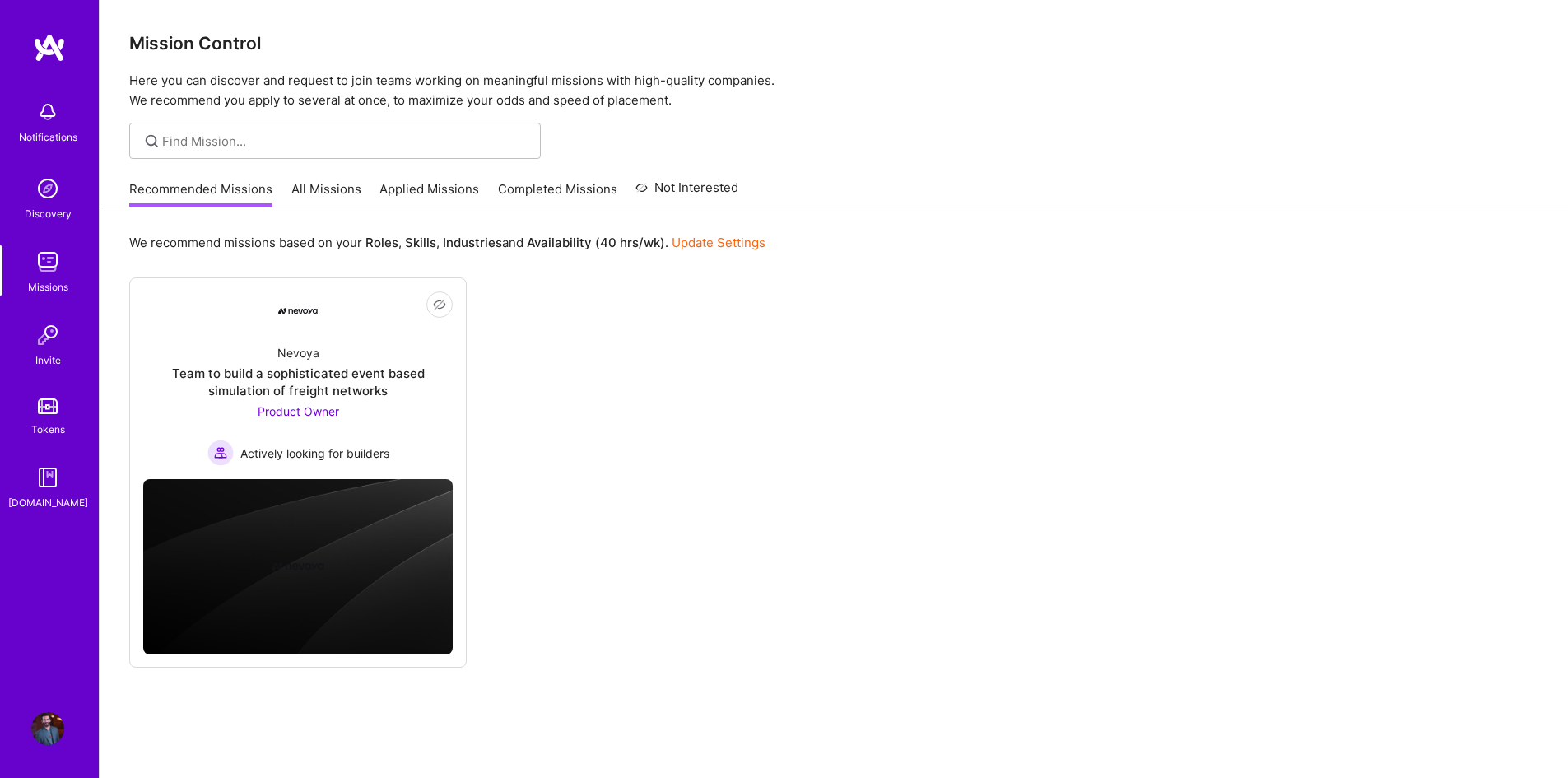
click at [327, 195] on link "All Missions" at bounding box center [327, 194] width 70 height 27
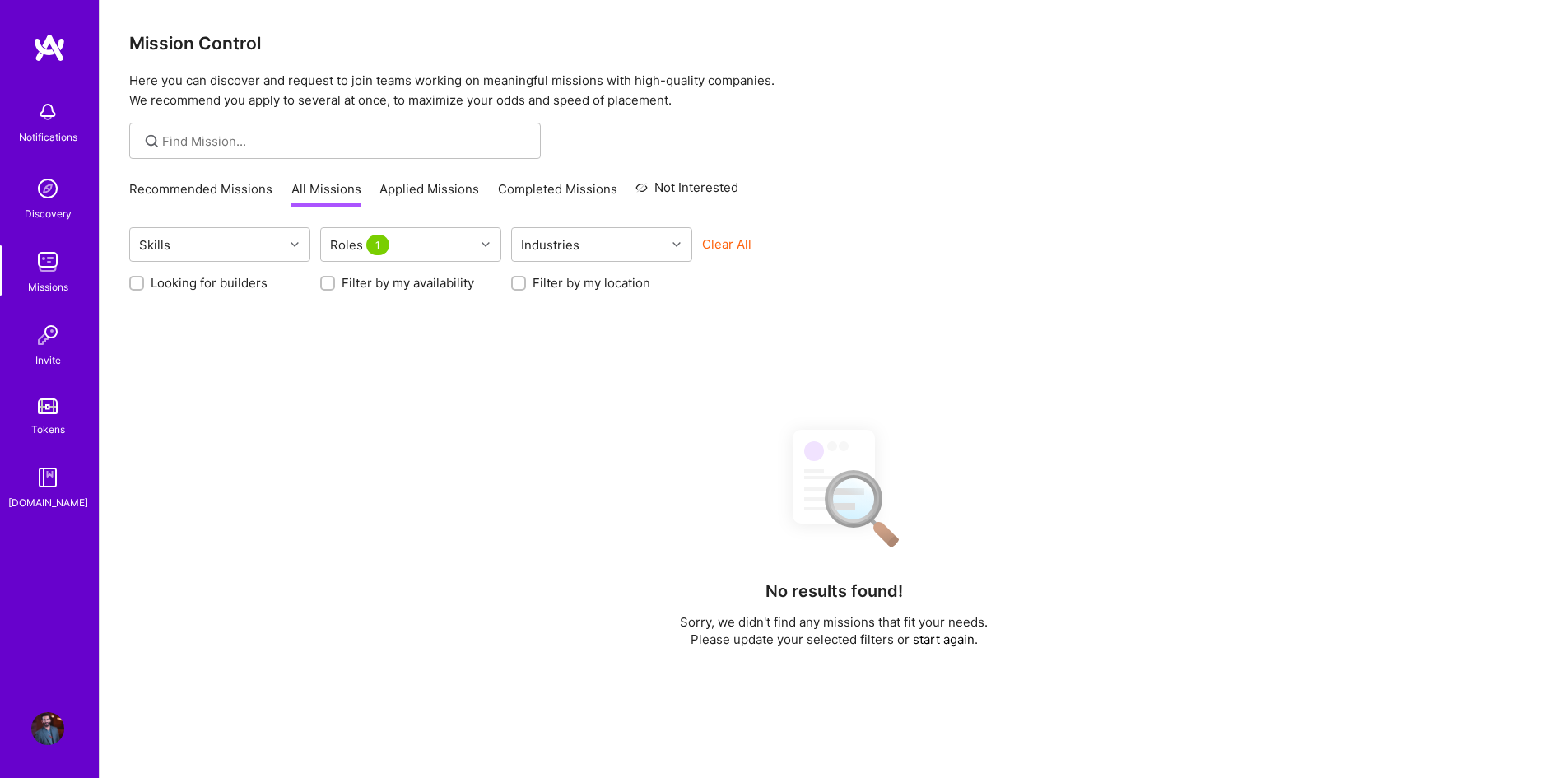
click at [414, 194] on link "Applied Missions" at bounding box center [429, 194] width 99 height 27
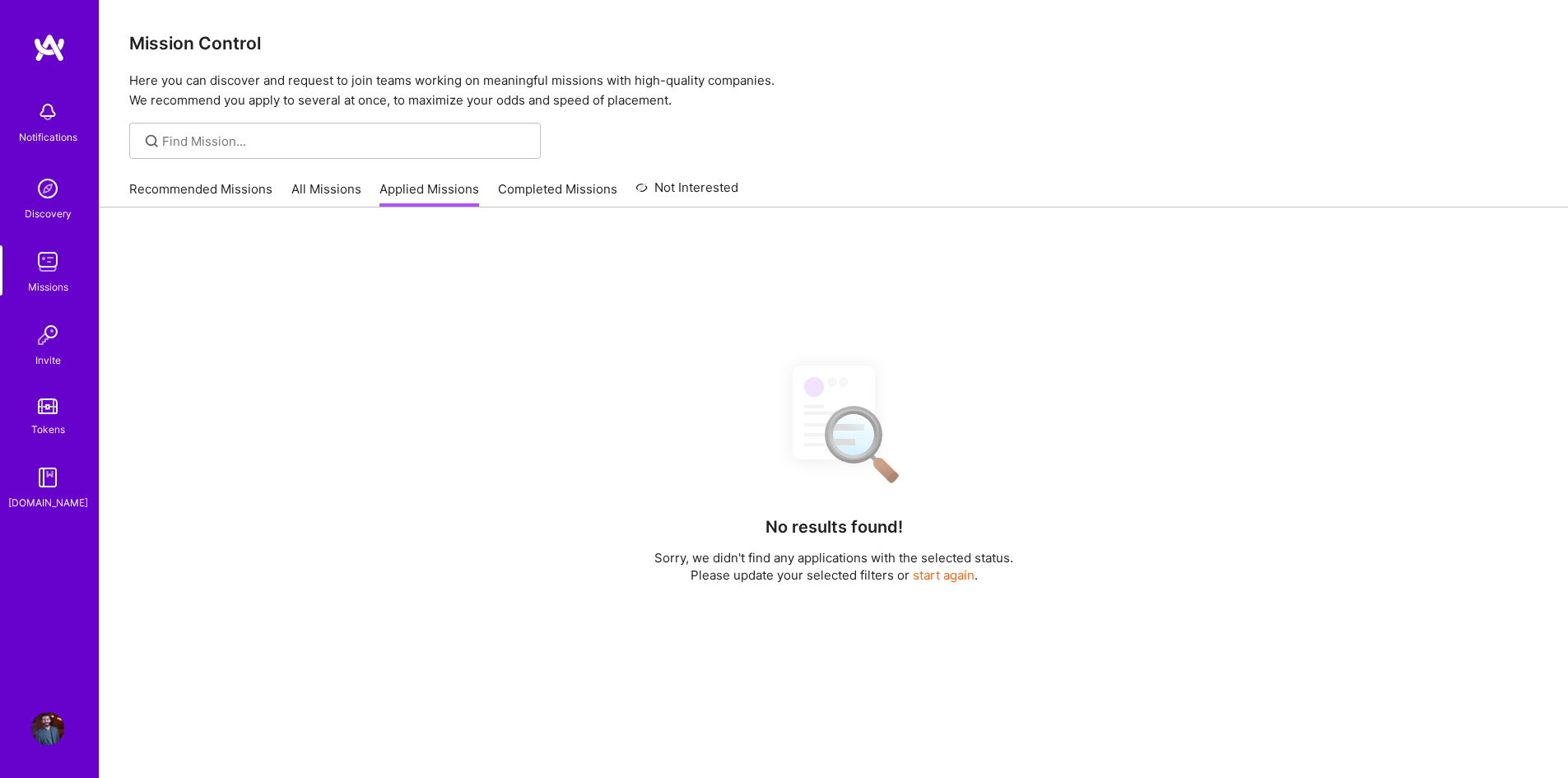
click at [327, 189] on link "All Missions" at bounding box center [327, 194] width 70 height 27
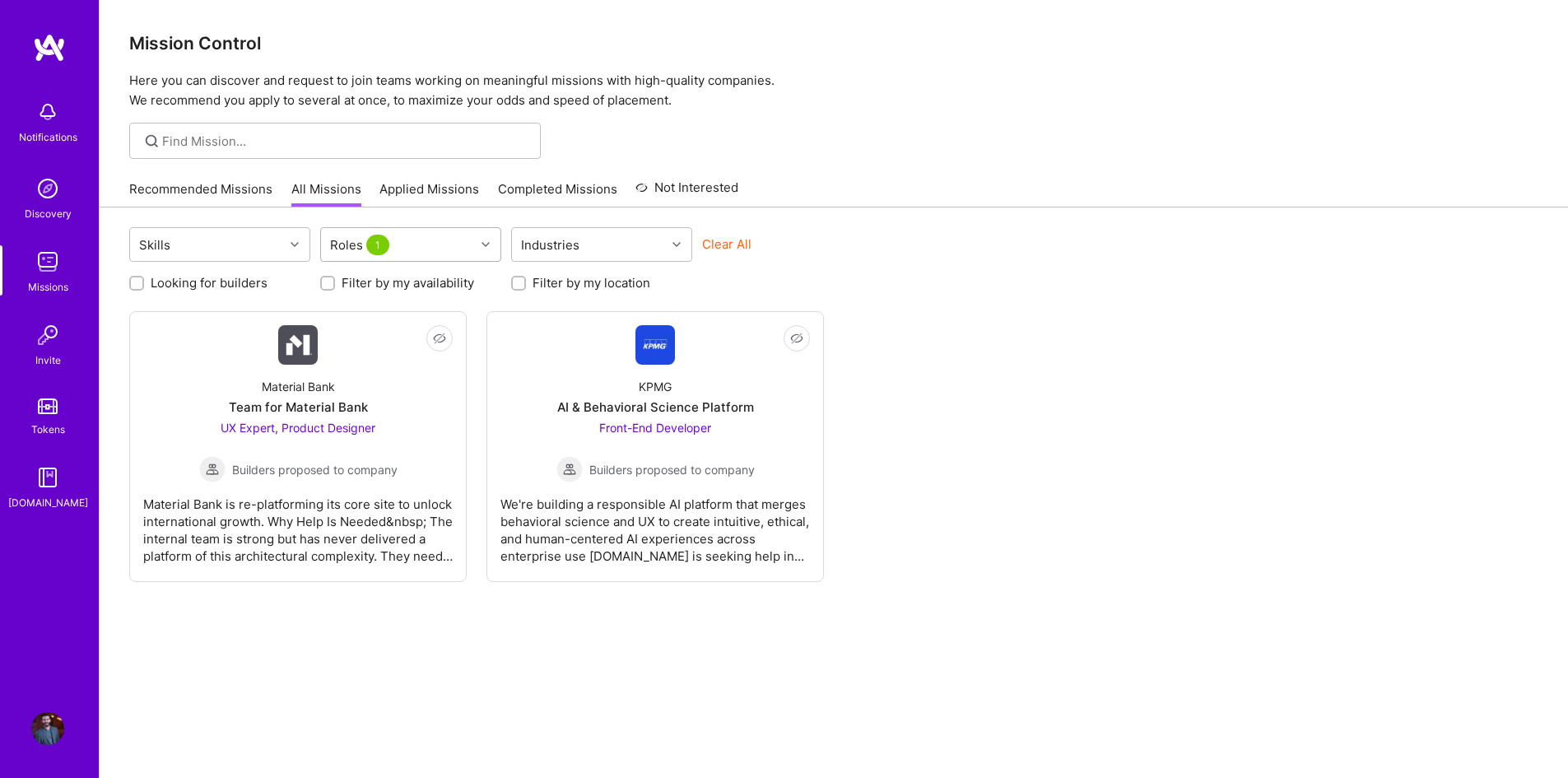
click at [408, 250] on div "Roles 1" at bounding box center [398, 244] width 154 height 33
click at [414, 247] on div "Roles 1" at bounding box center [398, 244] width 154 height 33
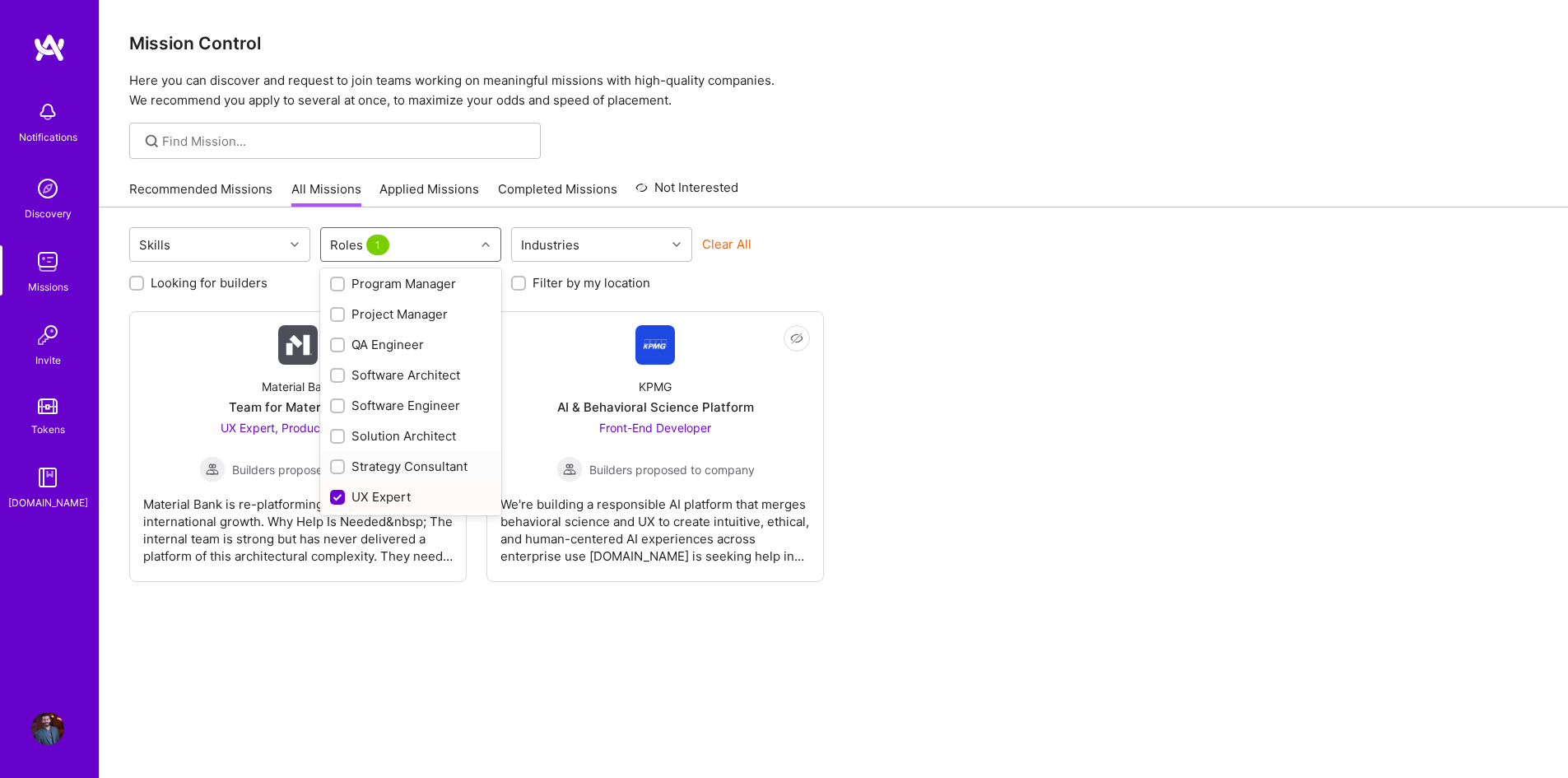
scroll to position [530, 0]
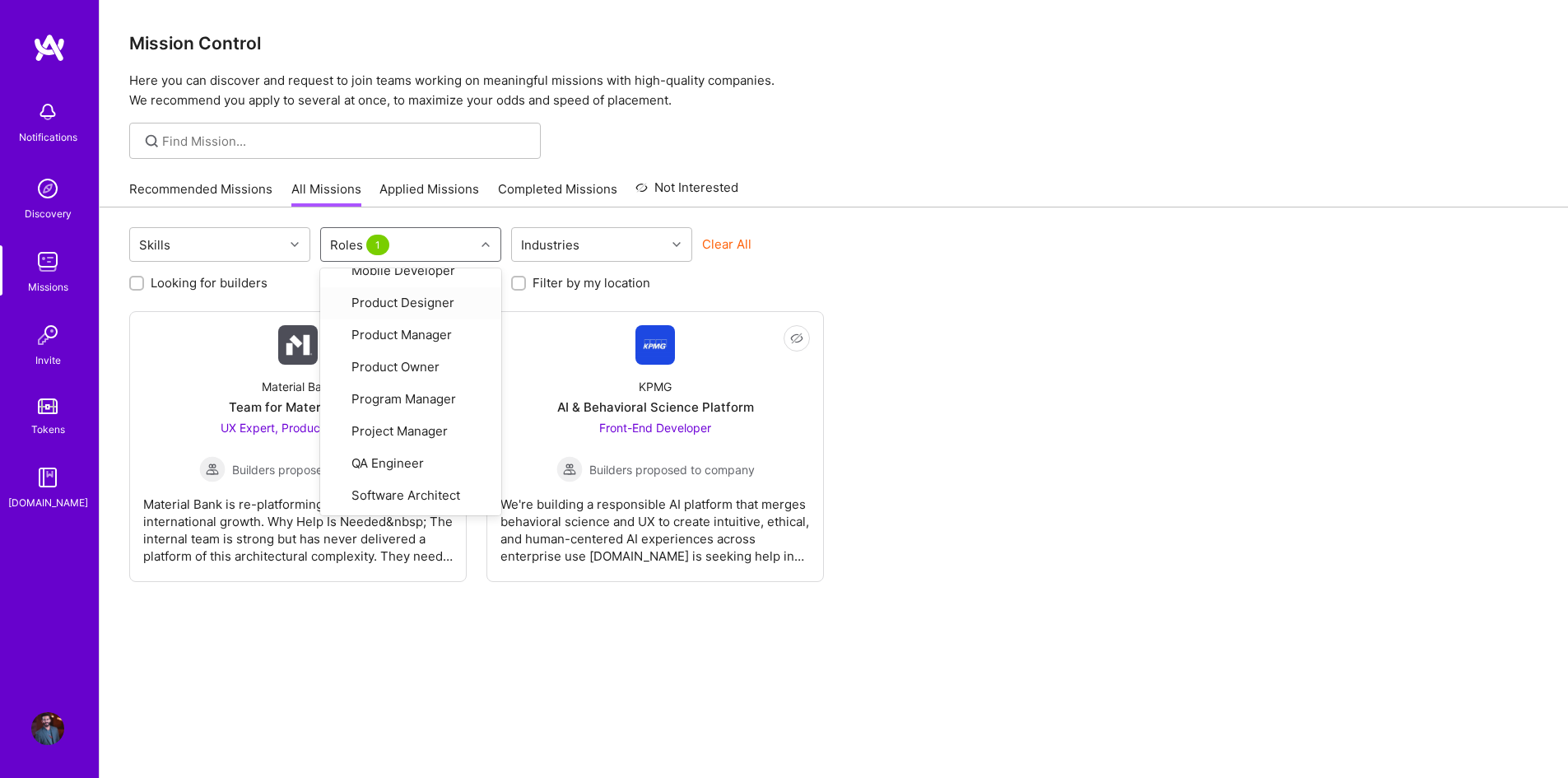
click at [339, 267] on div "Looking for builders Filter by my availability Filter by my location" at bounding box center [834, 278] width 1410 height 25
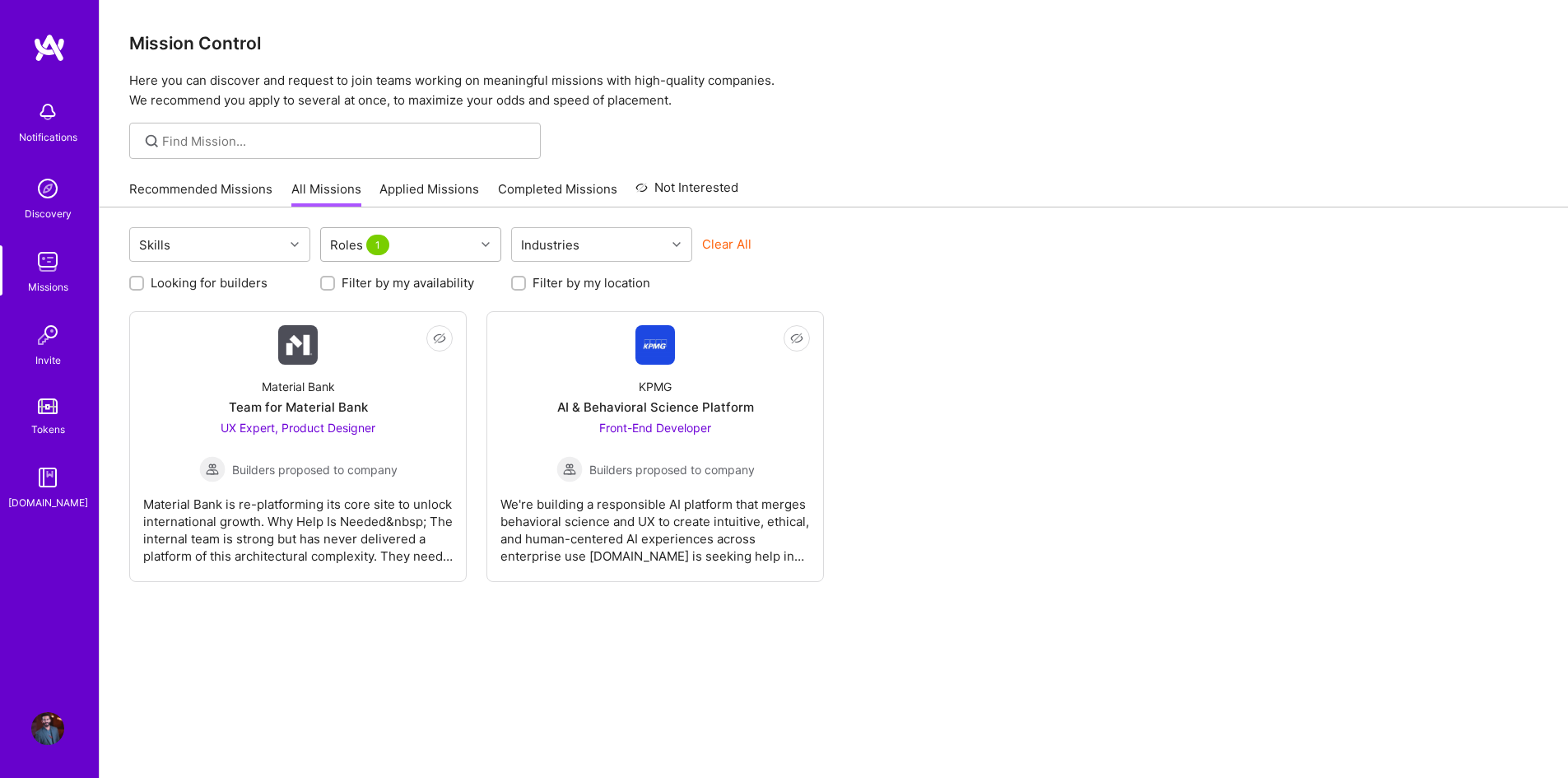
click at [399, 254] on div "Roles 1" at bounding box center [398, 244] width 154 height 33
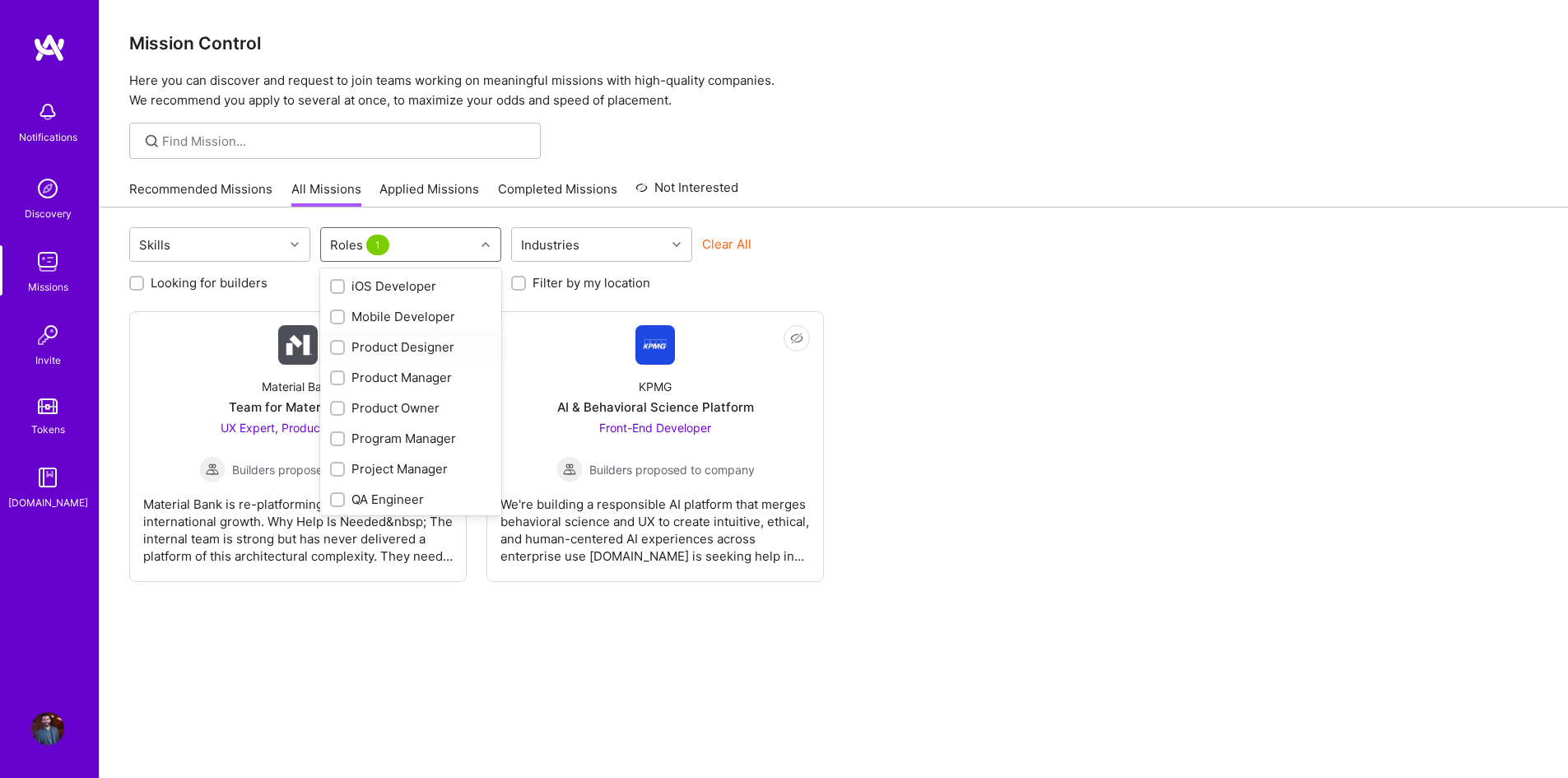
scroll to position [448, 0]
click at [341, 357] on input "checkbox" at bounding box center [339, 358] width 11 height 11
checkbox input "true"
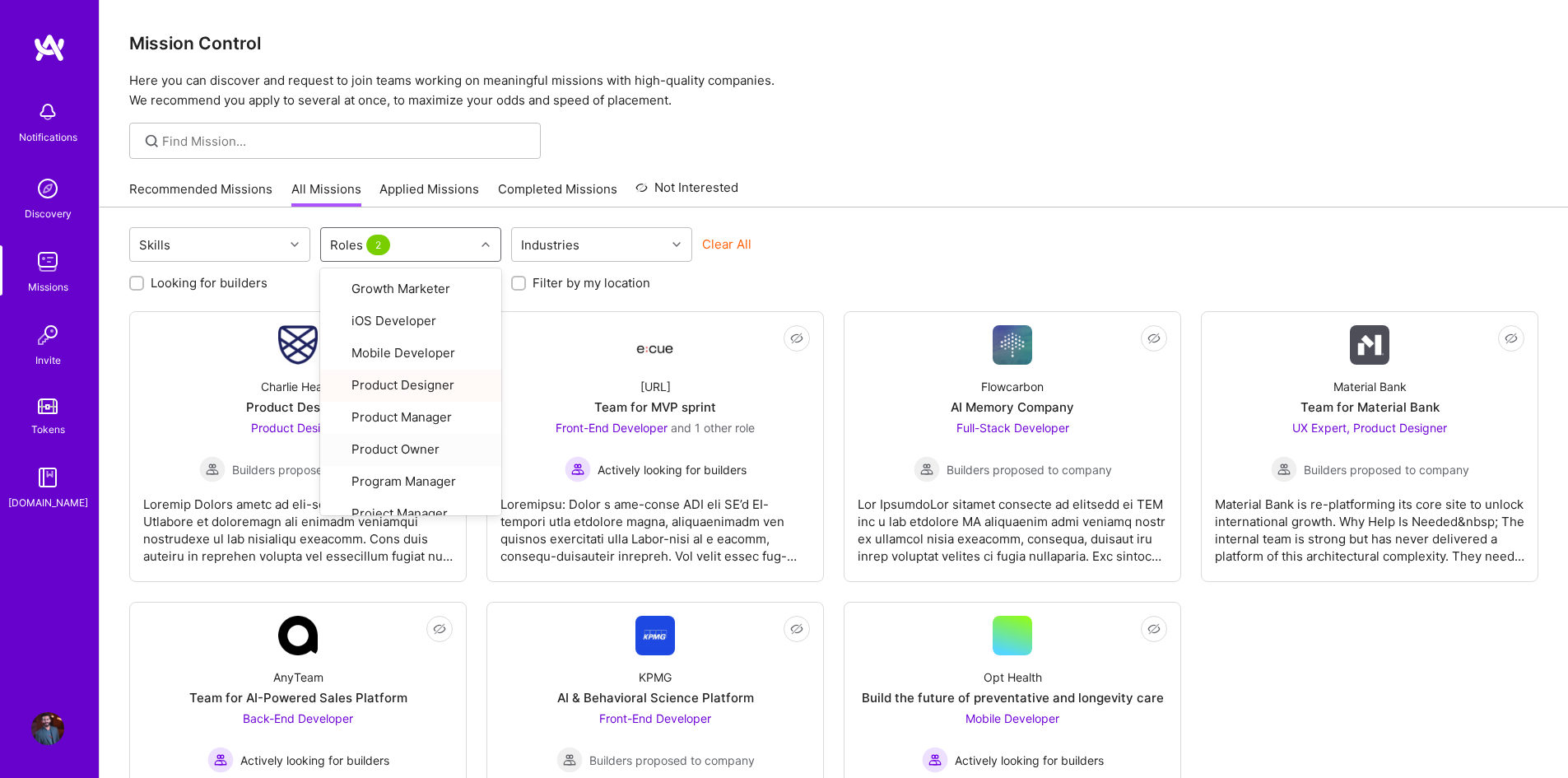
click at [954, 261] on div "Skills option Product Designer, selected. option Product Owner focused, 20 of 2…" at bounding box center [834, 246] width 1410 height 38
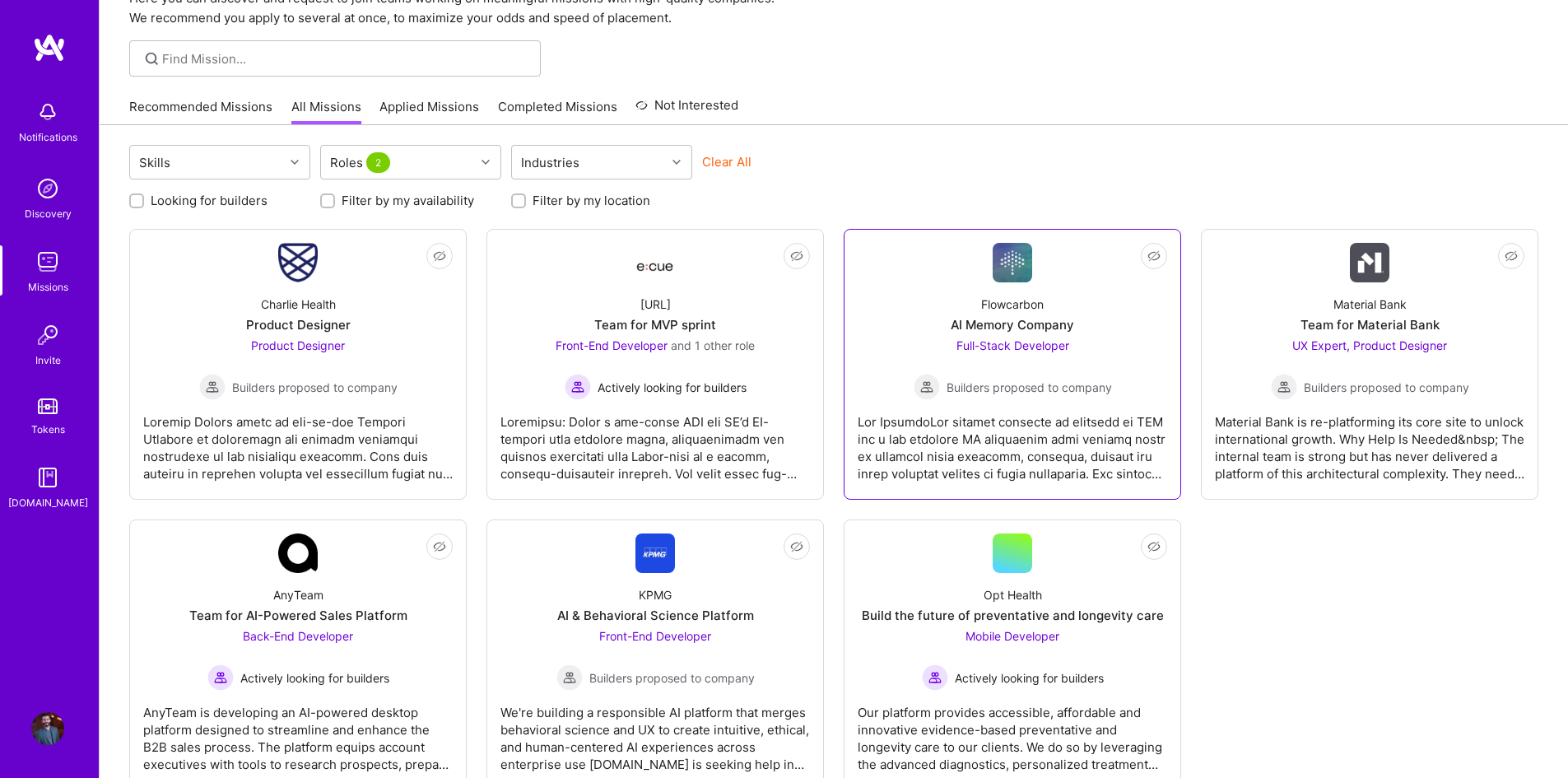
scroll to position [134, 0]
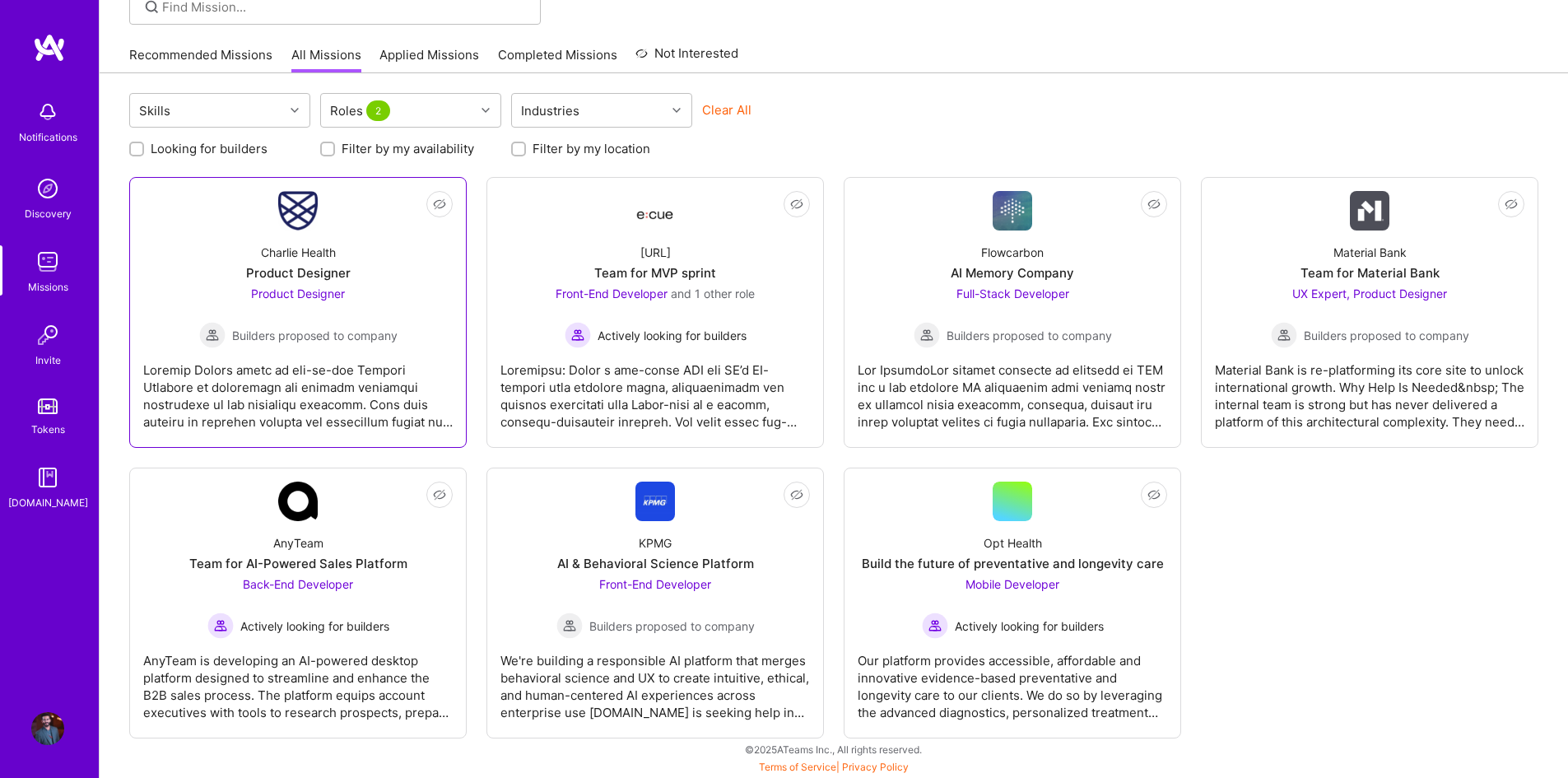
click at [312, 288] on span "Product Designer" at bounding box center [298, 293] width 94 height 14
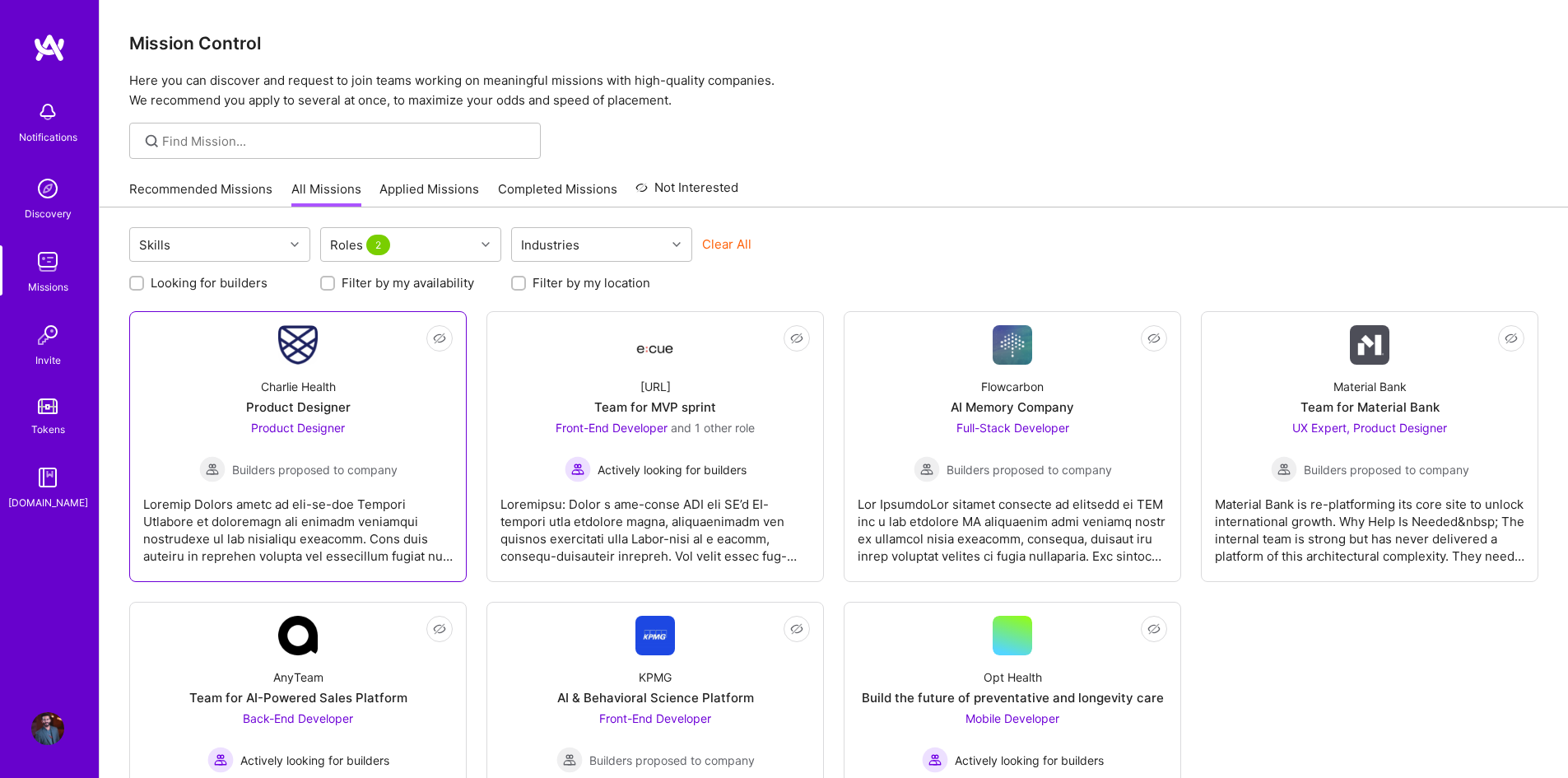
scroll to position [134, 0]
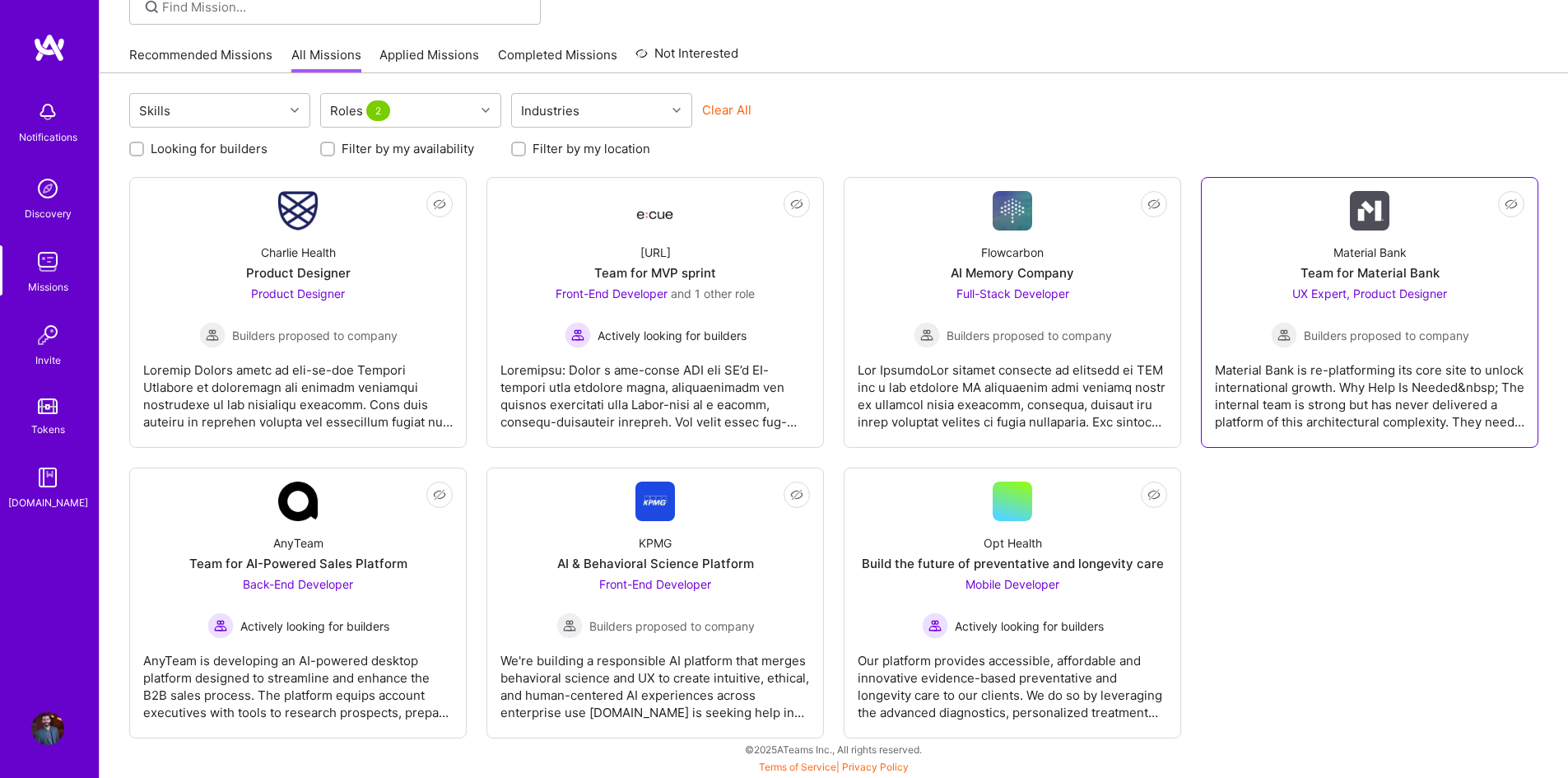
click at [1352, 284] on div "Material Bank Team for Material Bank UX Expert, Product Designer Builders propo…" at bounding box center [1370, 289] width 310 height 118
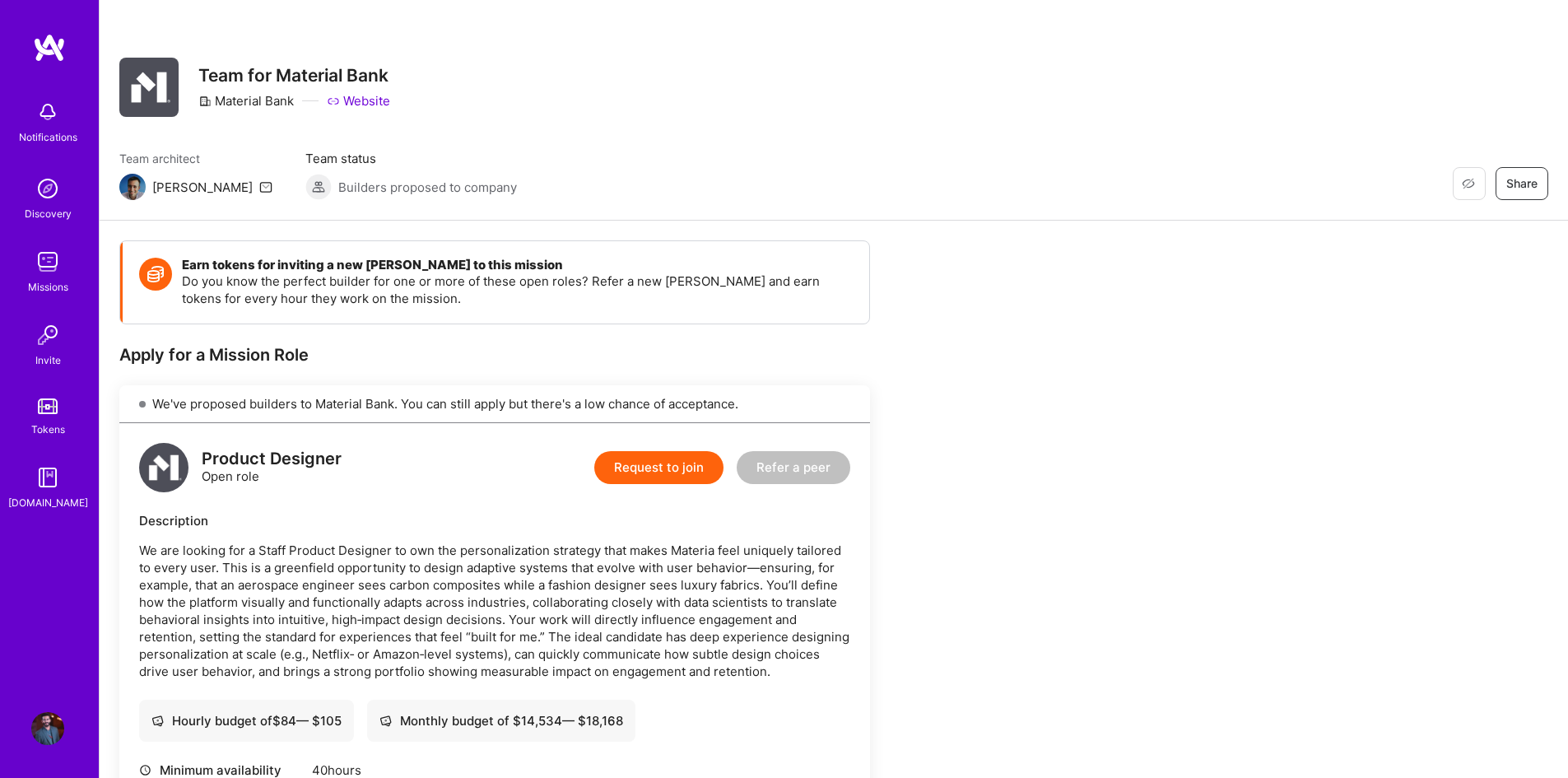
click at [168, 151] on span "Team architect" at bounding box center [196, 158] width 153 height 17
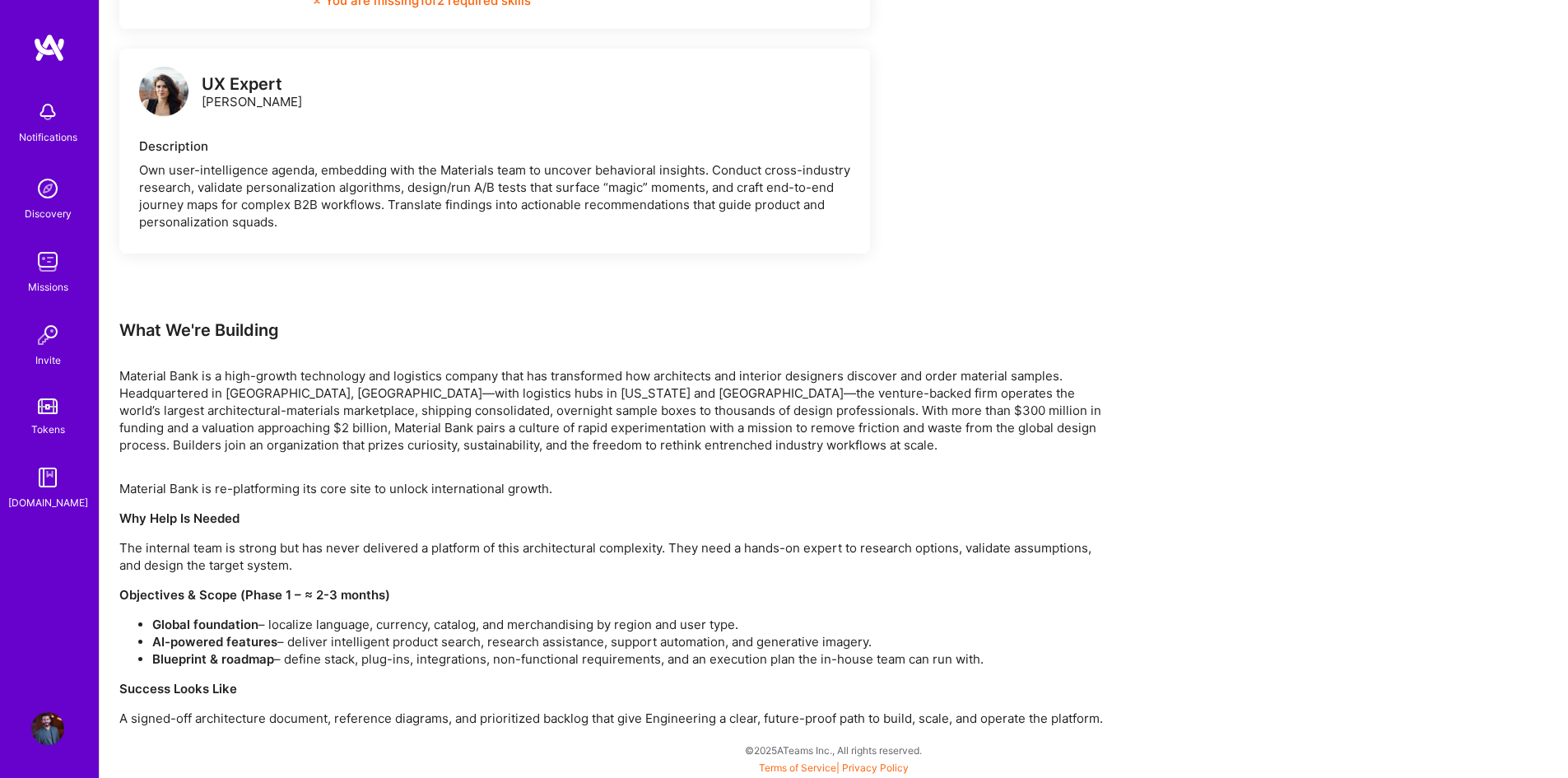
scroll to position [911, 0]
